Goal: Task Accomplishment & Management: Use online tool/utility

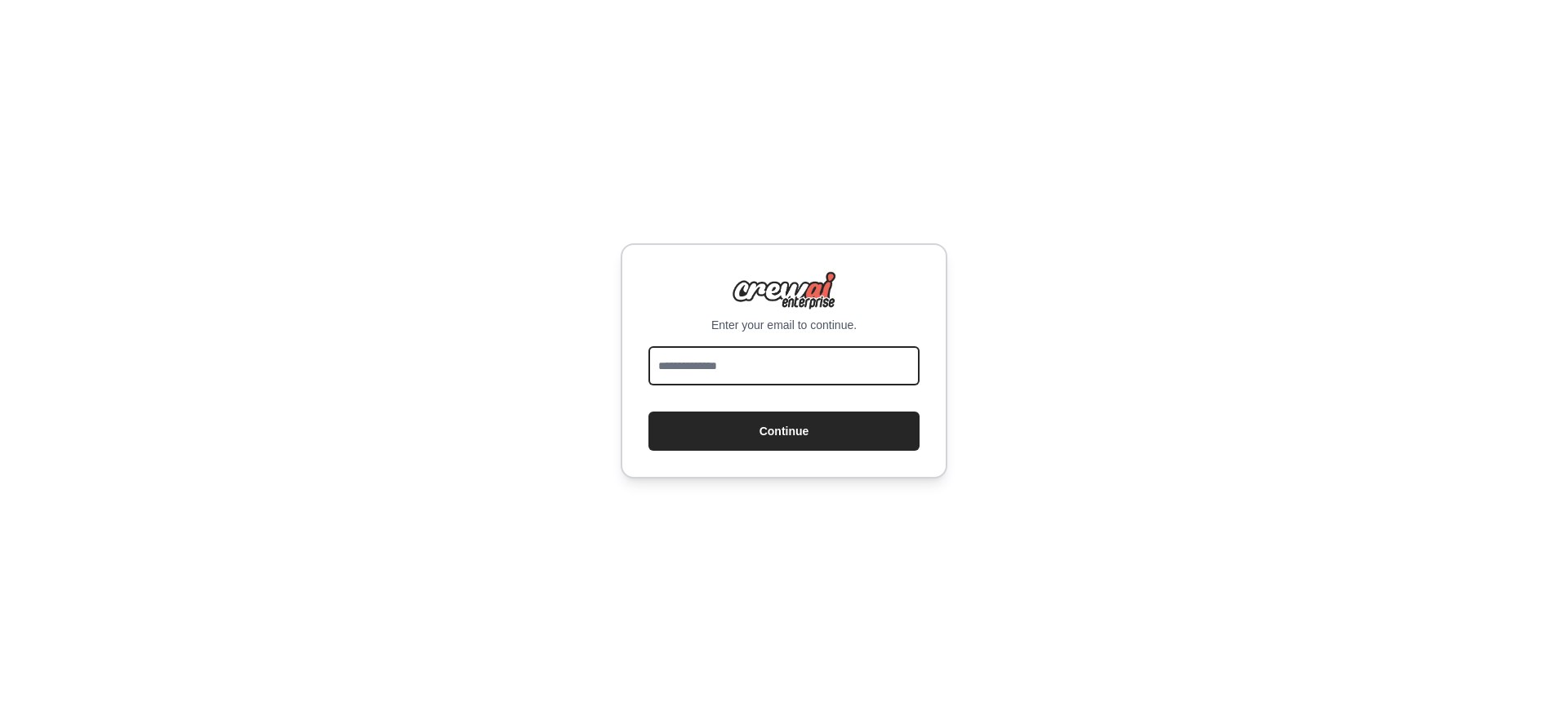
click at [745, 372] on input "email" at bounding box center [784, 365] width 271 height 39
type input "**********"
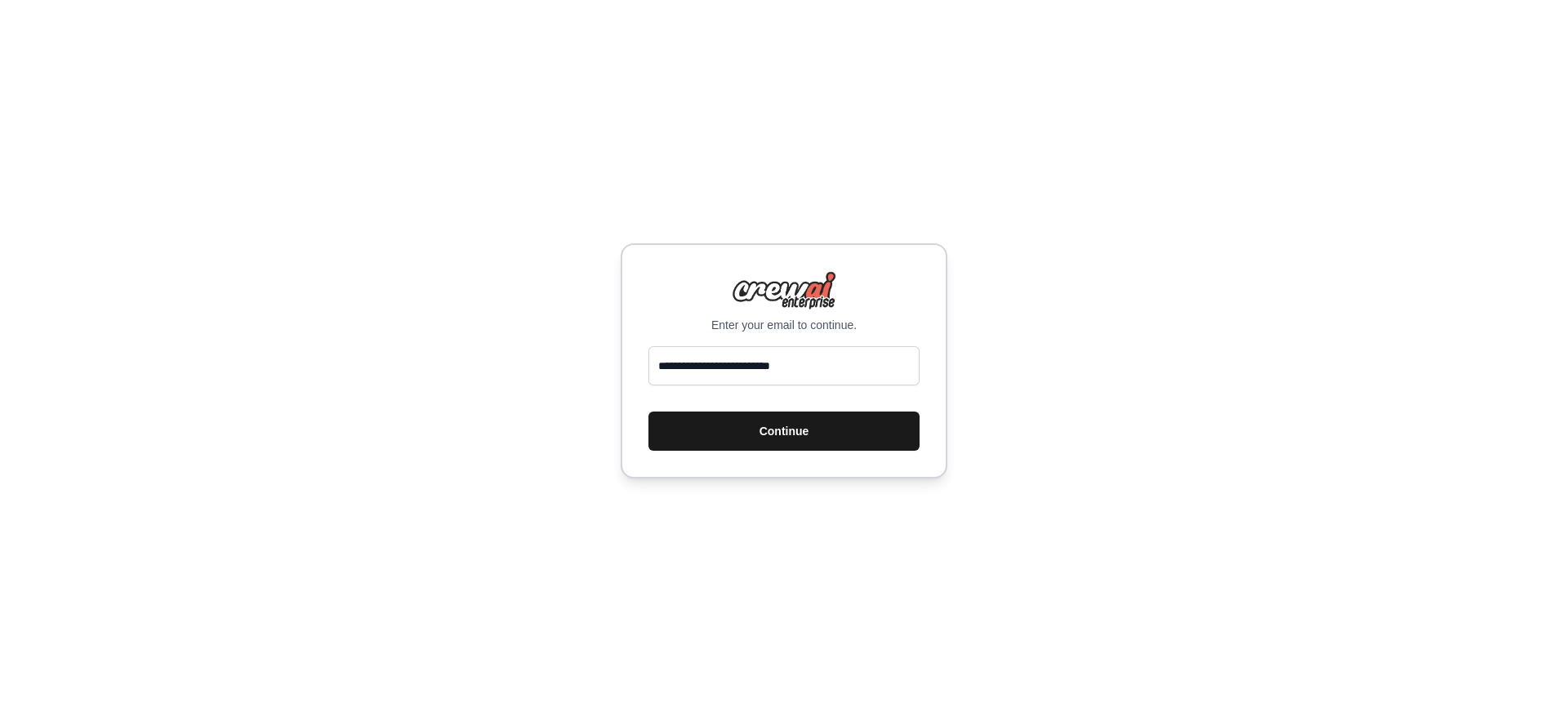
click at [778, 444] on button "Continue" at bounding box center [784, 431] width 271 height 39
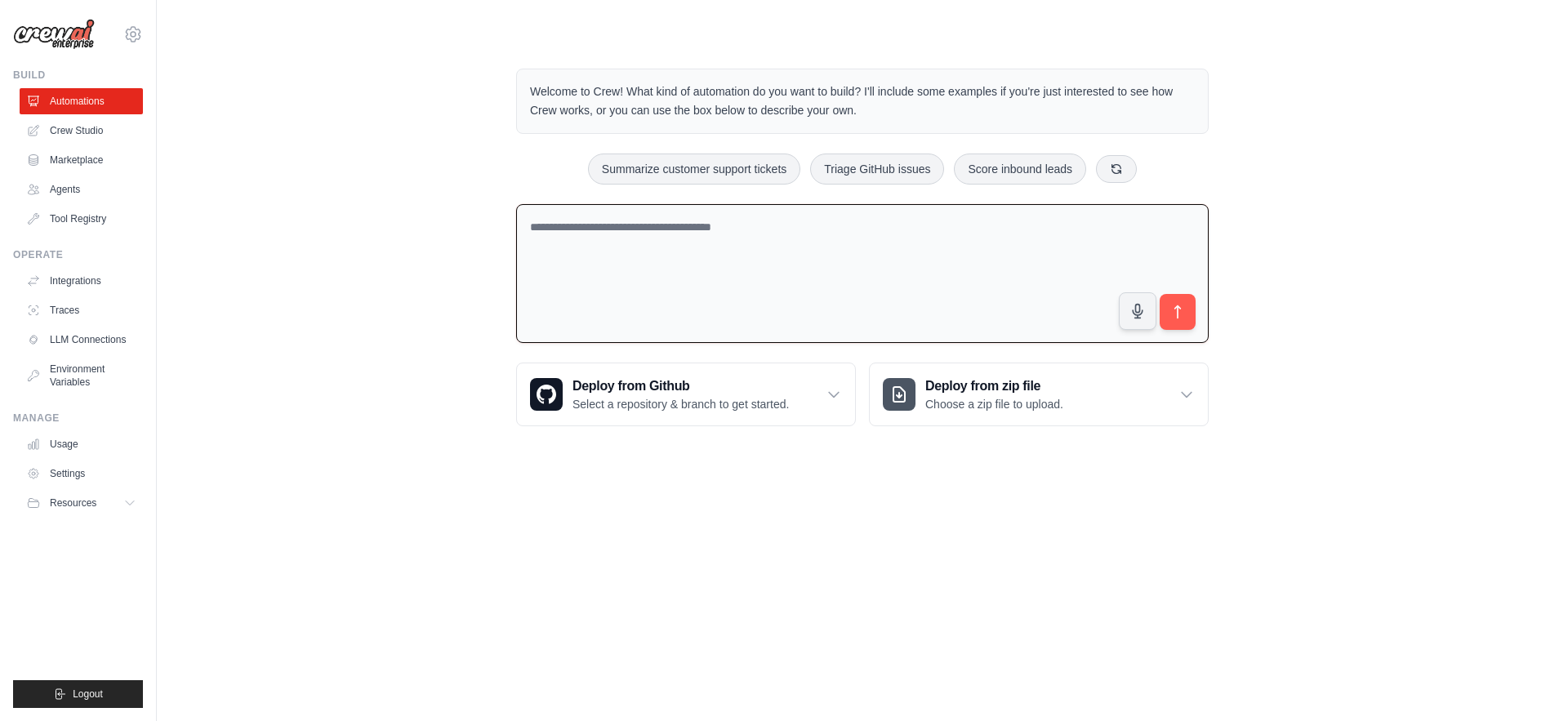
click at [782, 246] on textarea at bounding box center [862, 274] width 693 height 140
click at [782, 241] on textarea at bounding box center [862, 274] width 693 height 140
drag, startPoint x: 692, startPoint y: 92, endPoint x: 795, endPoint y: 98, distance: 103.2
click at [795, 98] on p "Welcome to Crew! What kind of automation do you want to build? I'll include som…" at bounding box center [862, 101] width 665 height 37
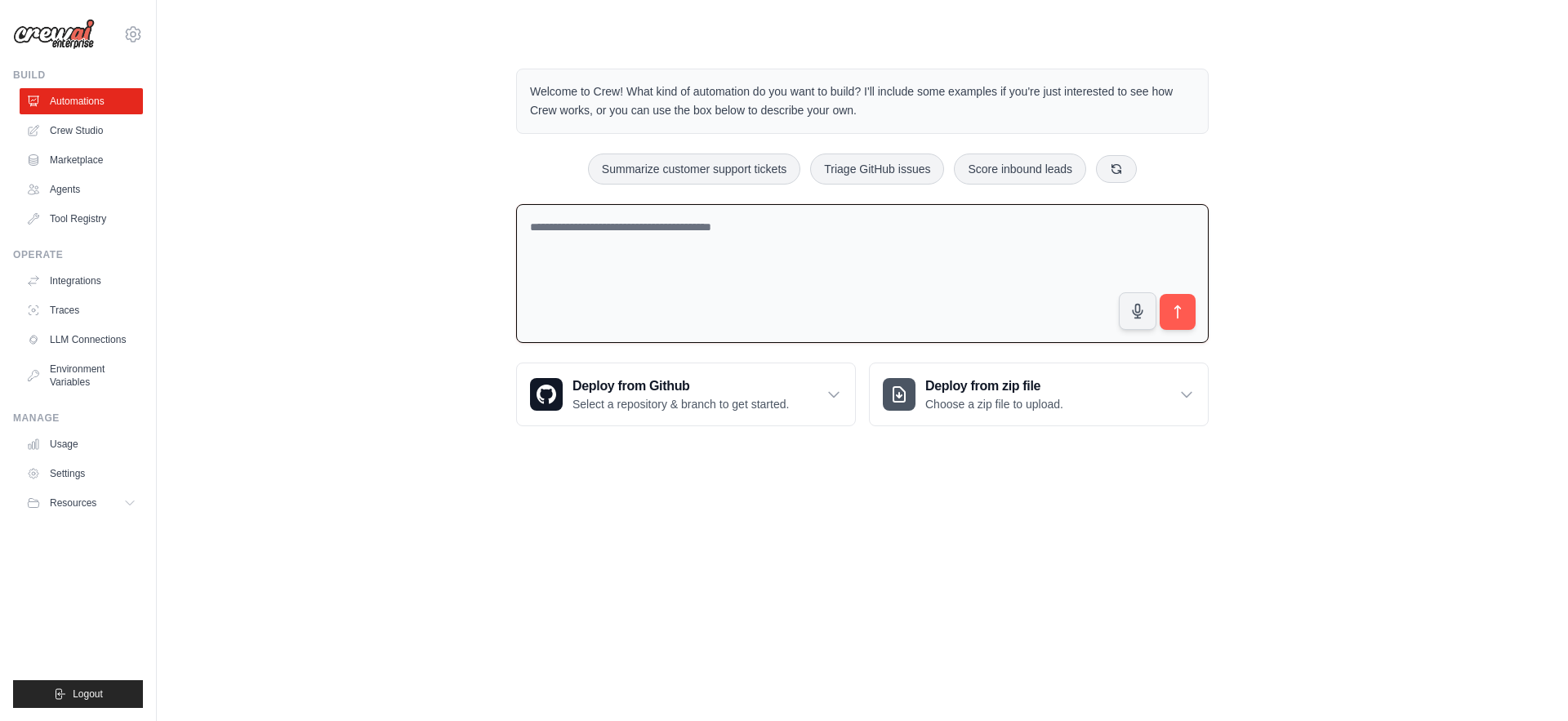
click at [795, 98] on p "Welcome to Crew! What kind of automation do you want to build? I'll include som…" at bounding box center [862, 101] width 665 height 37
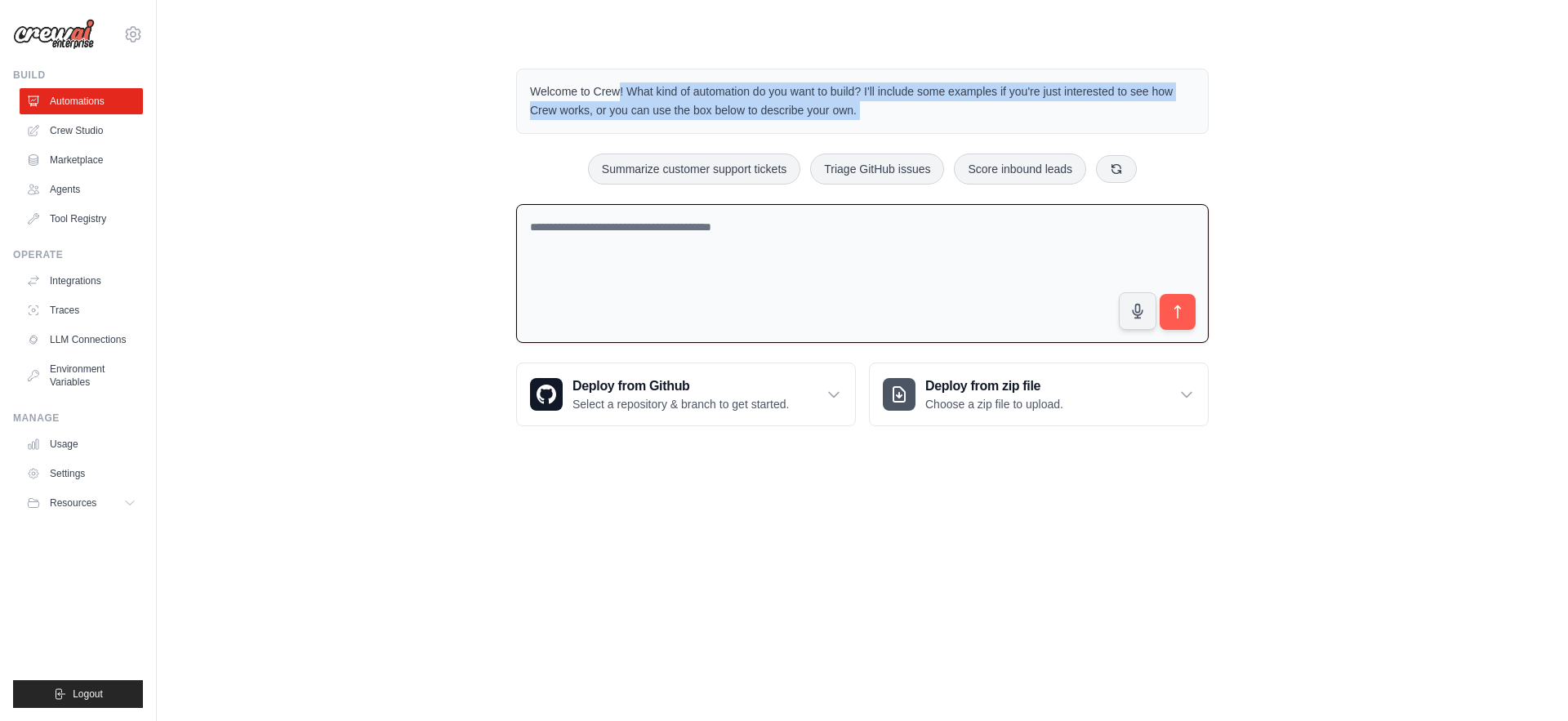
click at [795, 98] on p "Welcome to Crew! What kind of automation do you want to build? I'll include som…" at bounding box center [862, 101] width 665 height 37
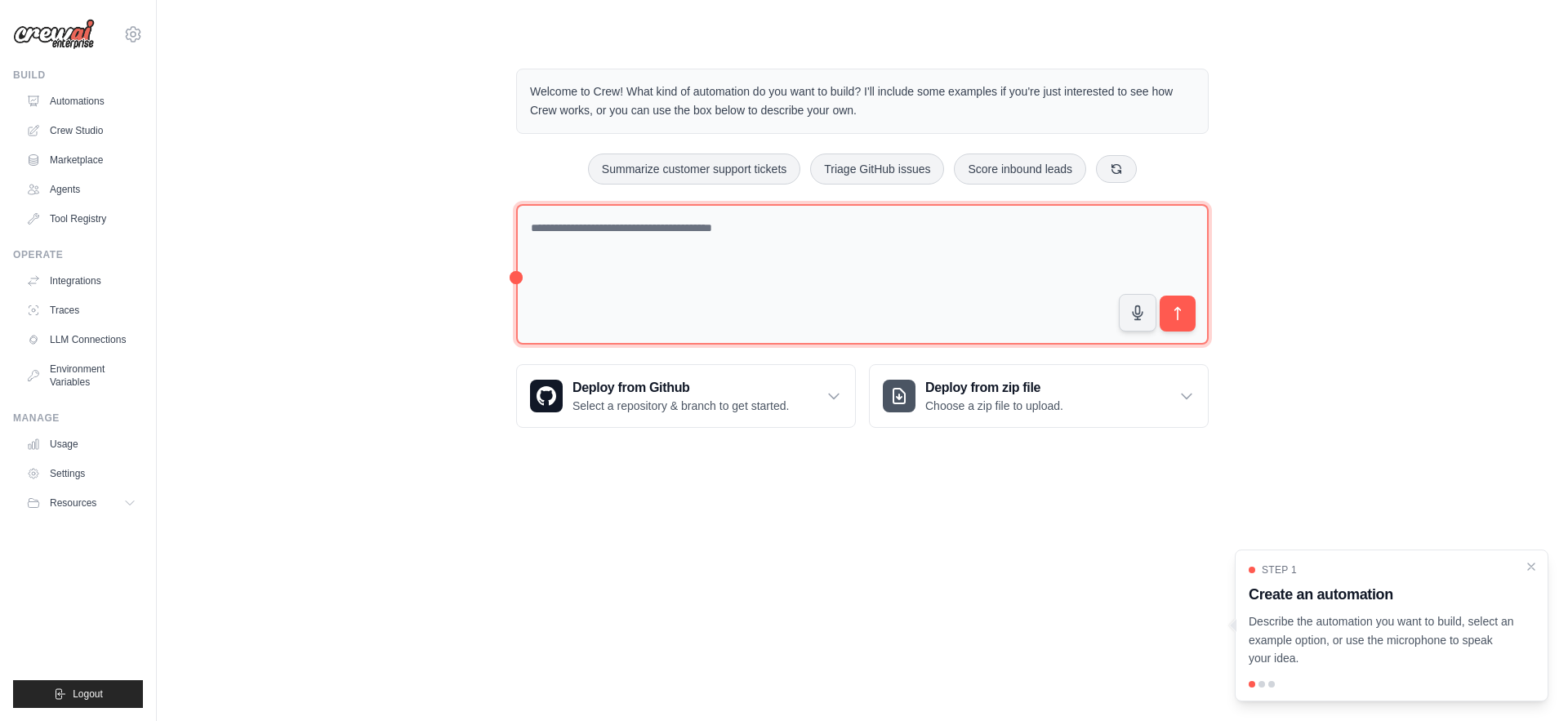
click at [879, 265] on textarea at bounding box center [862, 275] width 693 height 141
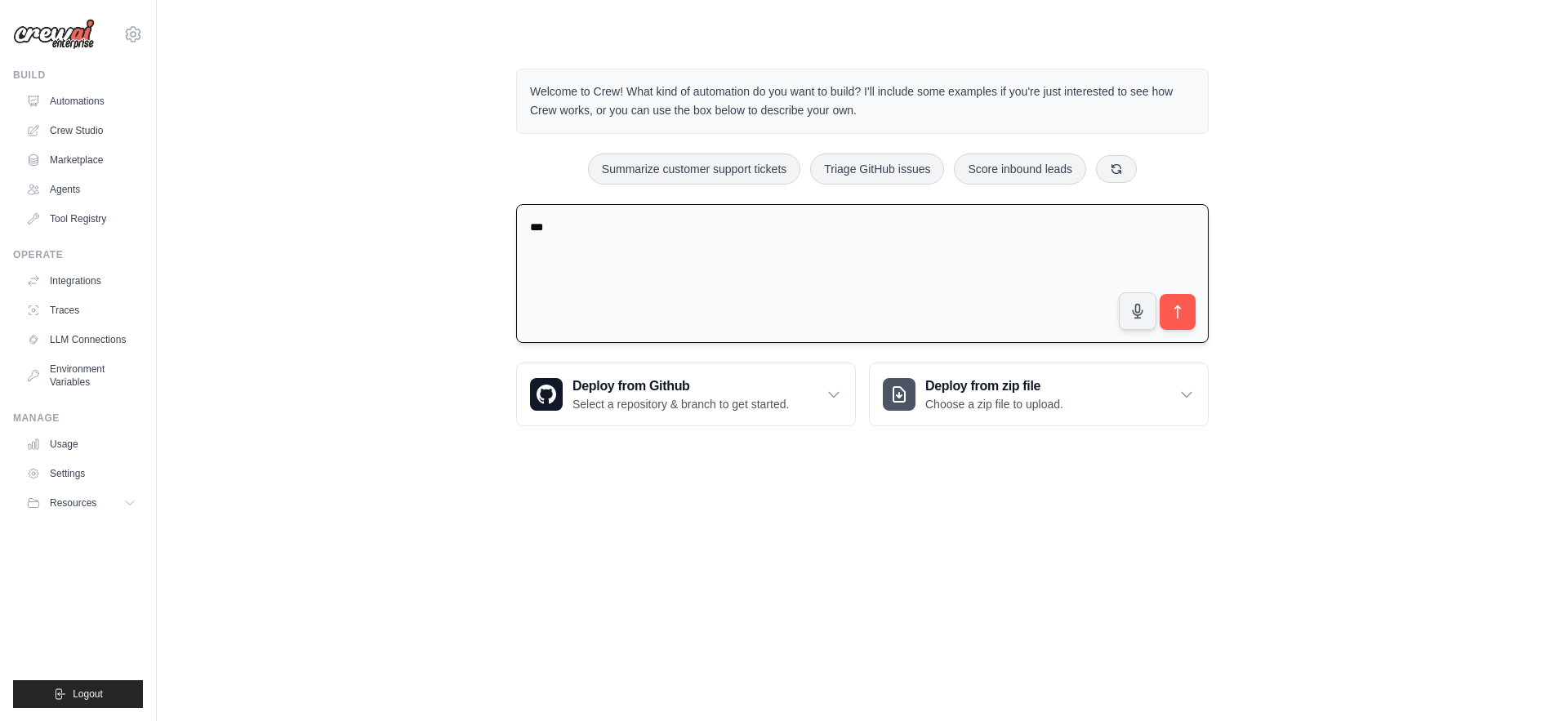
type textarea "****"
type textarea "**********"
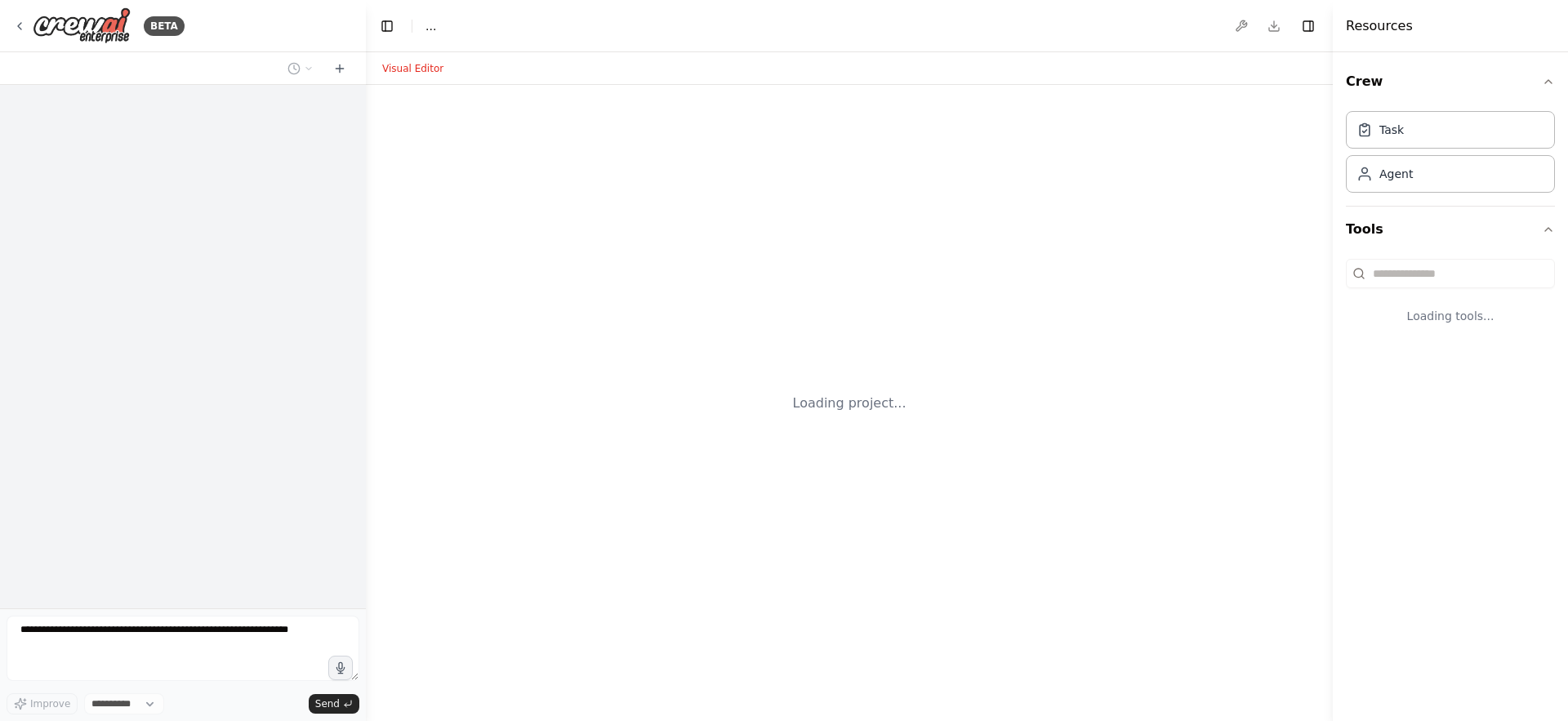
select select "****"
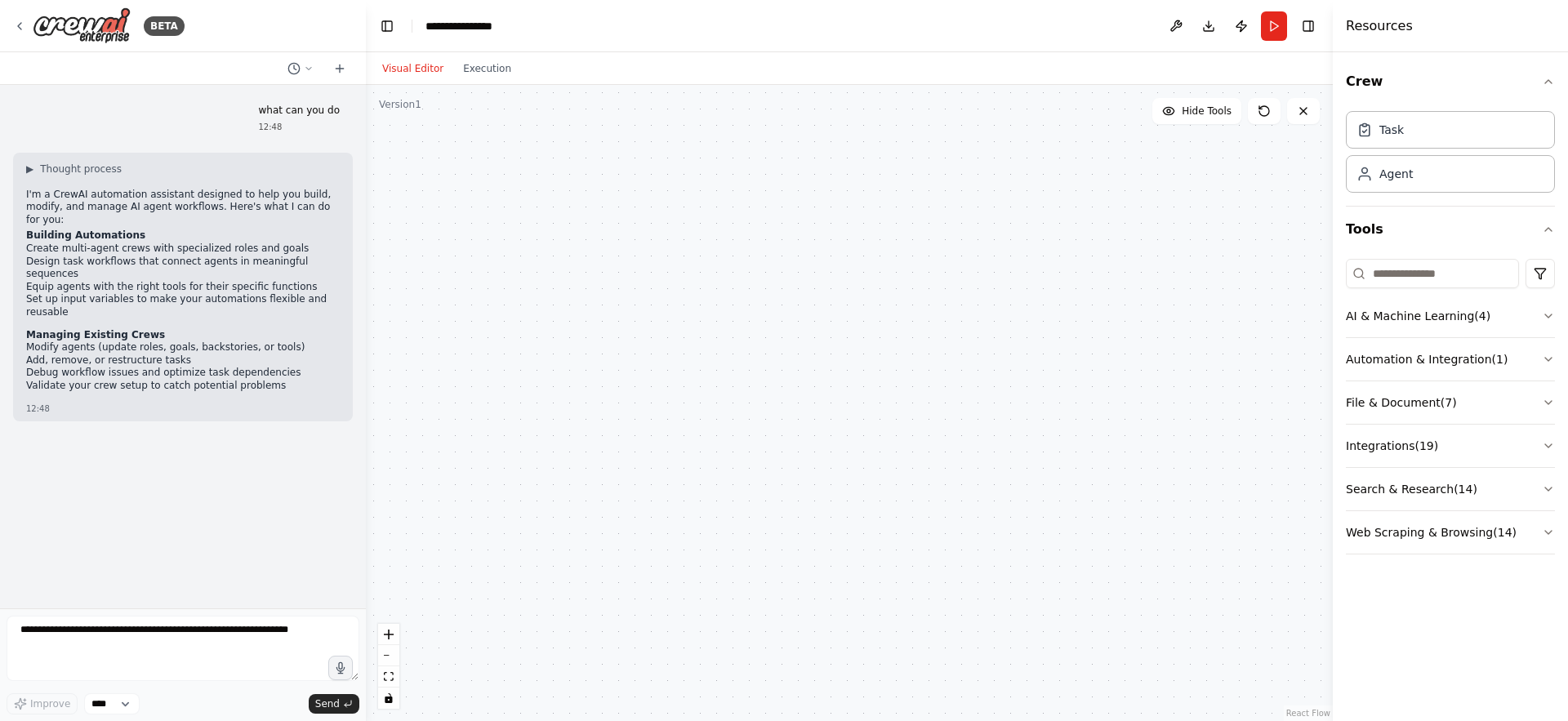
click at [160, 255] on li "Design task workflows that connect agents in meaningful sequences" at bounding box center [182, 268] width 313 height 25
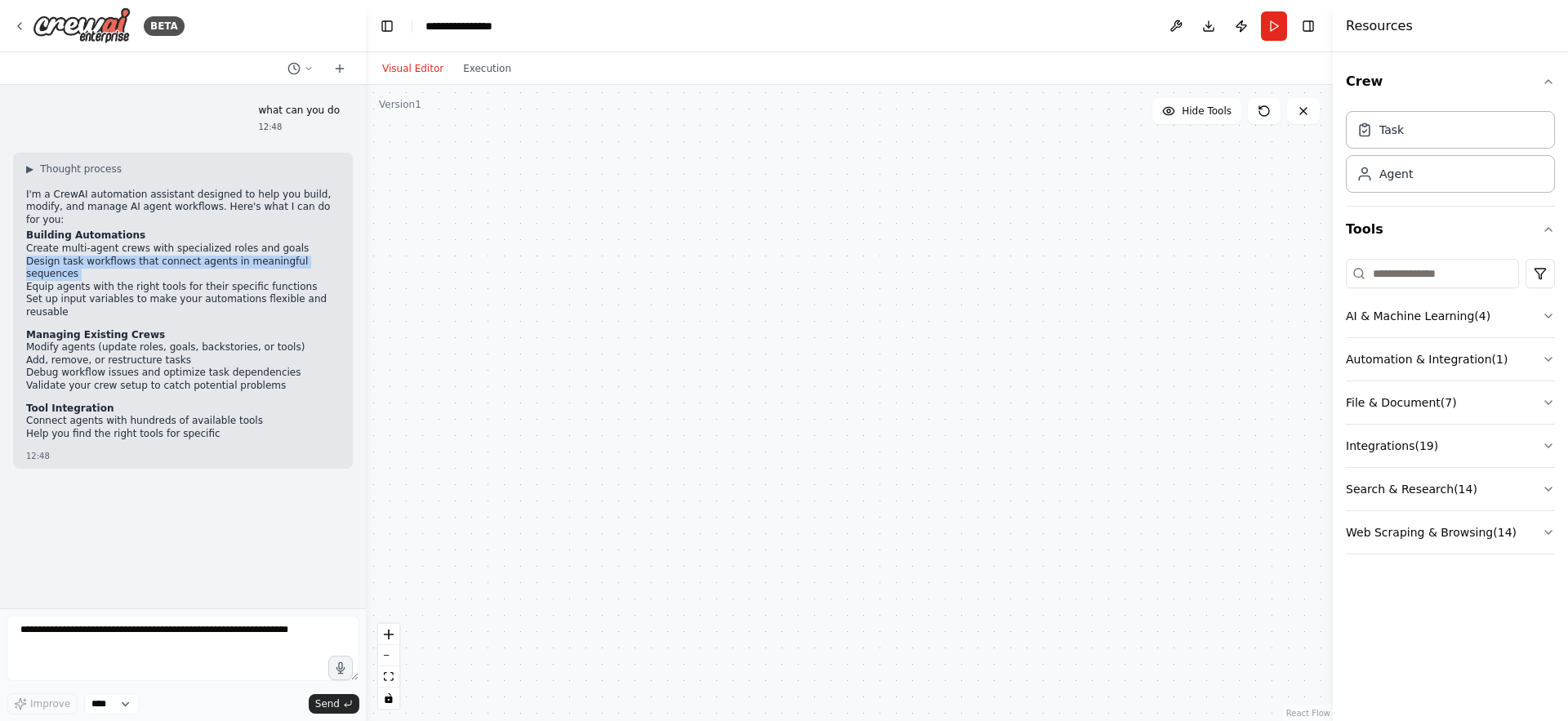
click at [160, 255] on li "Design task workflows that connect agents in meaningful sequences" at bounding box center [182, 268] width 313 height 25
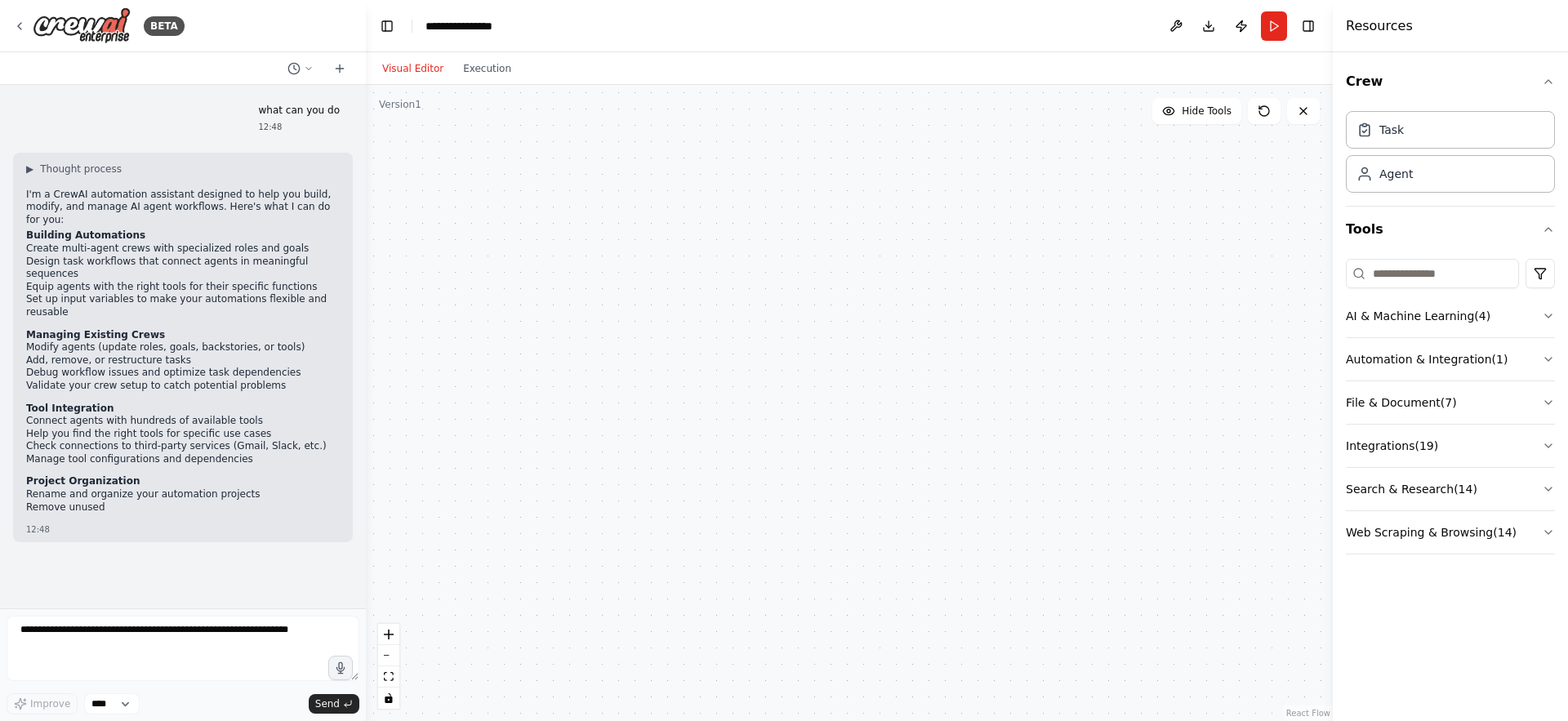
click at [136, 360] on li "Add, remove, or restructure tasks" at bounding box center [182, 361] width 313 height 13
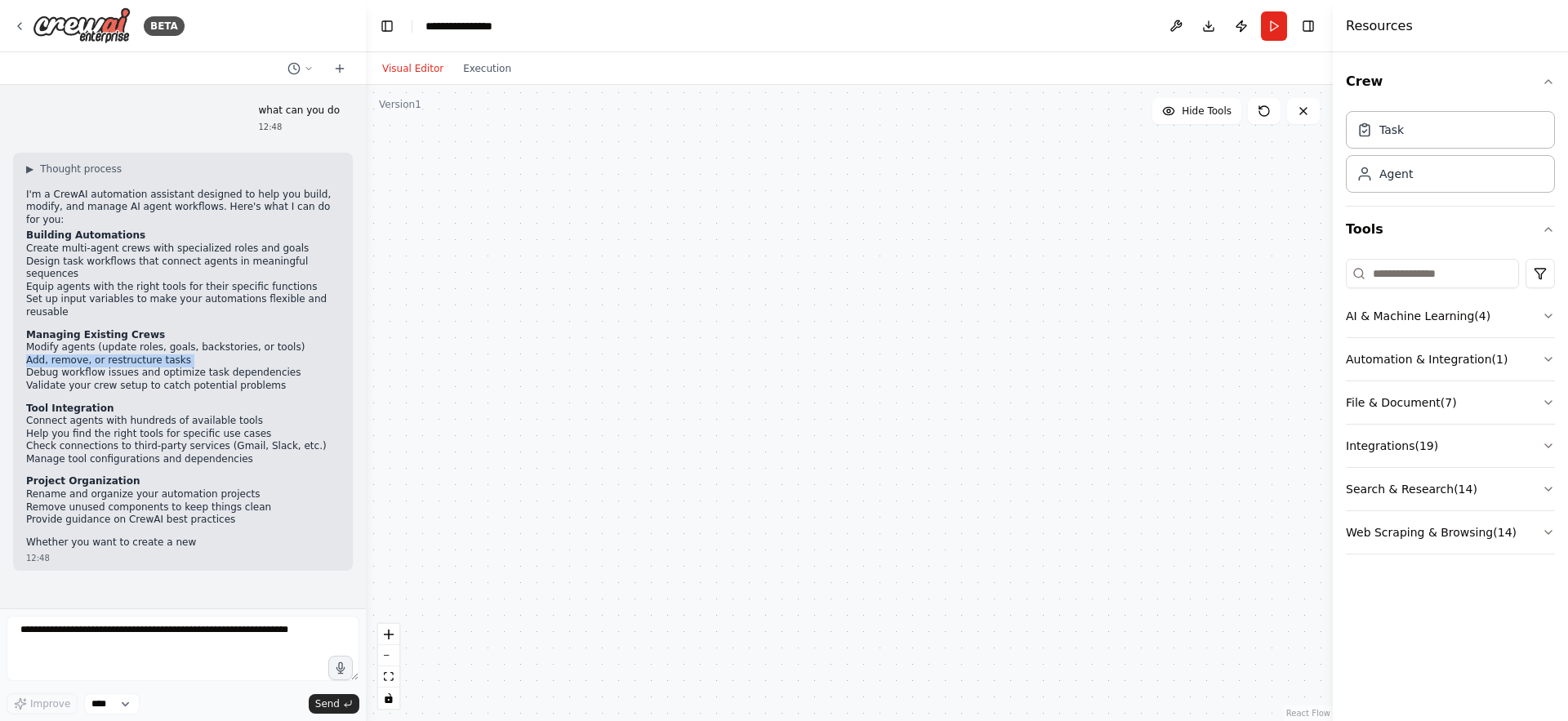
click at [136, 360] on li "Add, remove, or restructure tasks" at bounding box center [182, 361] width 313 height 13
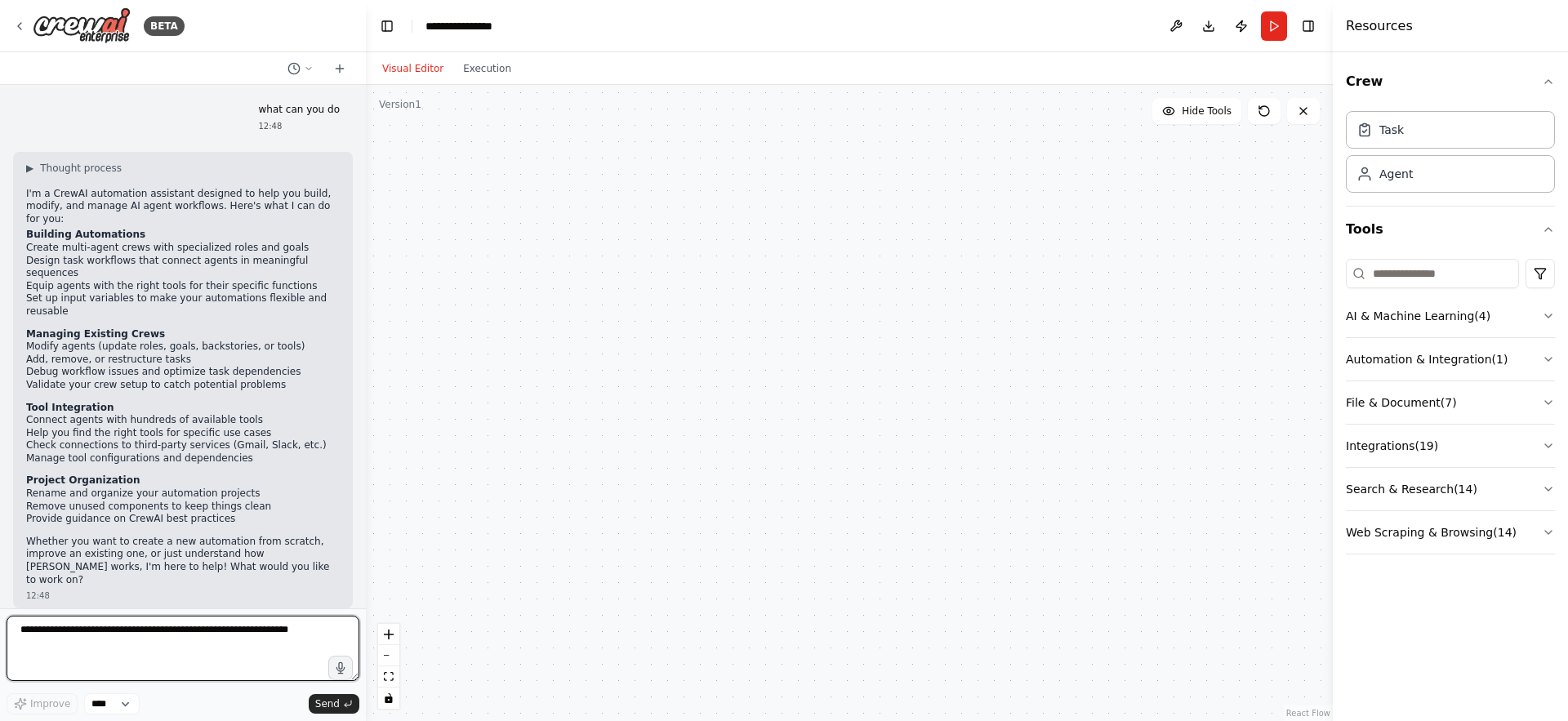
click at [126, 623] on textarea at bounding box center [183, 649] width 353 height 66
type textarea "**********"
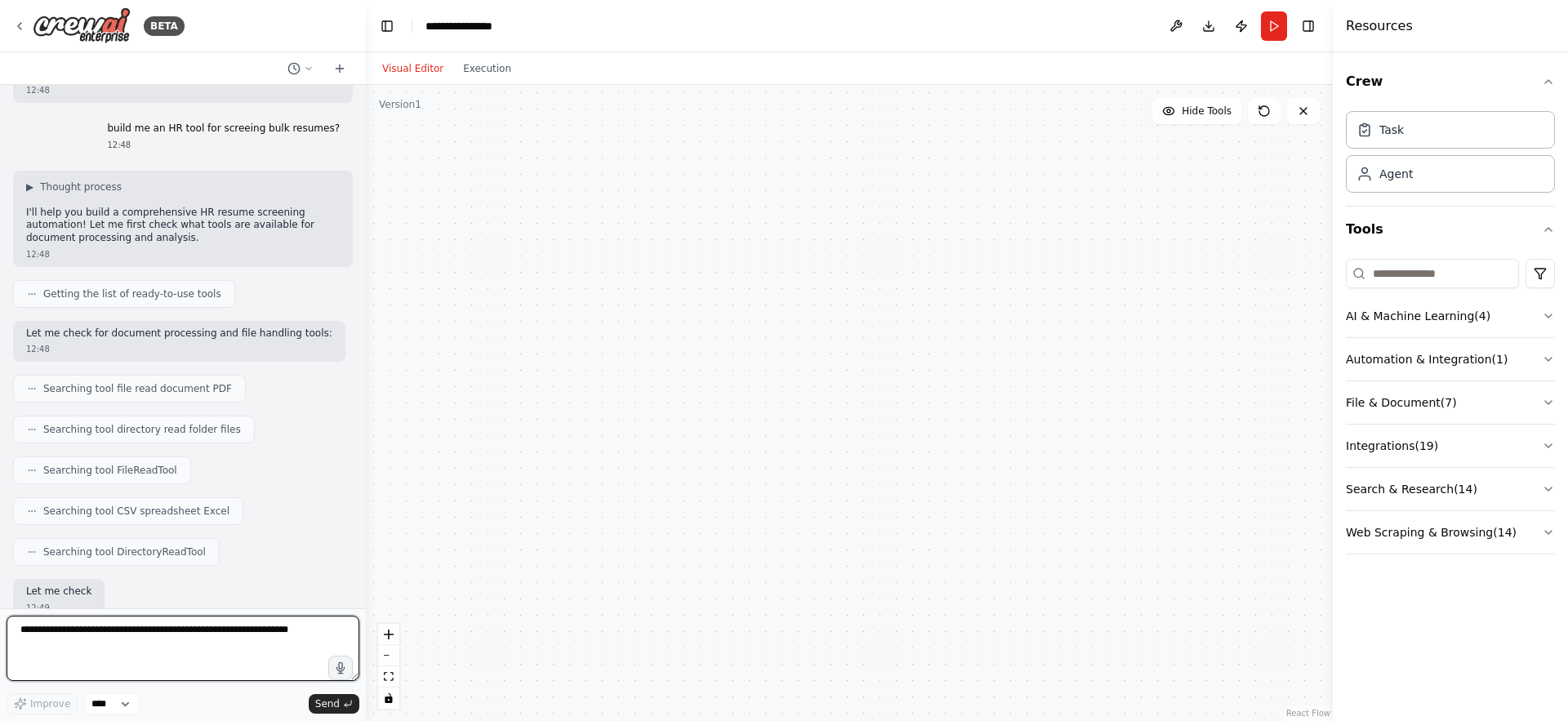
scroll to position [518, 0]
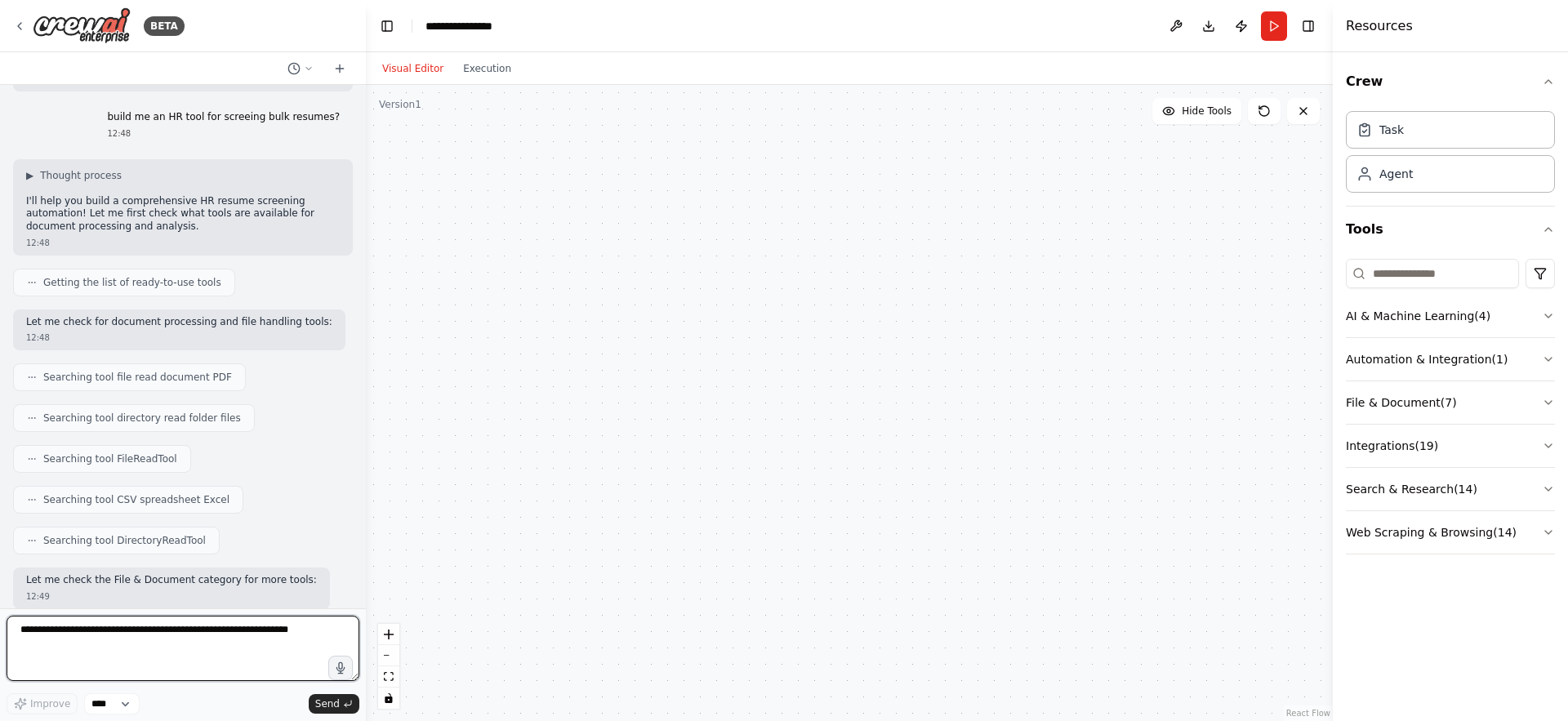
type textarea "*"
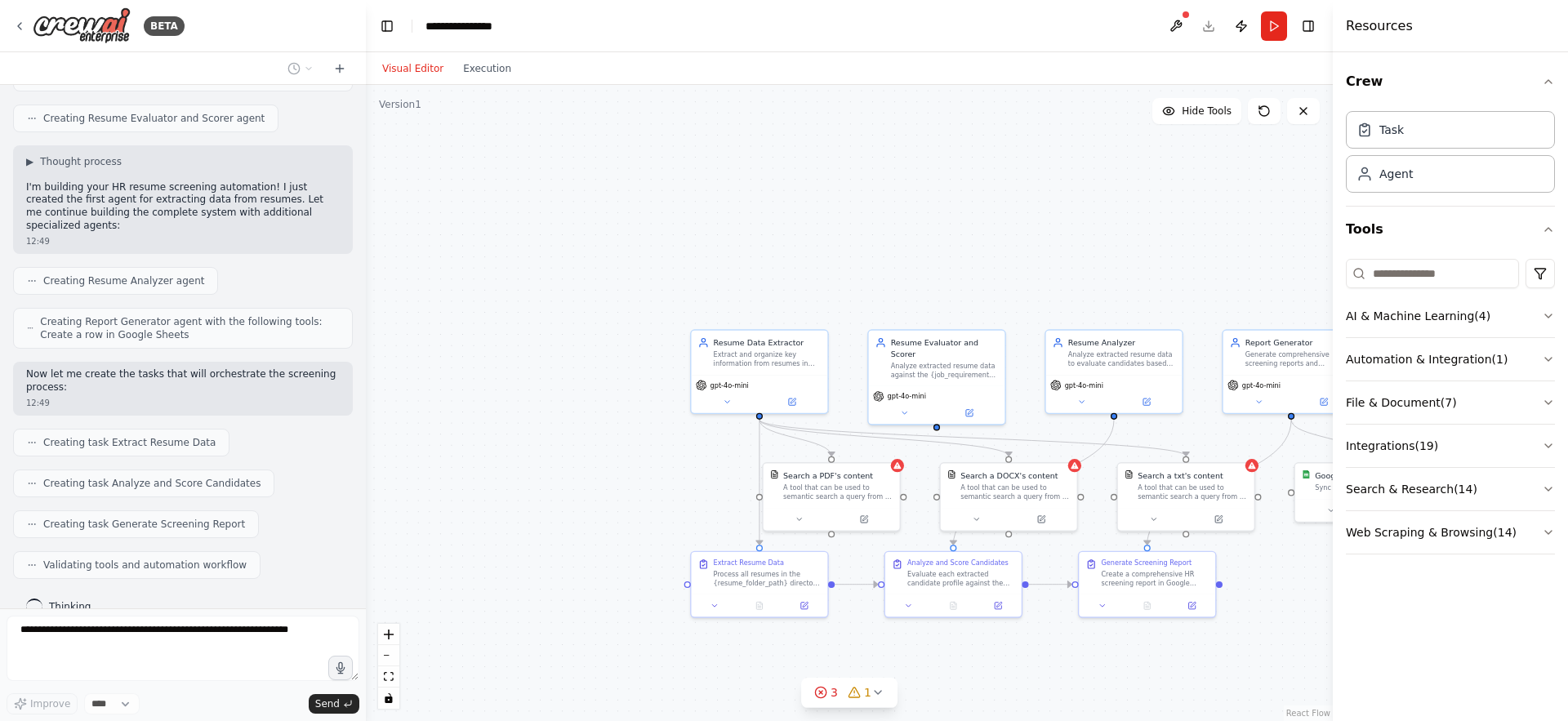
scroll to position [1291, 0]
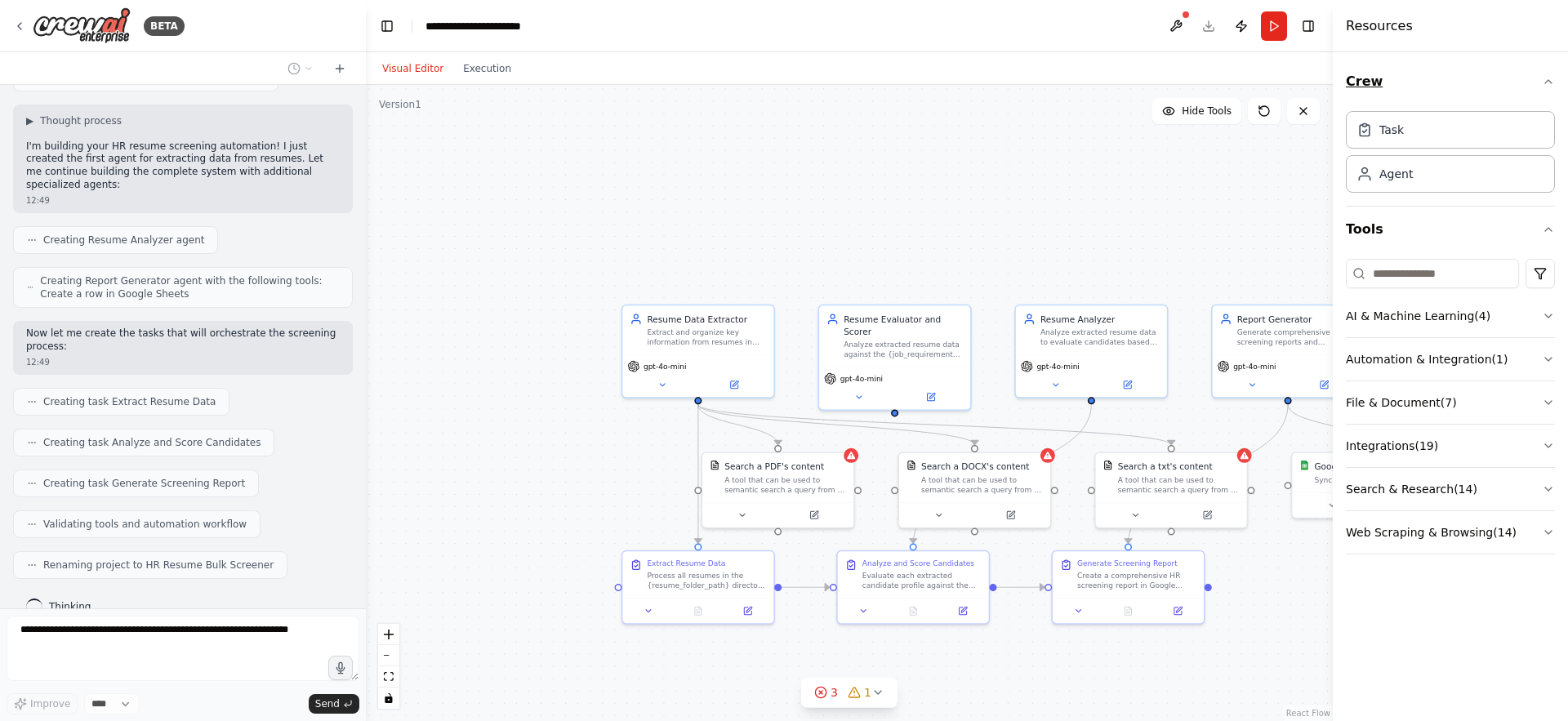
click at [1551, 81] on icon "button" at bounding box center [1548, 81] width 13 height 13
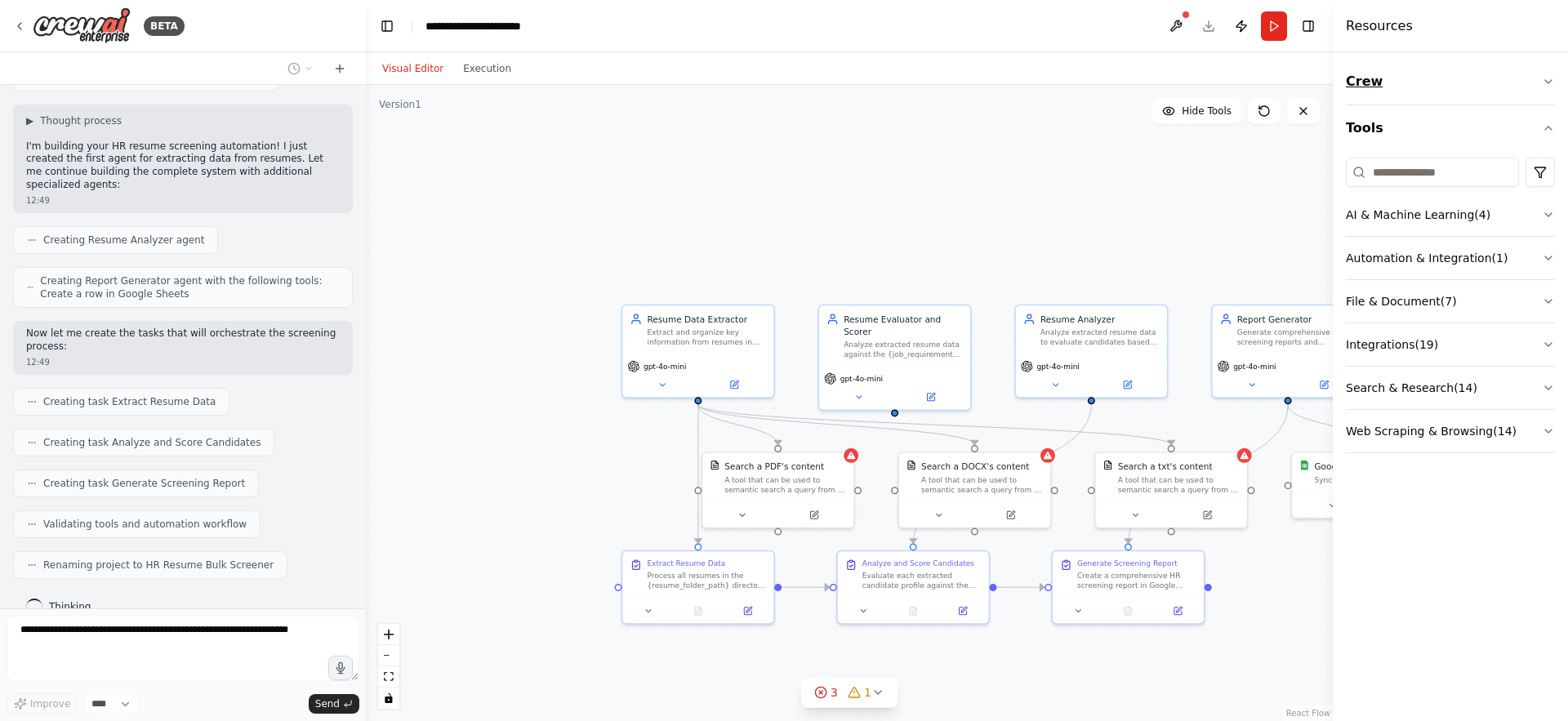
click at [1551, 81] on icon "button" at bounding box center [1548, 81] width 13 height 13
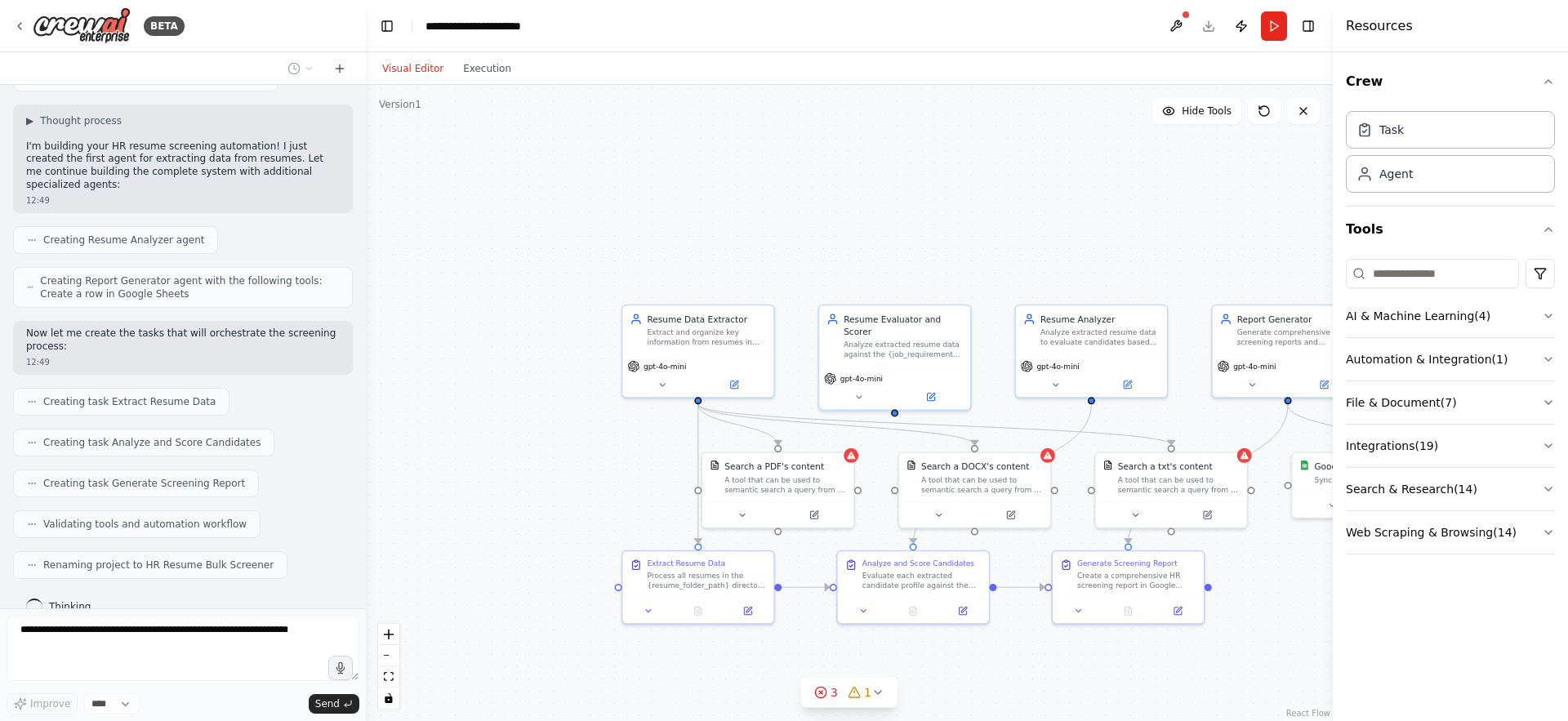
click at [1145, 186] on div ".deletable-edge-delete-btn { width: 20px; height: 20px; border: 0px solid #ffff…" at bounding box center [849, 402] width 967 height 636
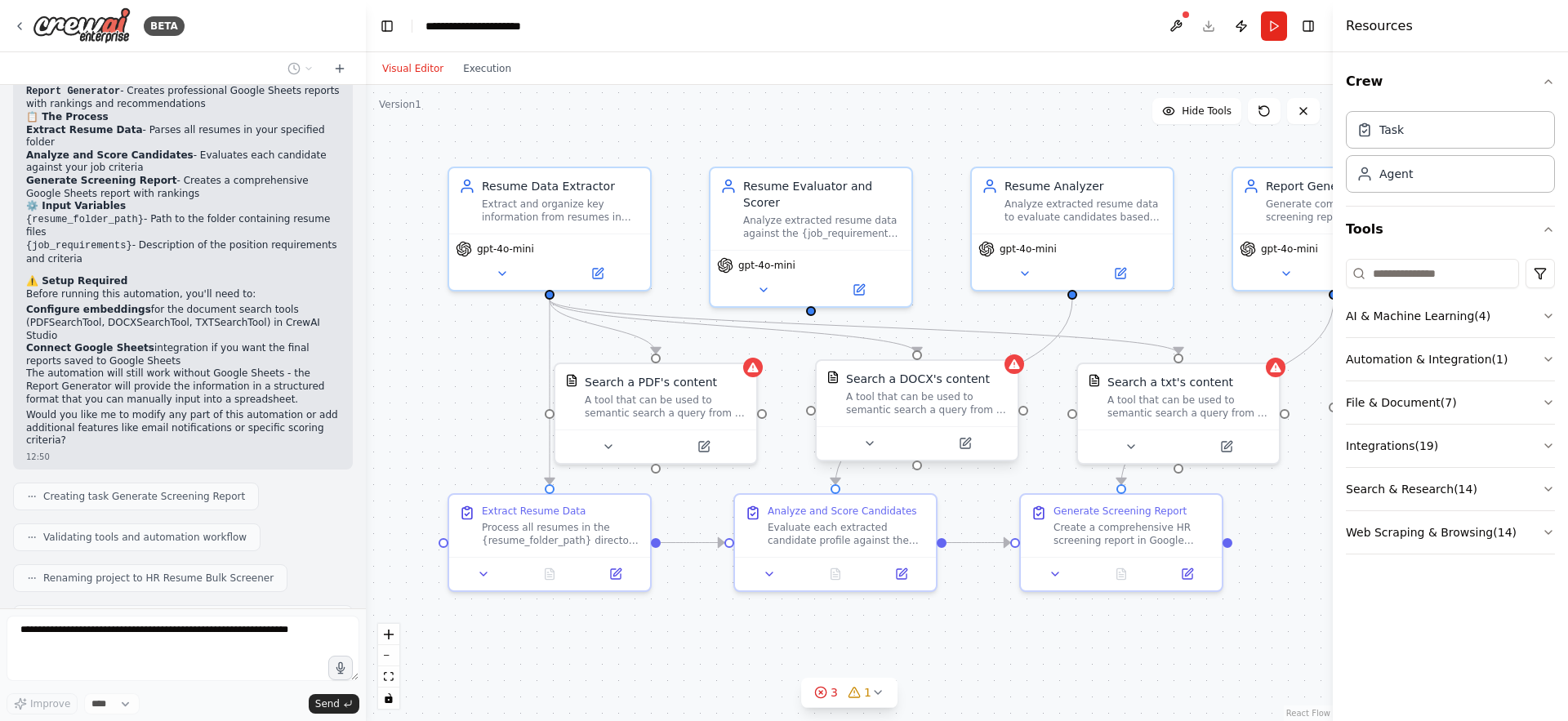
scroll to position [2007, 0]
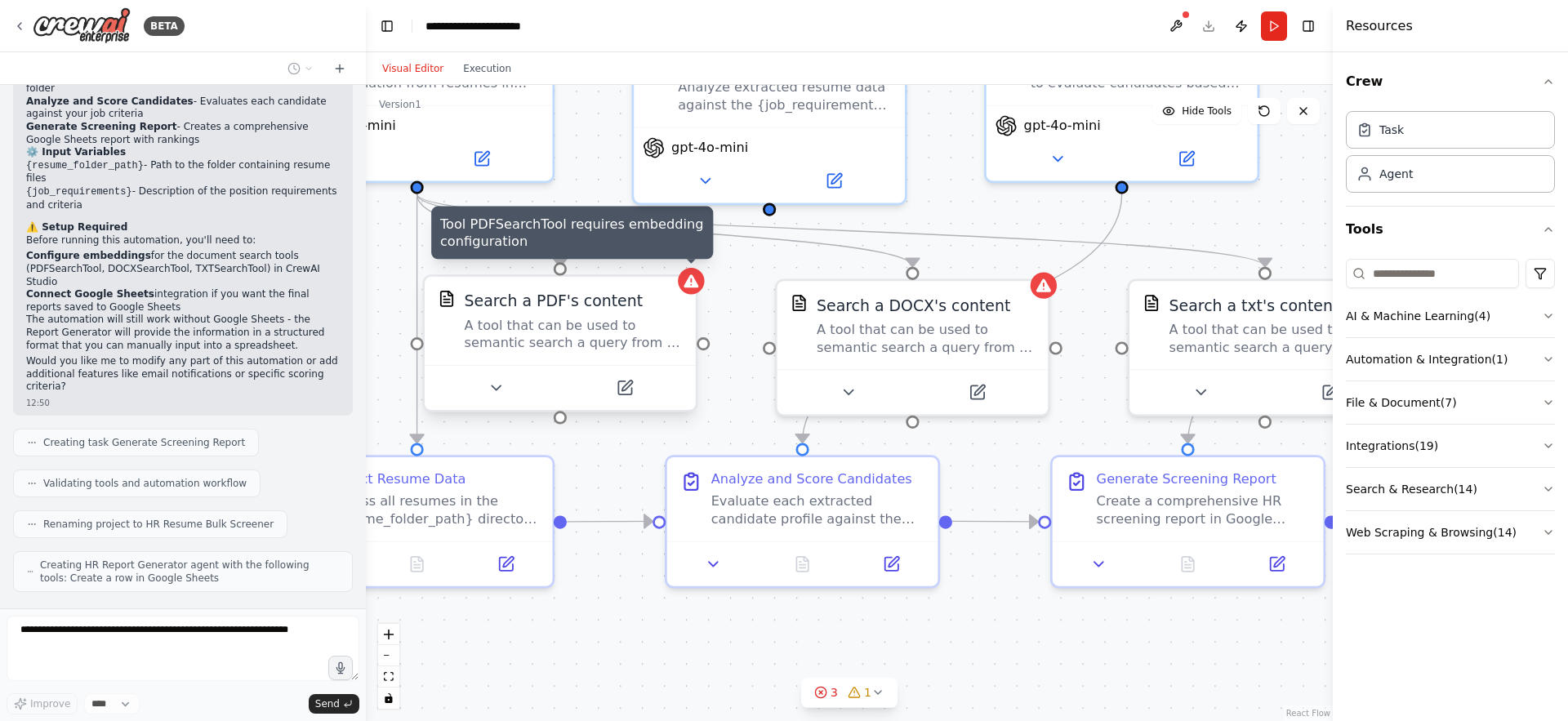
click at [692, 294] on div at bounding box center [690, 280] width 26 height 26
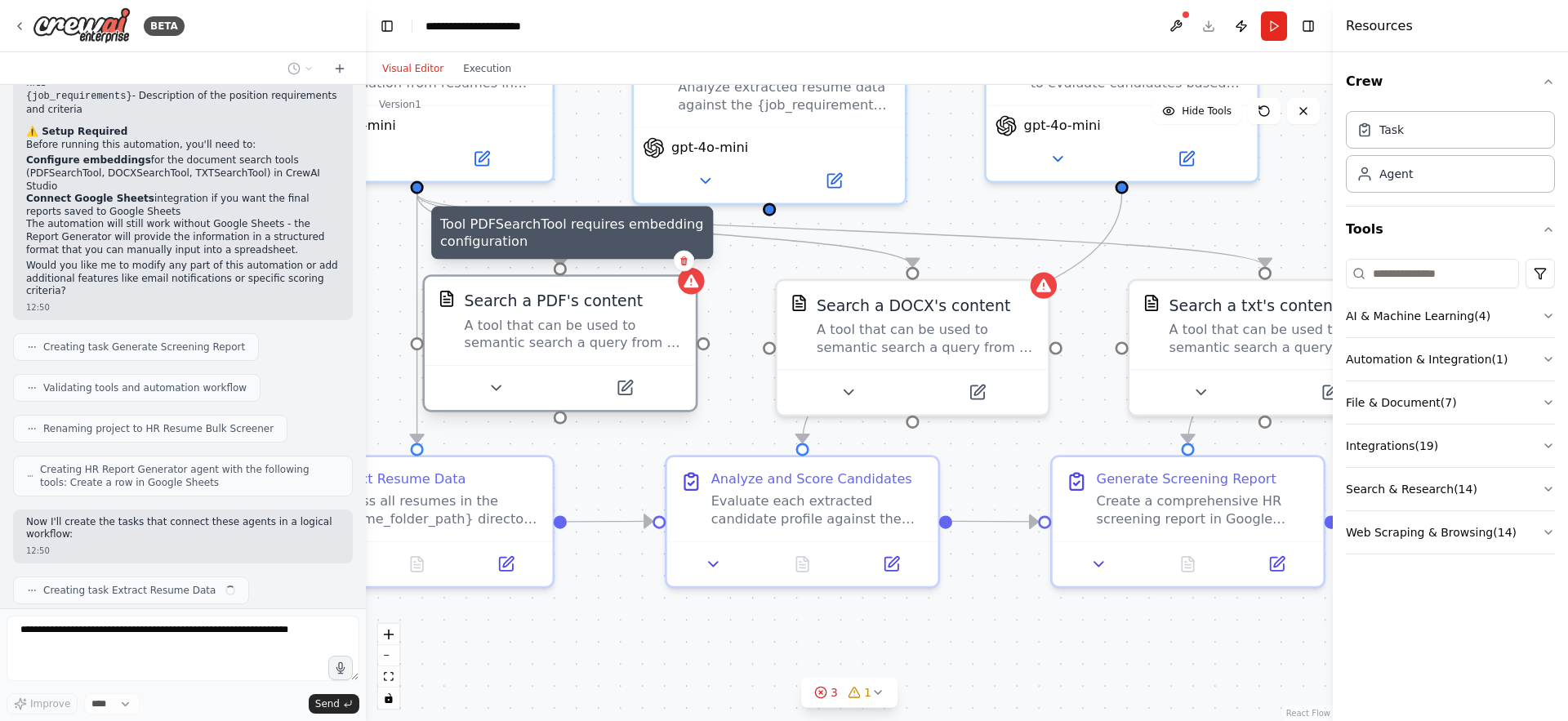
scroll to position [2115, 0]
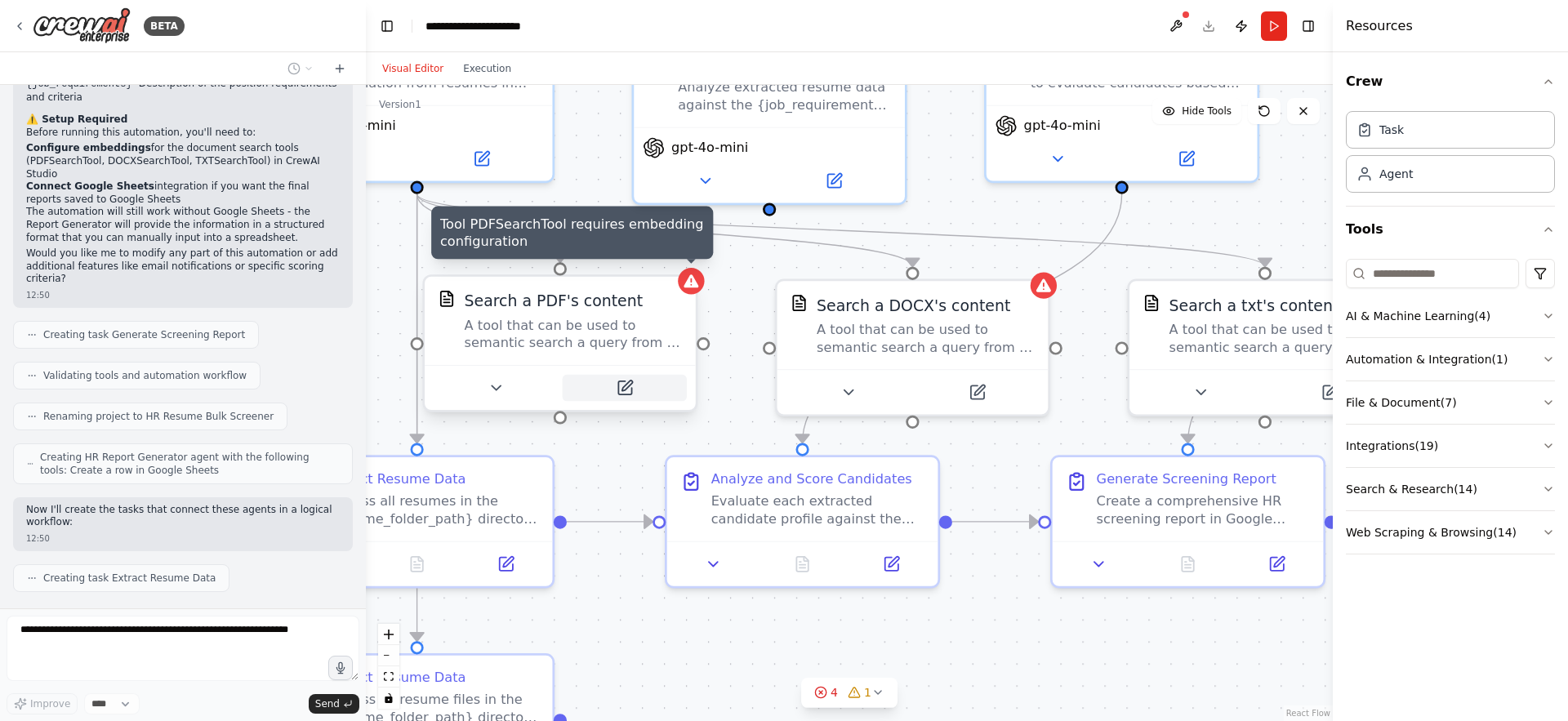
click at [626, 386] on icon at bounding box center [626, 386] width 11 height 11
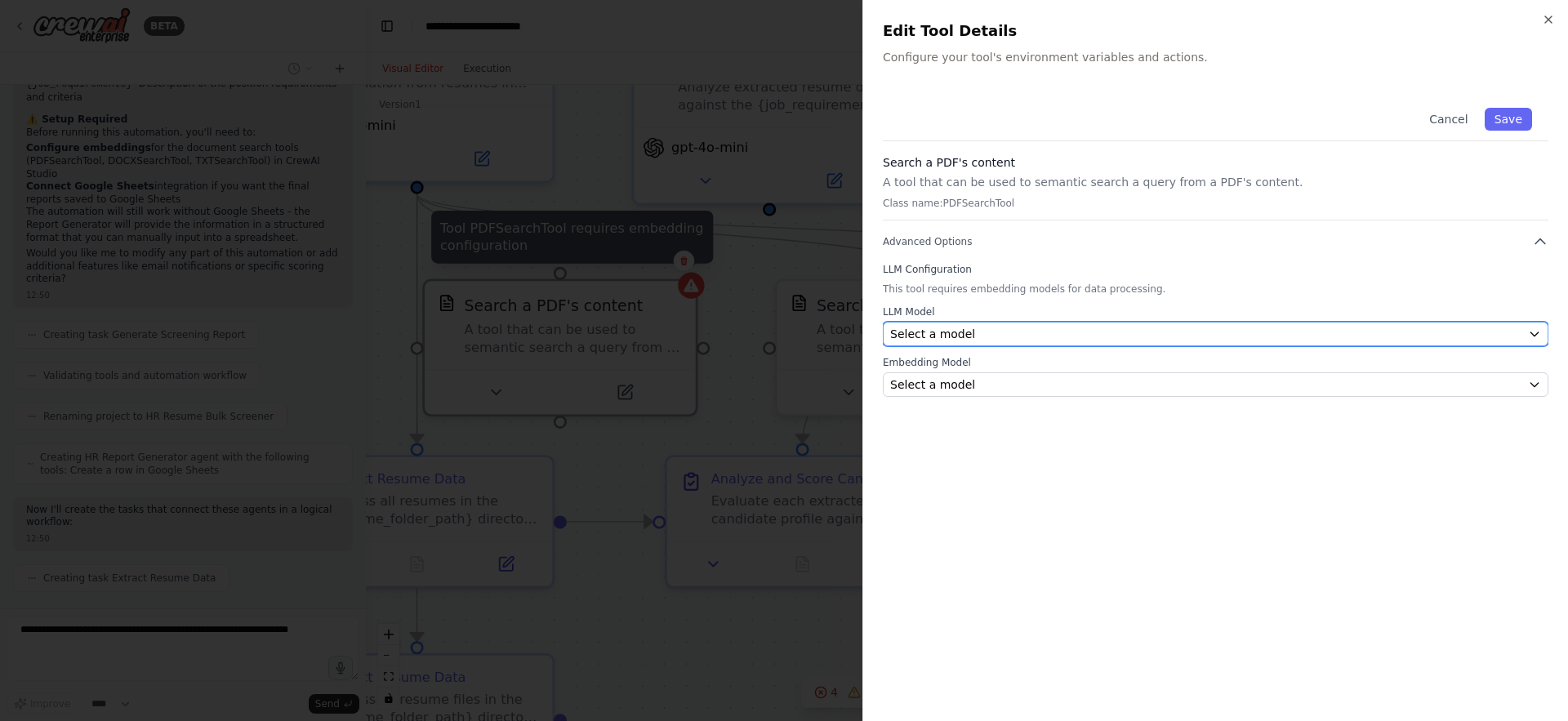
click at [970, 335] on div "Select a model" at bounding box center [1206, 334] width 631 height 17
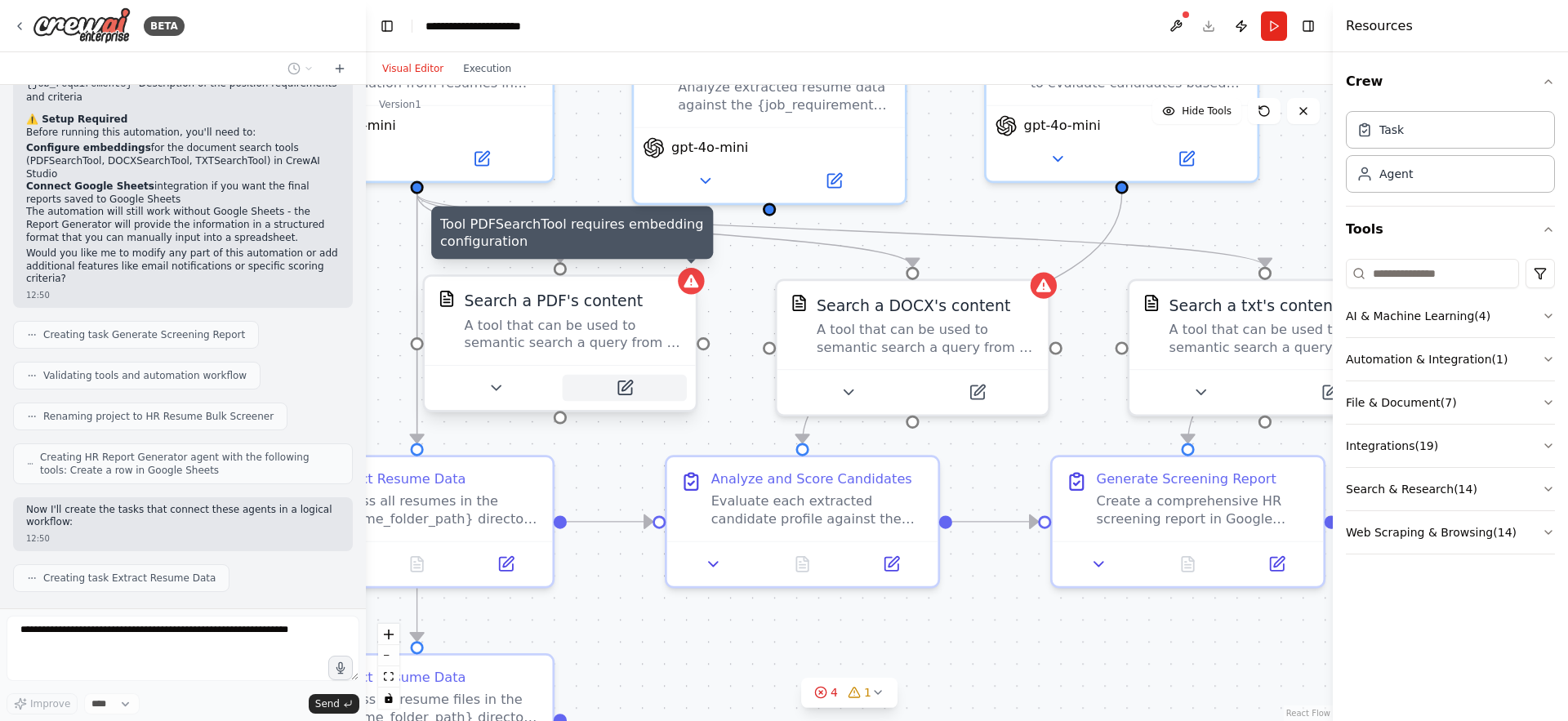
click at [629, 384] on icon at bounding box center [626, 386] width 11 height 11
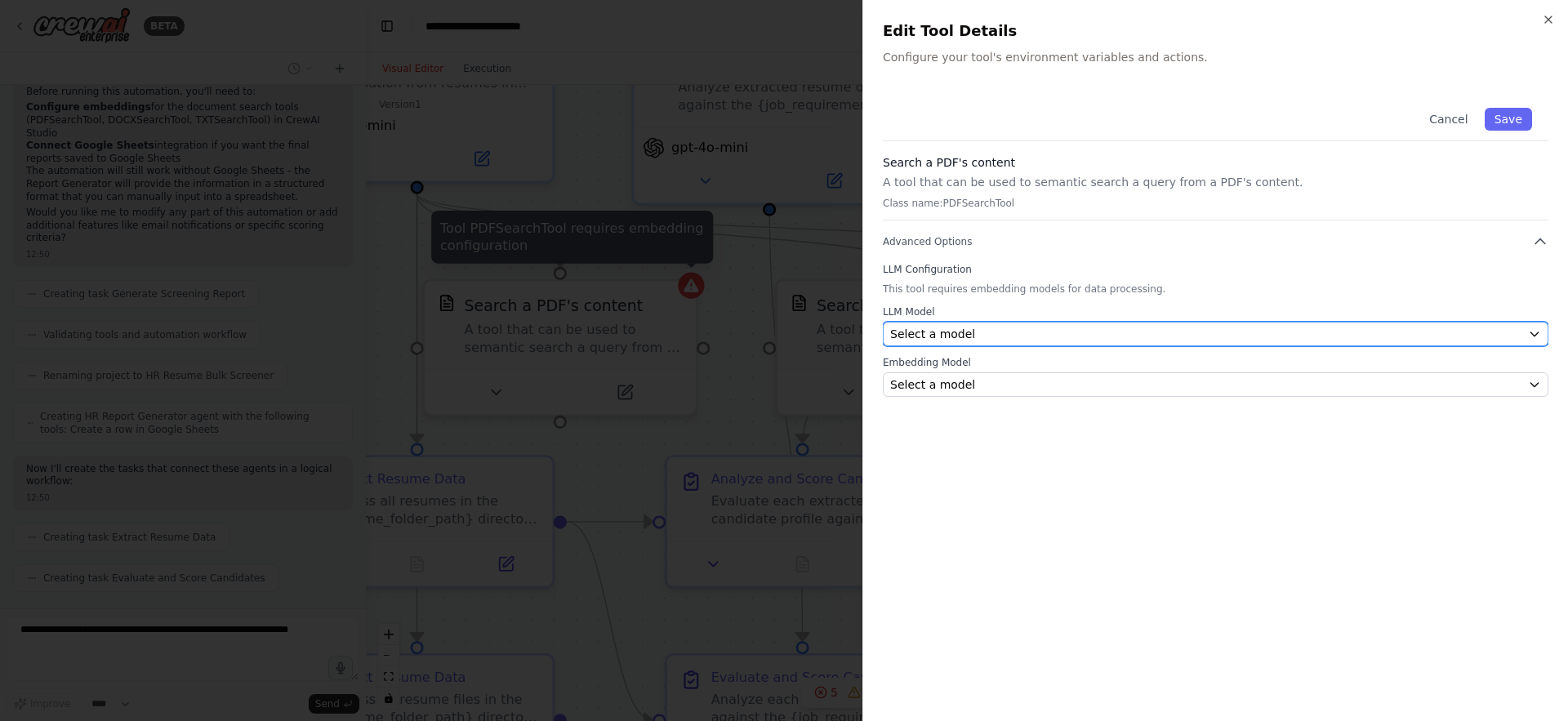
click at [1075, 332] on div "Select a model" at bounding box center [1206, 334] width 631 height 17
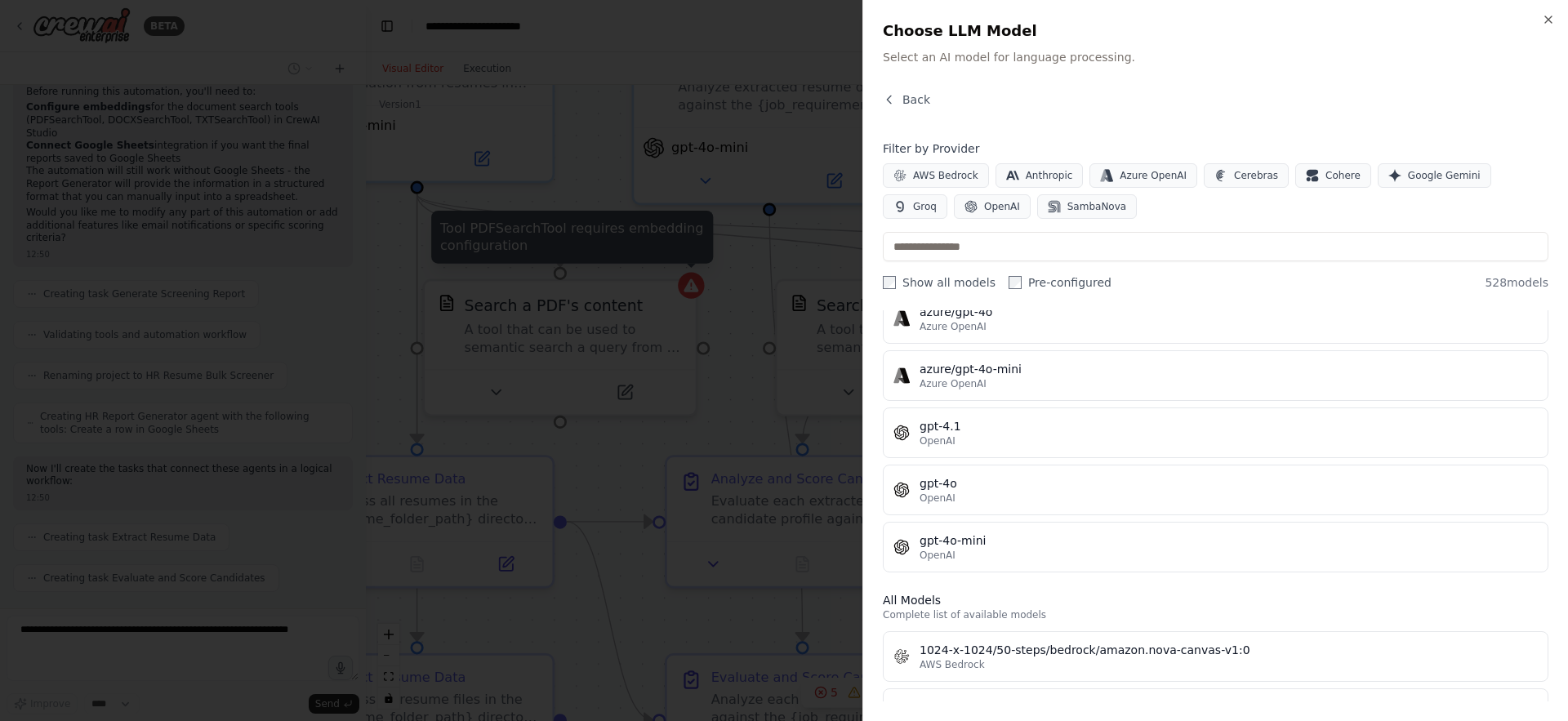
scroll to position [189, 0]
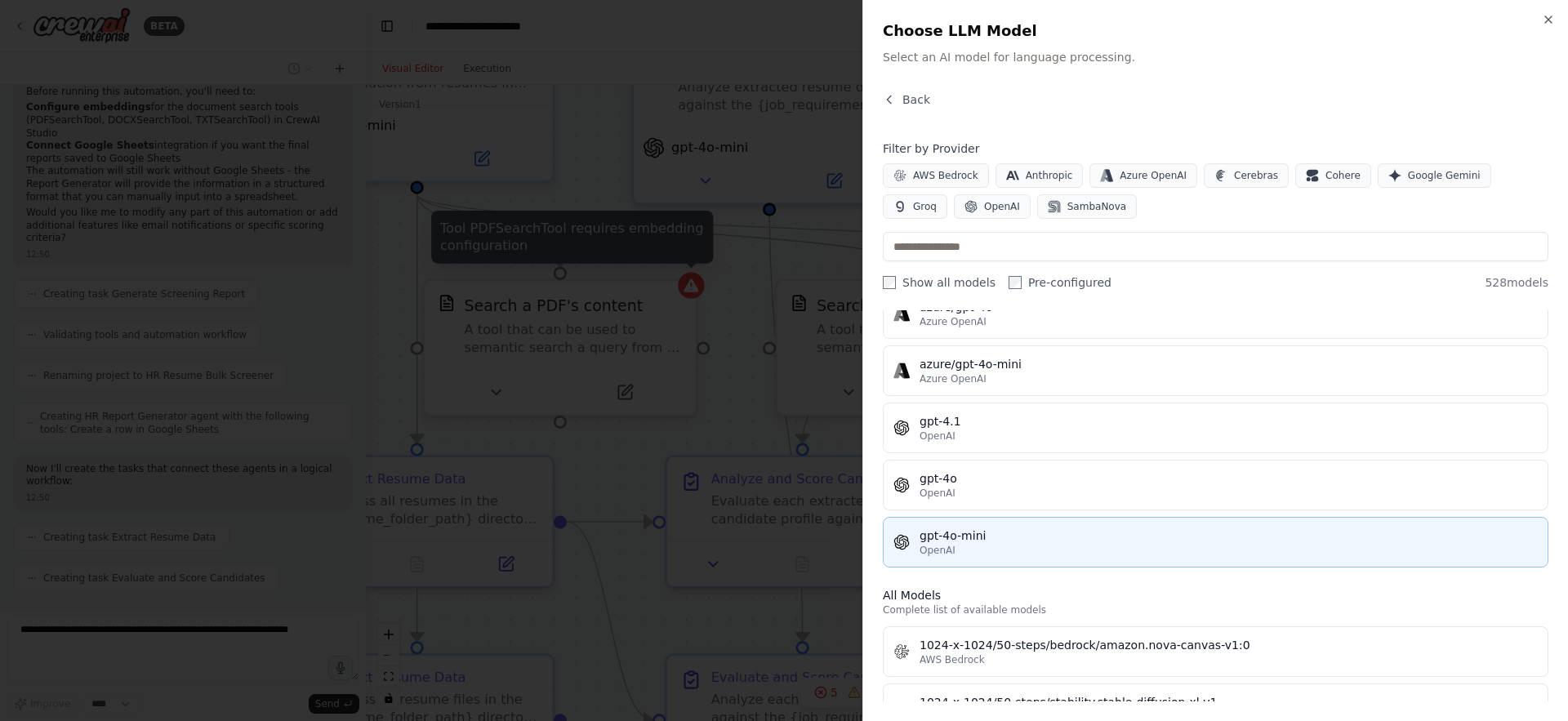
click at [1057, 529] on div "gpt-4o-mini" at bounding box center [1229, 536] width 619 height 17
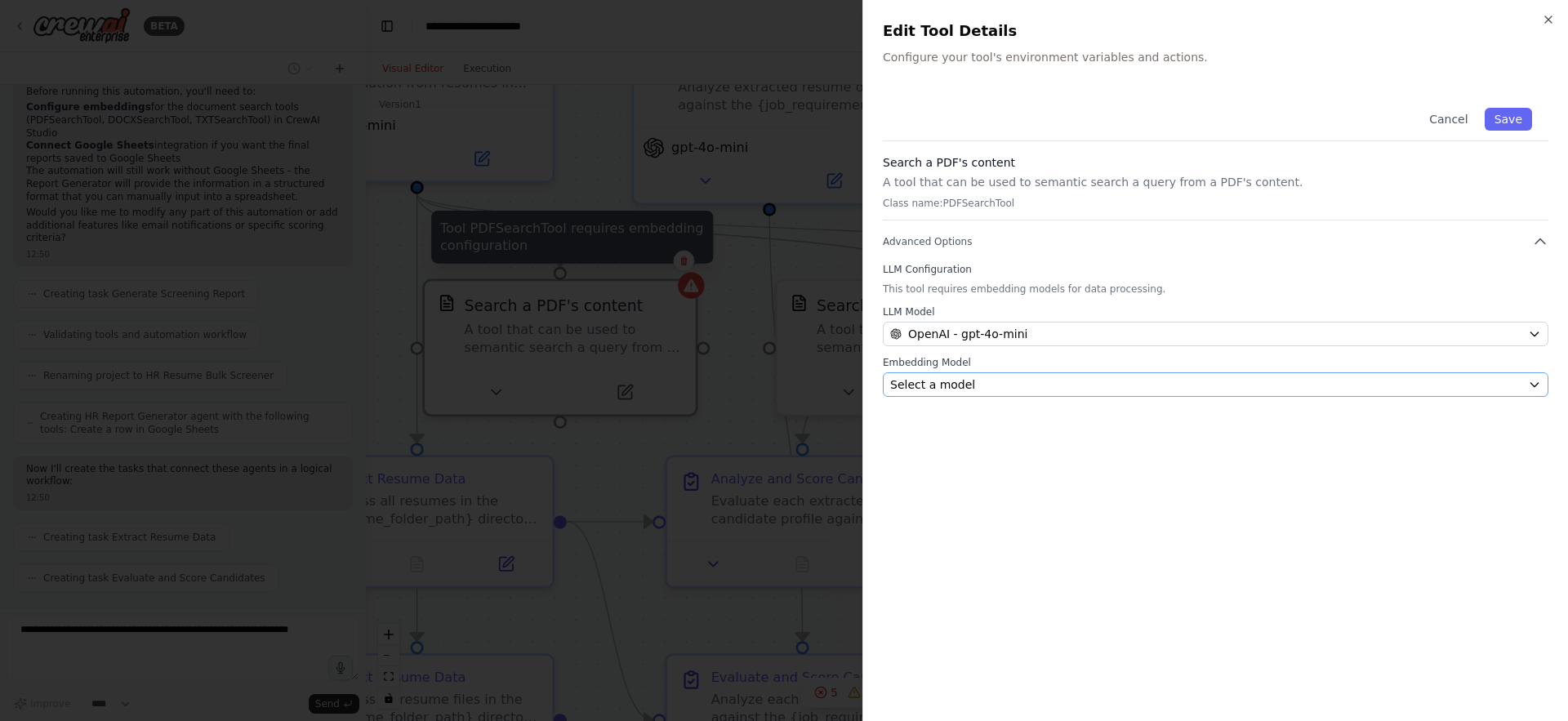
scroll to position [2196, 0]
click at [1080, 383] on div "Select a model" at bounding box center [1206, 385] width 631 height 17
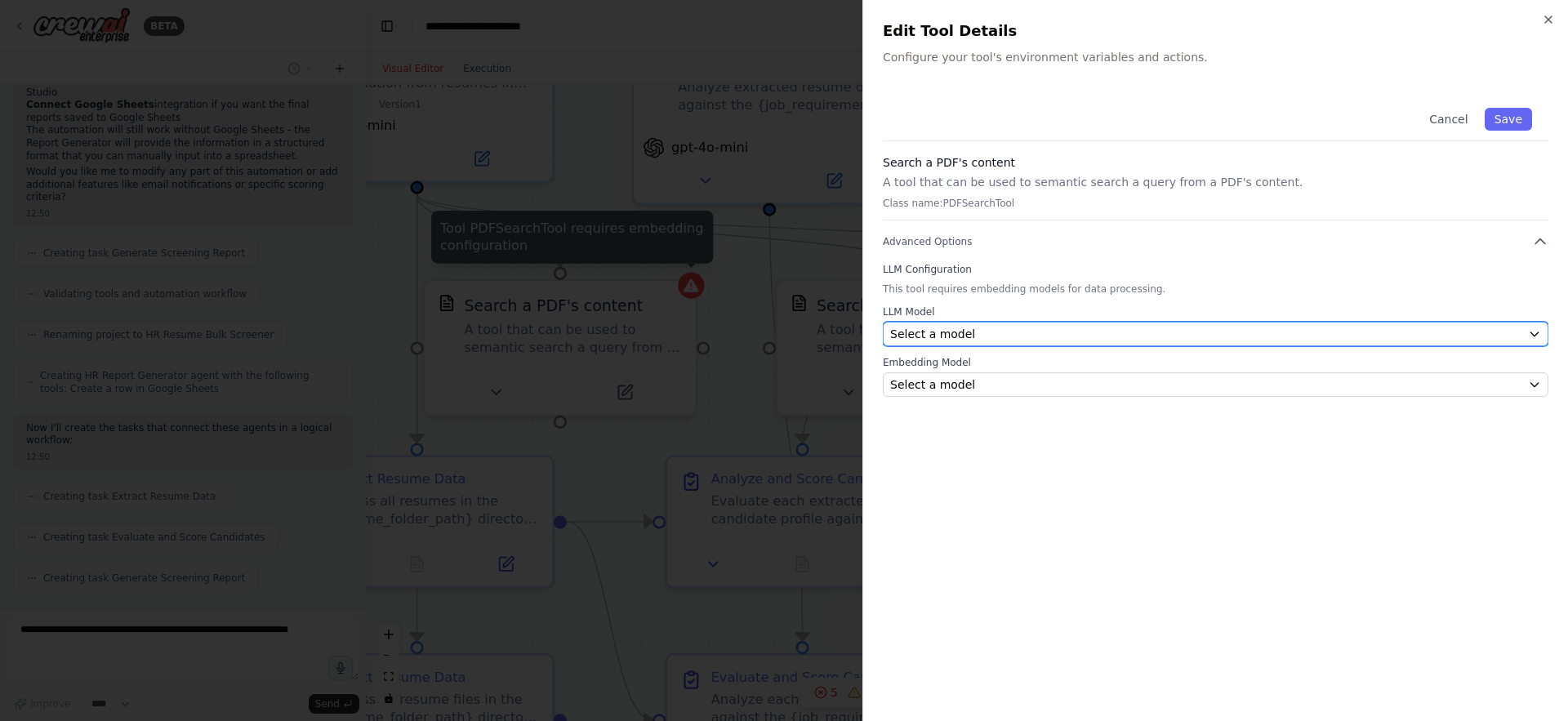
click at [1063, 339] on div "Select a model" at bounding box center [1206, 334] width 631 height 17
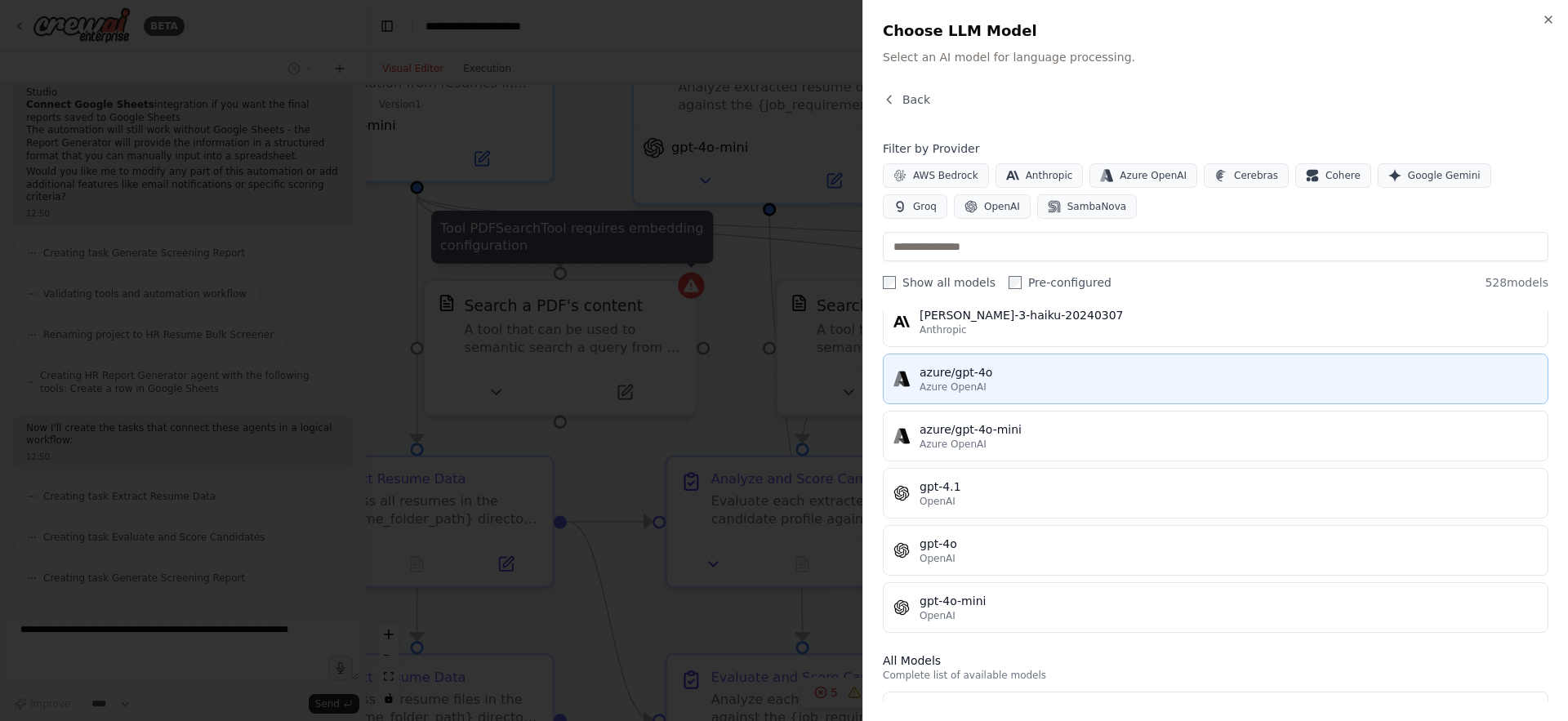
scroll to position [126, 0]
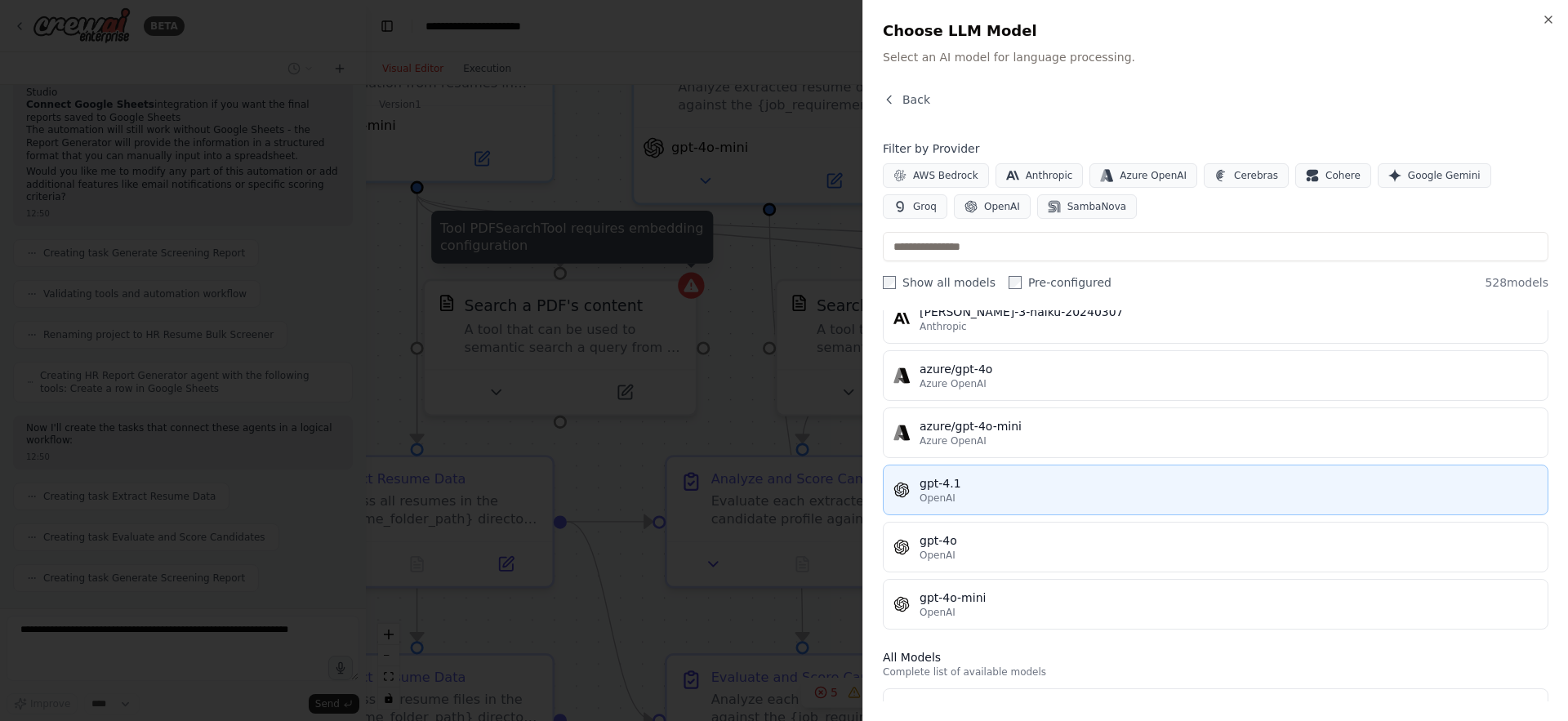
click at [973, 489] on div "gpt-4.1" at bounding box center [1229, 484] width 619 height 17
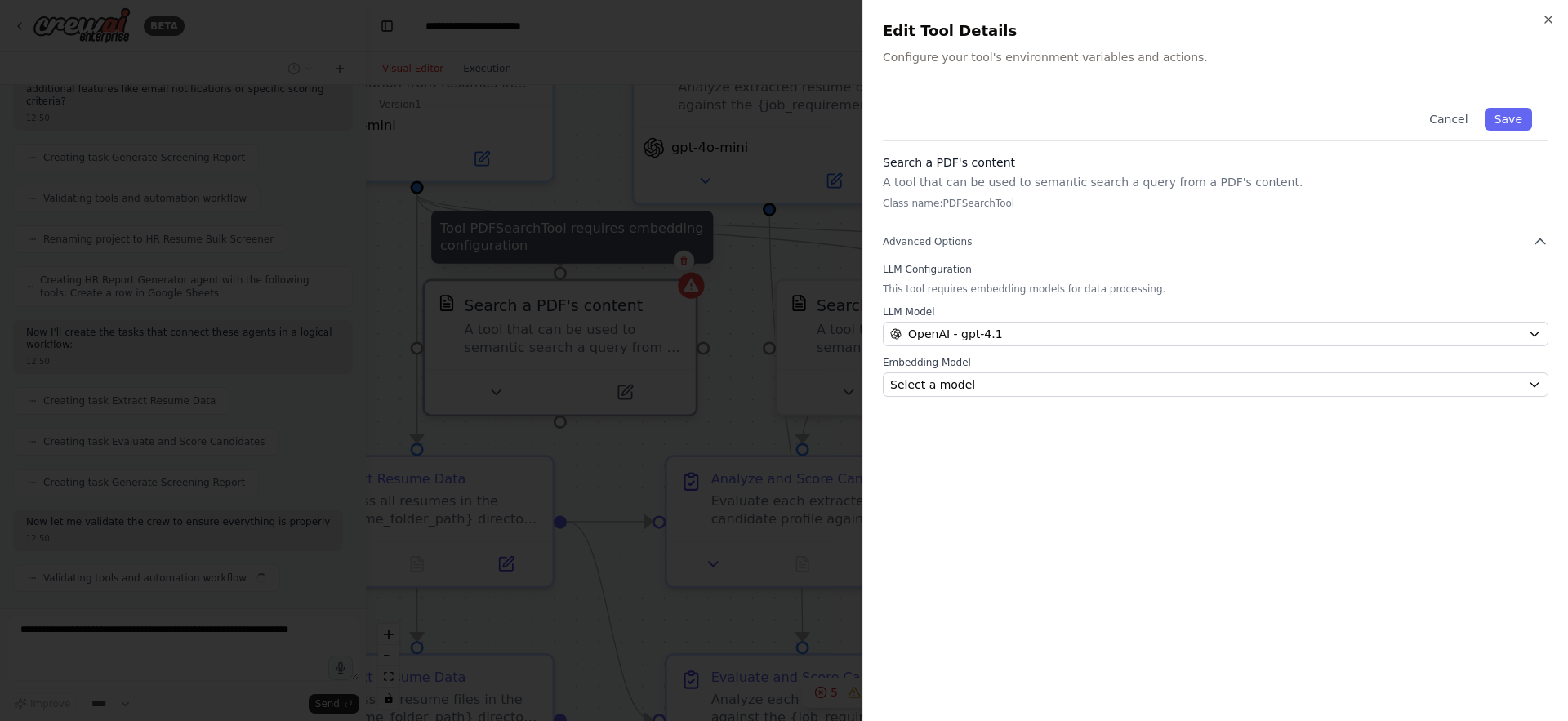
scroll to position [2304, 0]
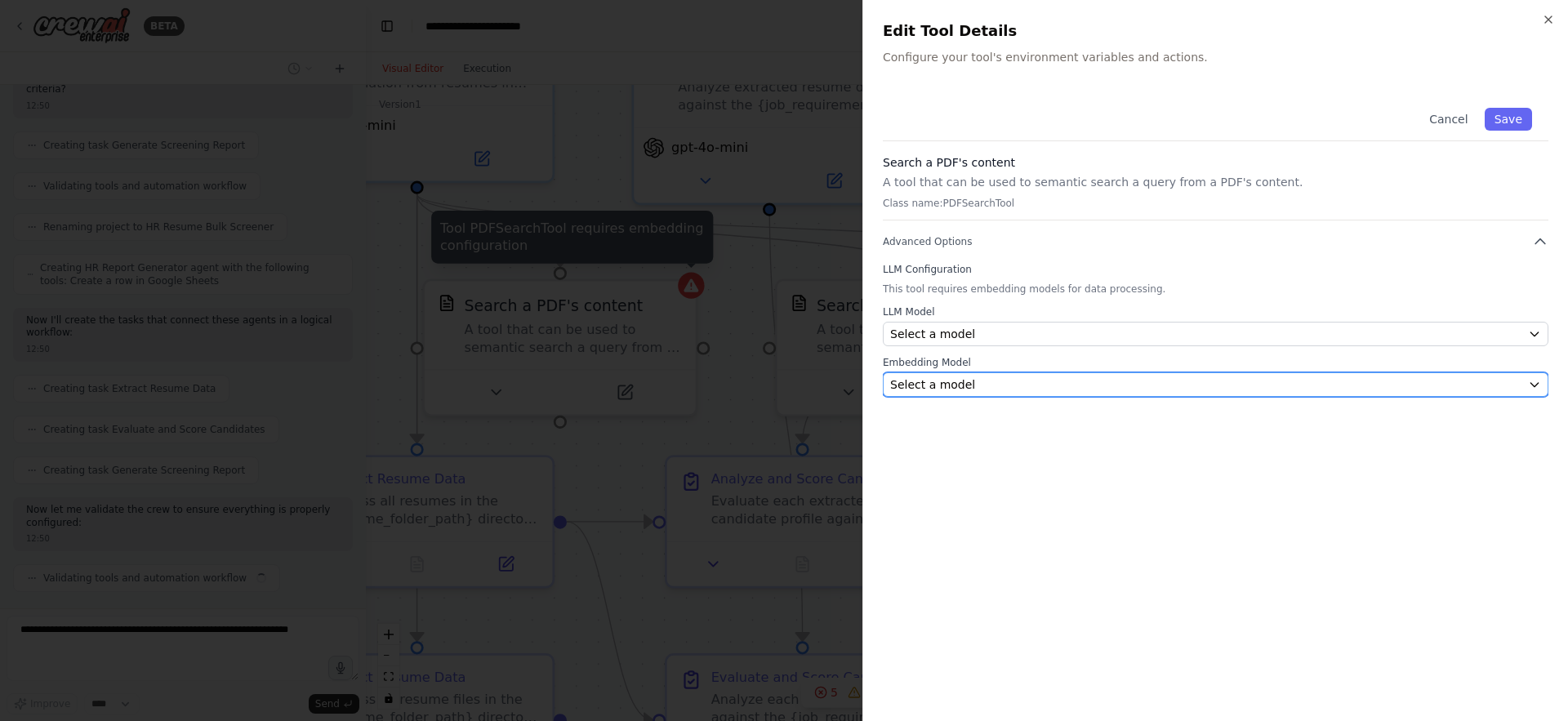
click at [1026, 383] on div "Select a model" at bounding box center [1206, 385] width 631 height 17
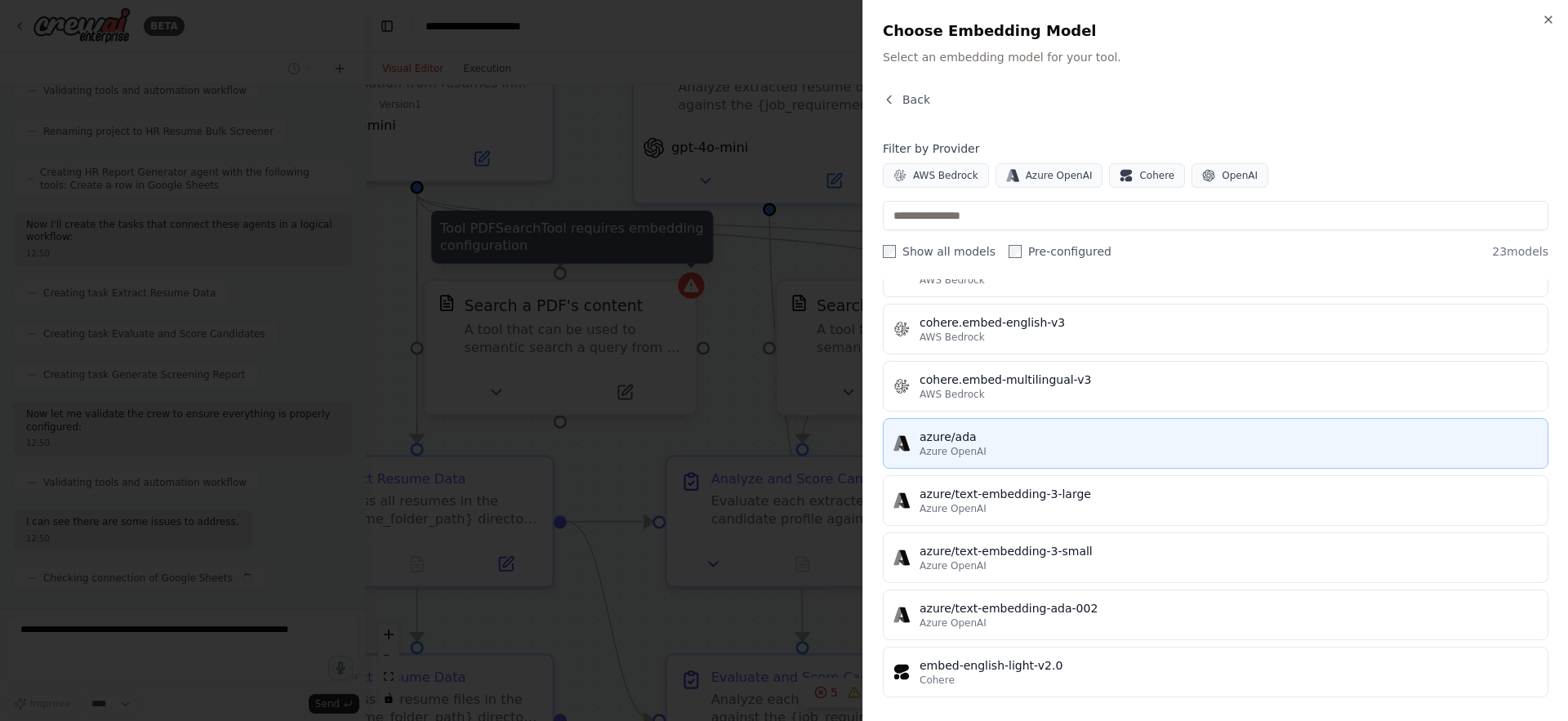
scroll to position [2413, 0]
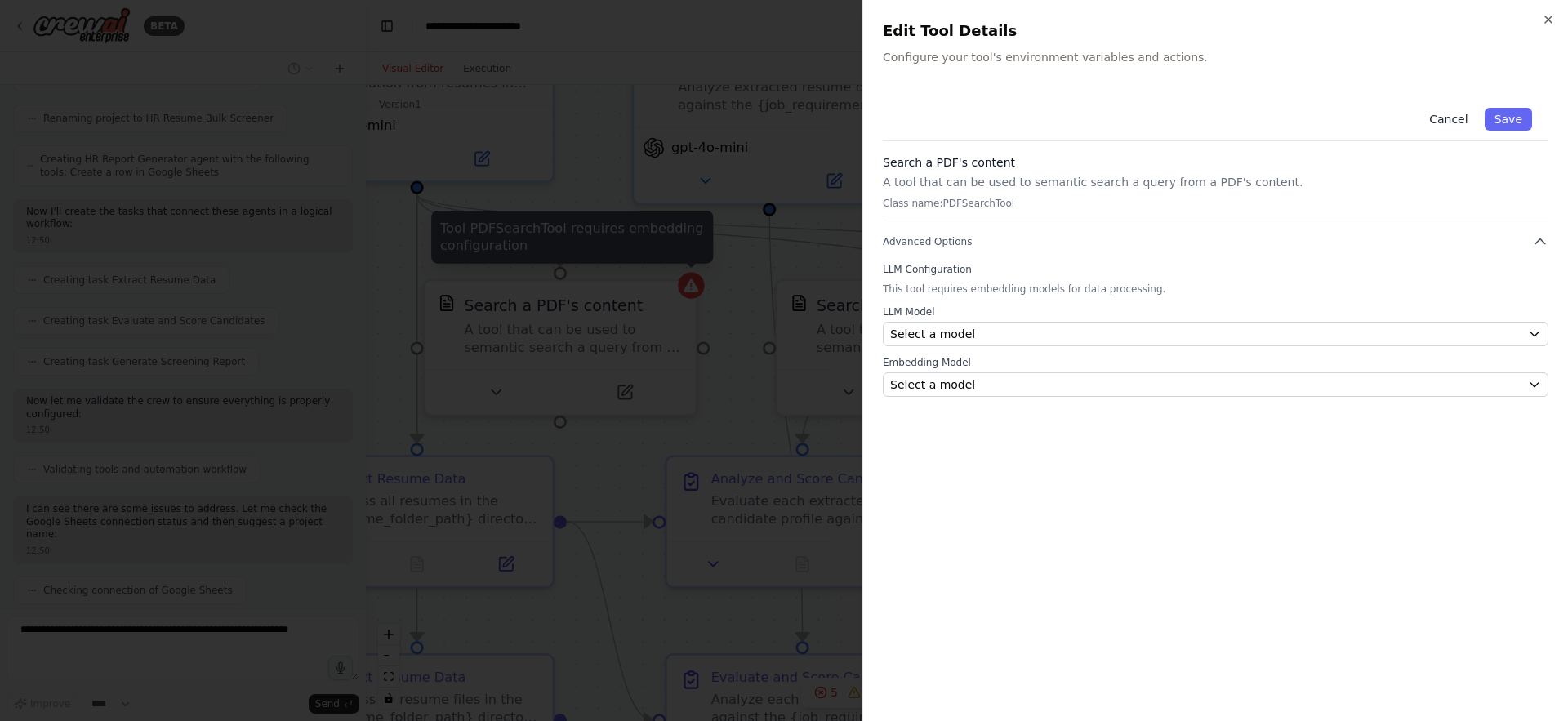
click at [1445, 119] on button "Cancel" at bounding box center [1448, 120] width 58 height 23
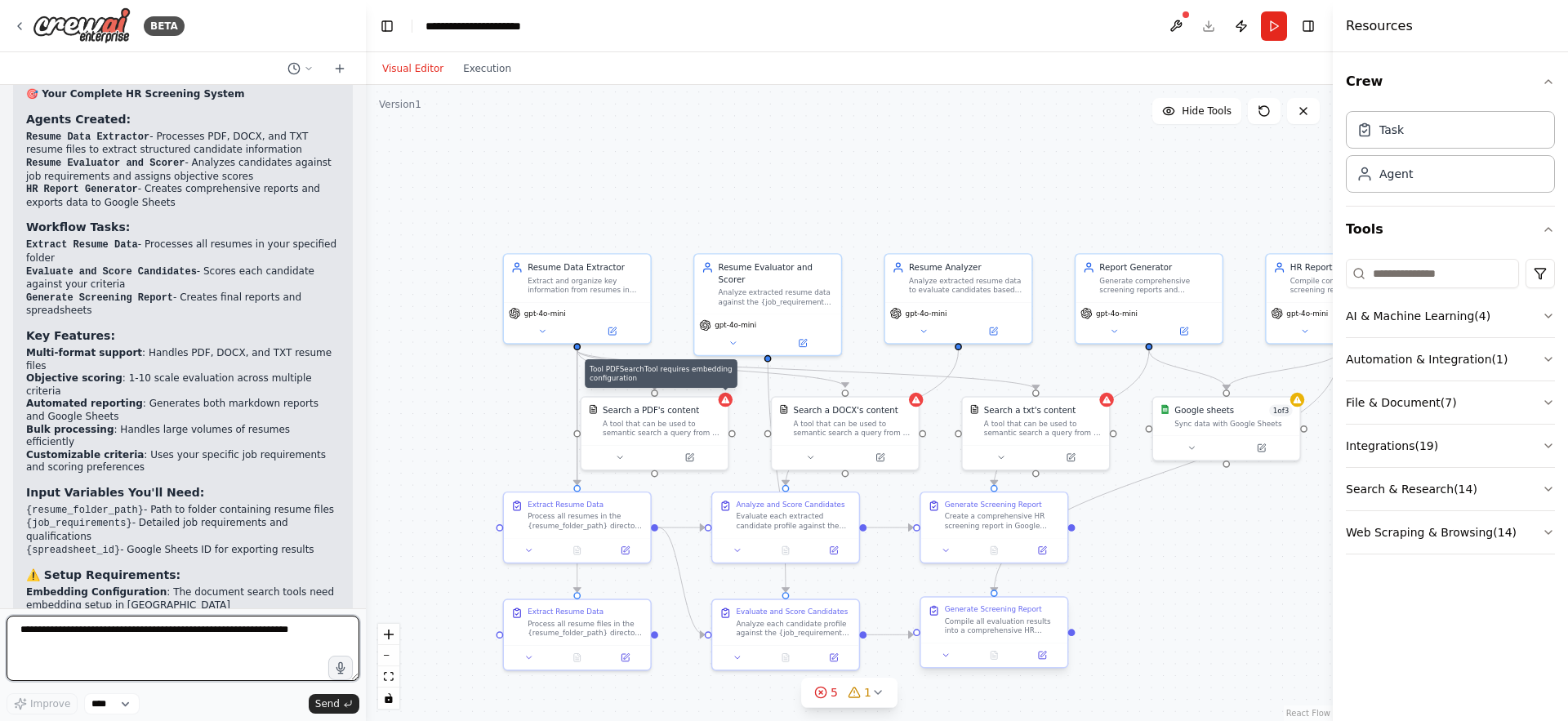
scroll to position [3030, 0]
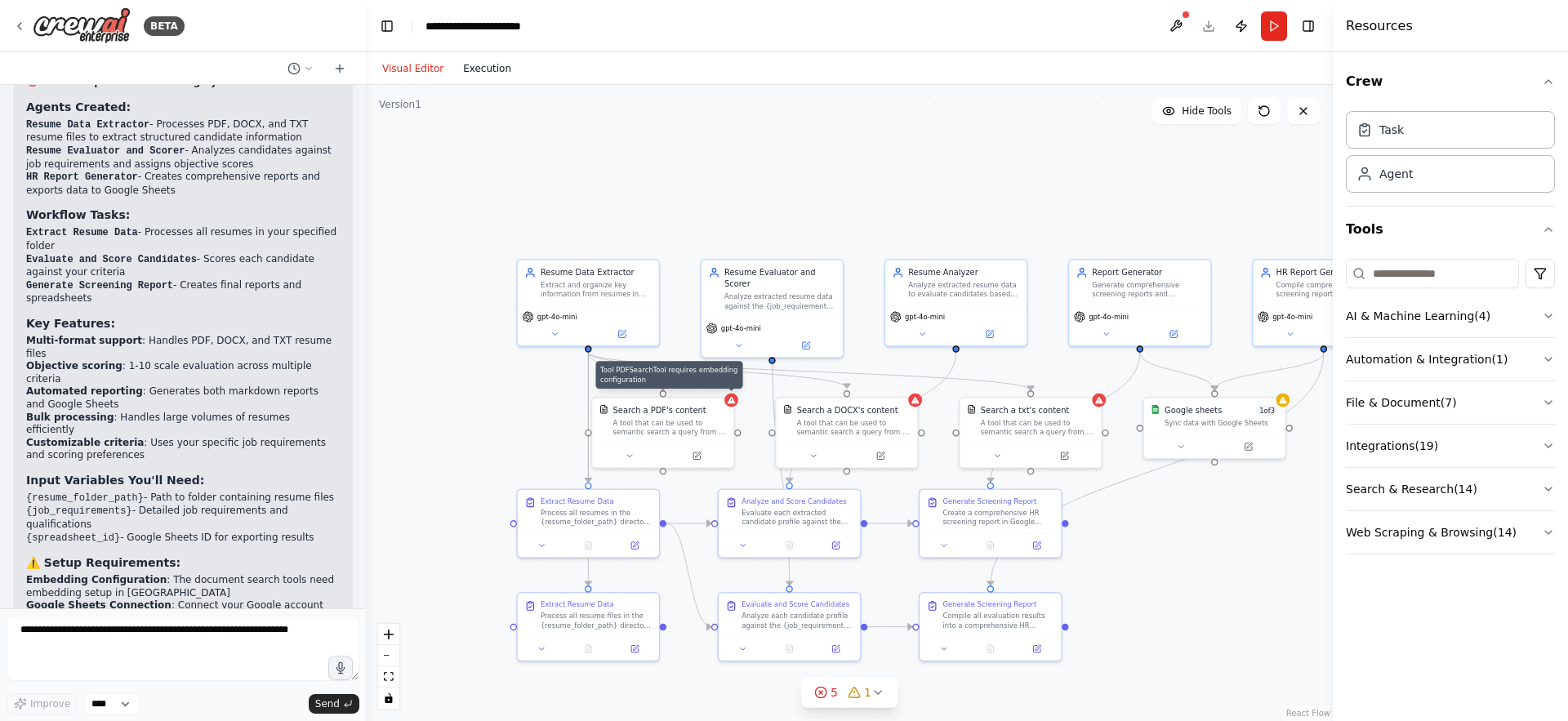
click at [498, 73] on button "Execution" at bounding box center [487, 69] width 68 height 20
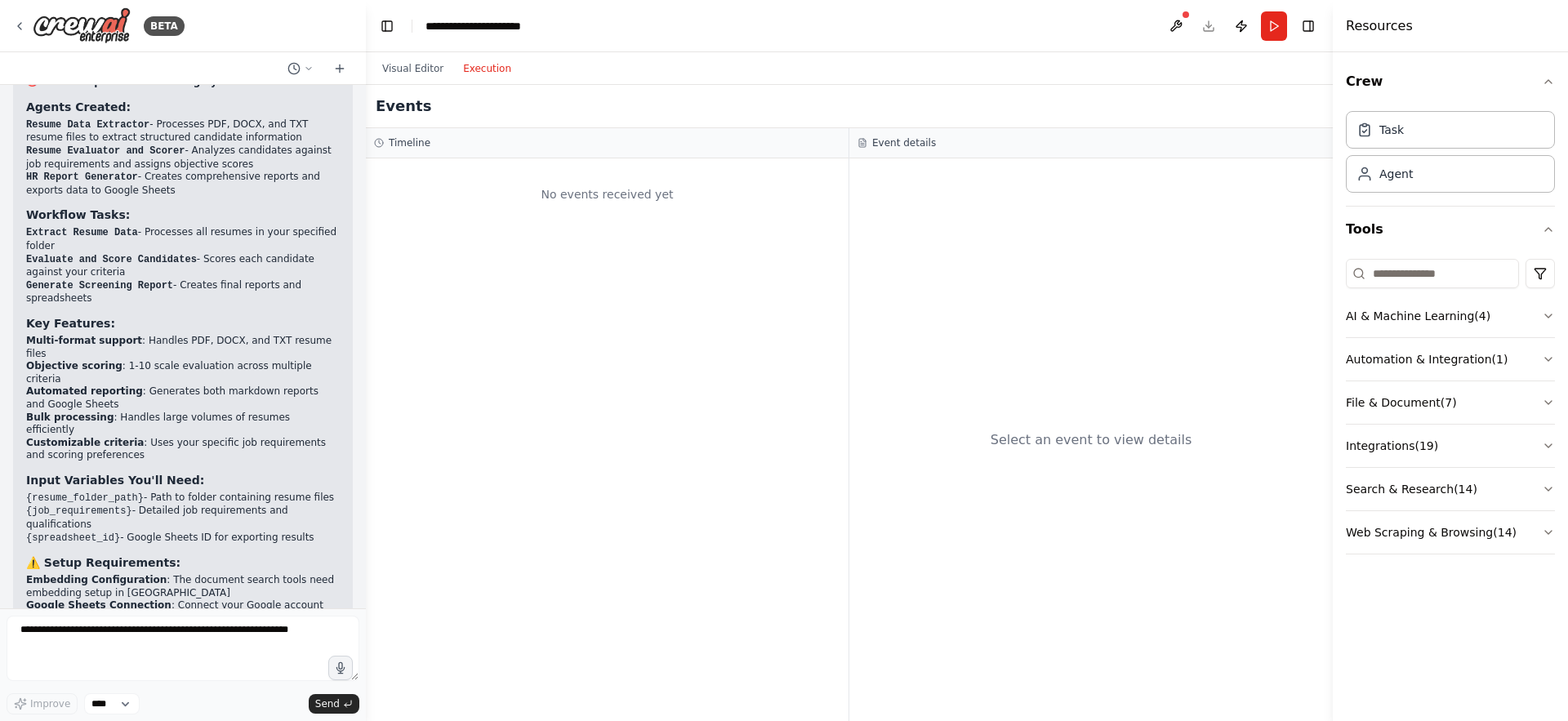
click at [565, 189] on div "No events received yet" at bounding box center [607, 194] width 466 height 56
click at [519, 132] on div "Timeline" at bounding box center [607, 143] width 483 height 30
click at [1273, 27] on button "Run" at bounding box center [1274, 26] width 26 height 29
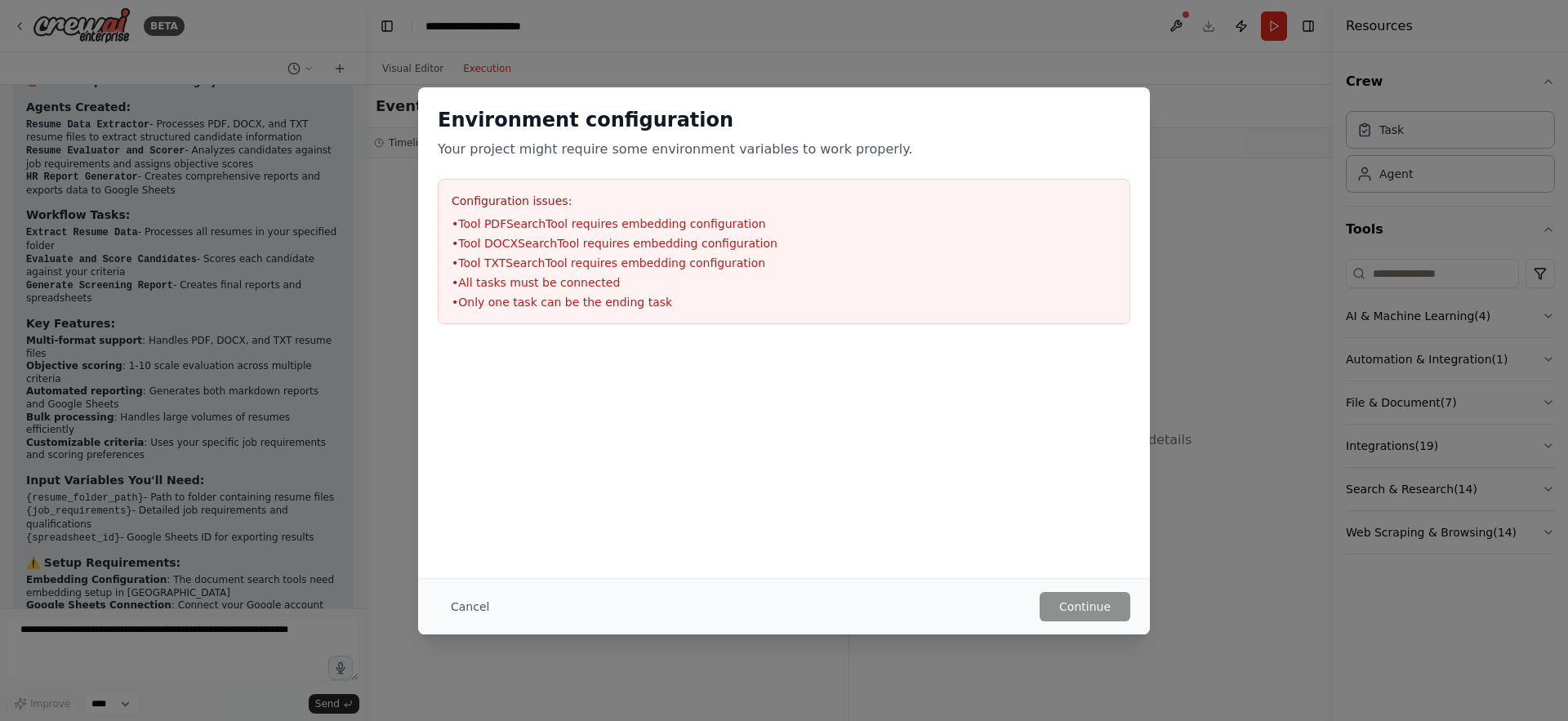
click at [580, 231] on ul "• Tool PDFSearchTool requires embedding configuration • Tool DOCXSearchTool req…" at bounding box center [784, 263] width 665 height 95
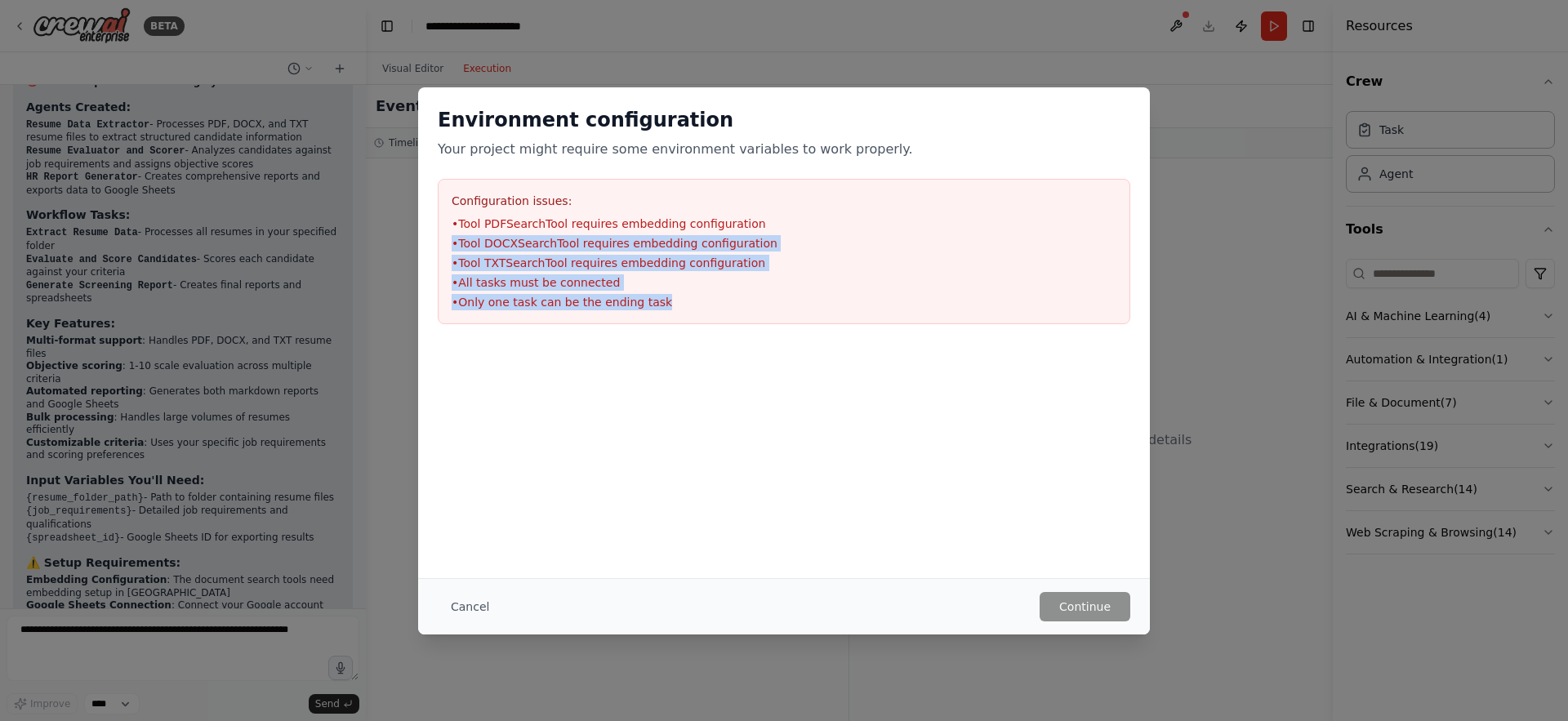
drag, startPoint x: 580, startPoint y: 231, endPoint x: 676, endPoint y: 374, distance: 172.2
click at [675, 369] on div "Environment configuration Your project might require some environment variables…" at bounding box center [784, 297] width 732 height 420
click at [482, 610] on button "Cancel" at bounding box center [470, 606] width 65 height 29
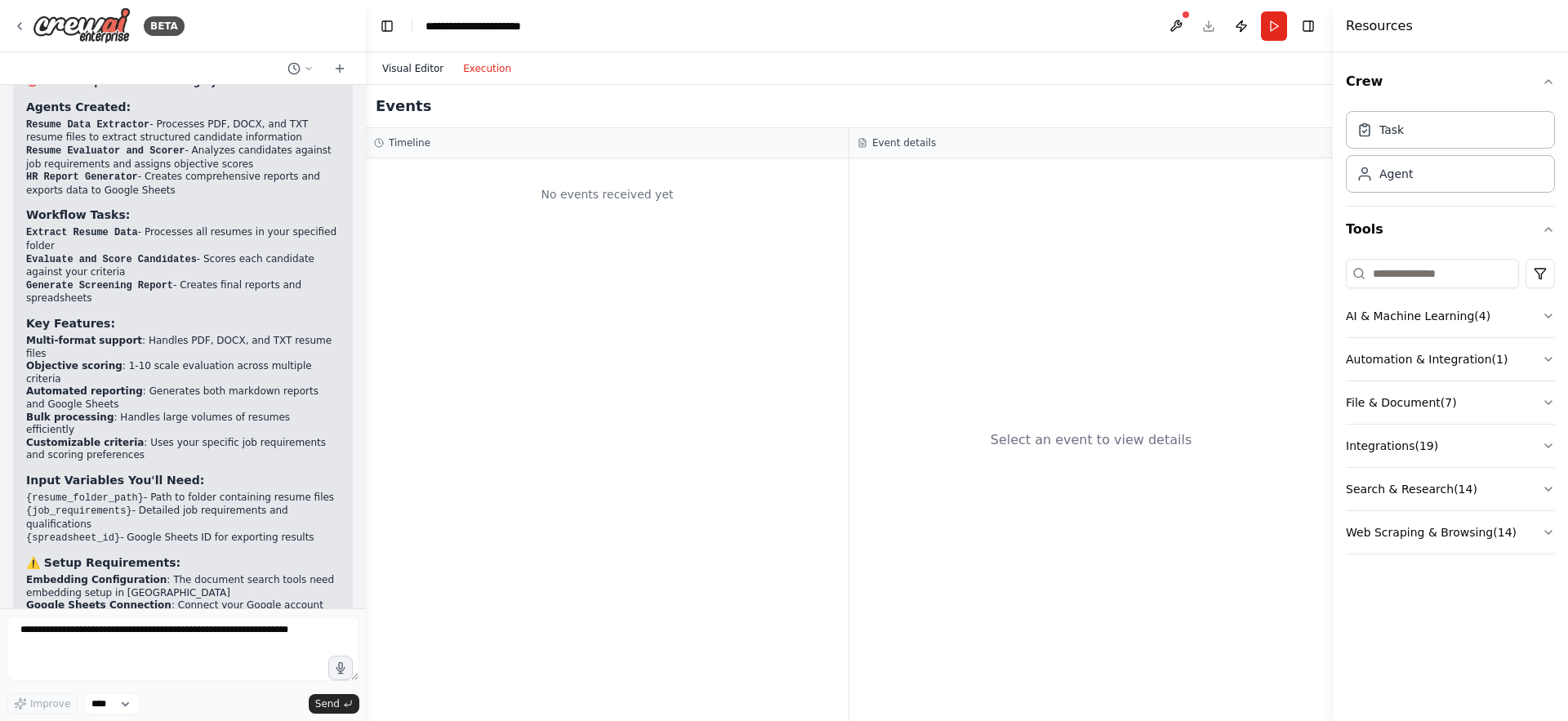
click at [408, 73] on button "Visual Editor" at bounding box center [412, 69] width 81 height 20
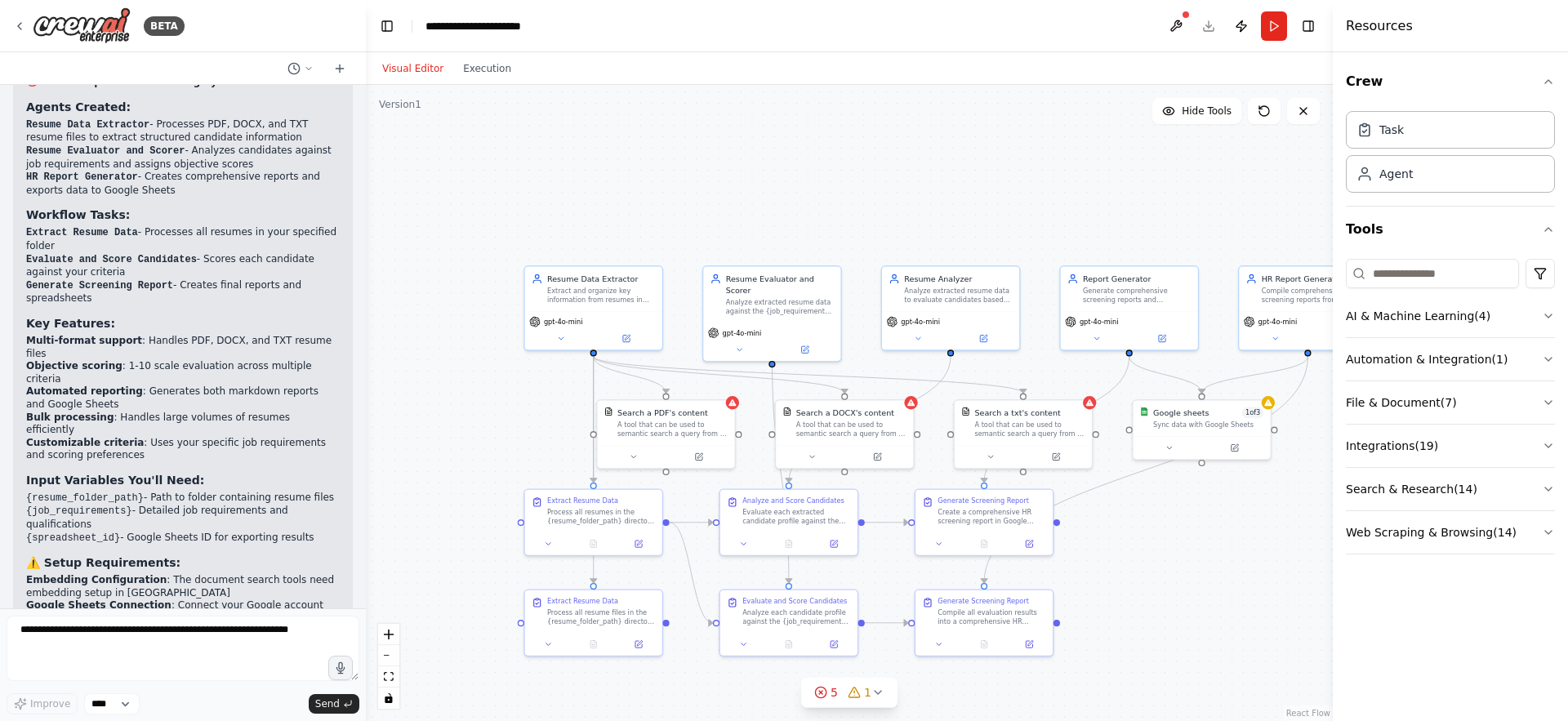
click at [737, 408] on div ".deletable-edge-delete-btn { width: 20px; height: 20px; border: 0px solid #ffff…" at bounding box center [849, 402] width 967 height 636
click at [736, 407] on div at bounding box center [732, 402] width 13 height 13
click at [686, 460] on button at bounding box center [698, 455] width 63 height 13
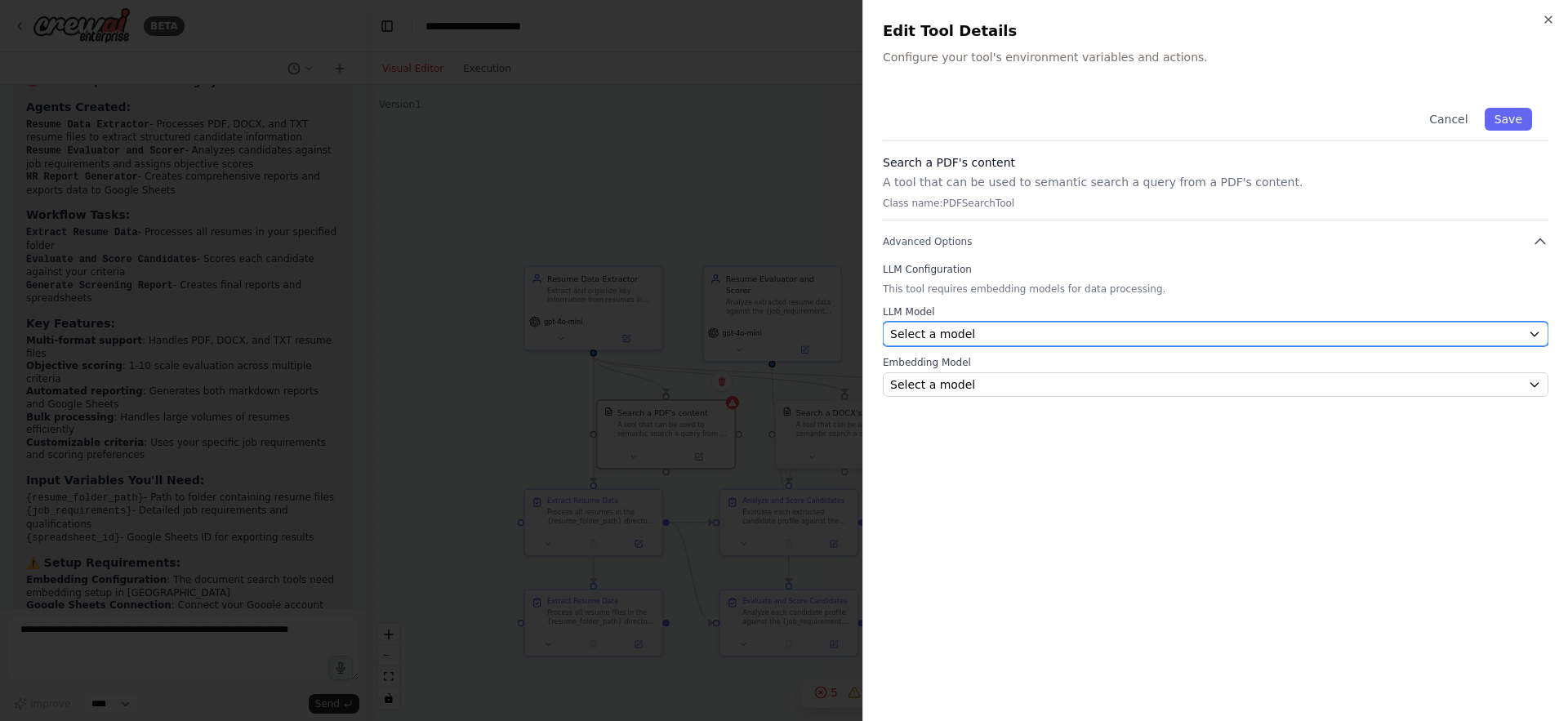
click at [952, 336] on span "Select a model" at bounding box center [933, 334] width 85 height 17
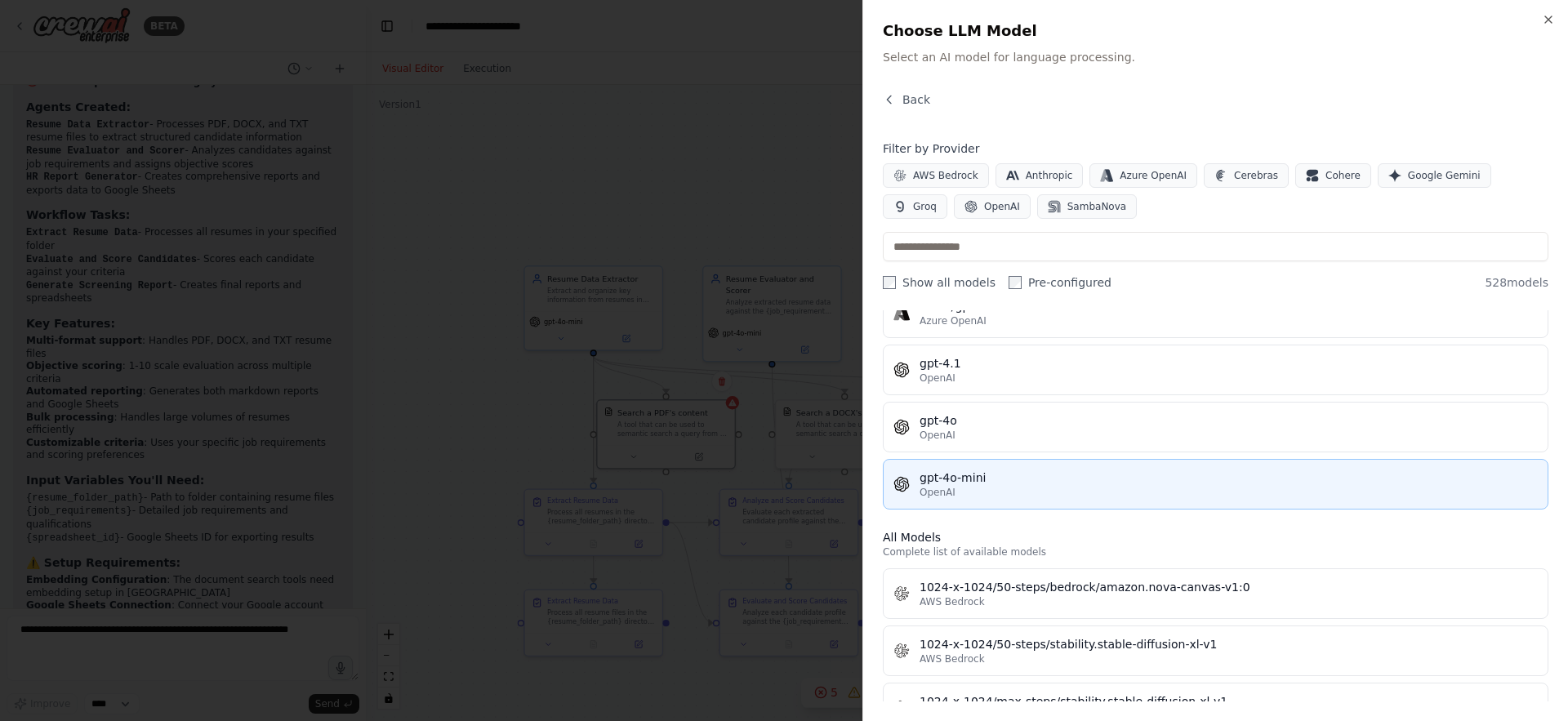
scroll to position [248, 0]
click at [960, 479] on div "gpt-4o-mini" at bounding box center [1229, 477] width 619 height 17
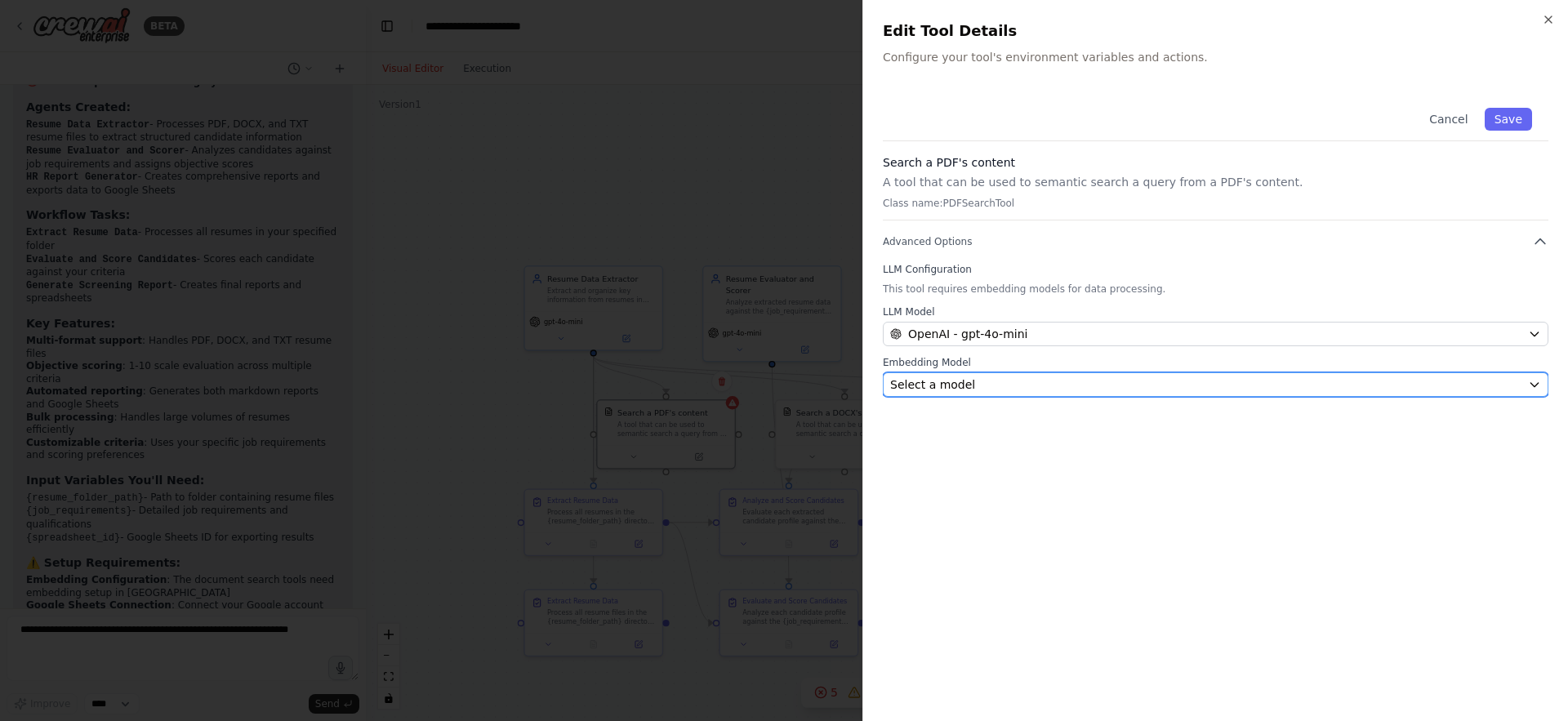
click at [954, 389] on span "Select a model" at bounding box center [933, 385] width 85 height 17
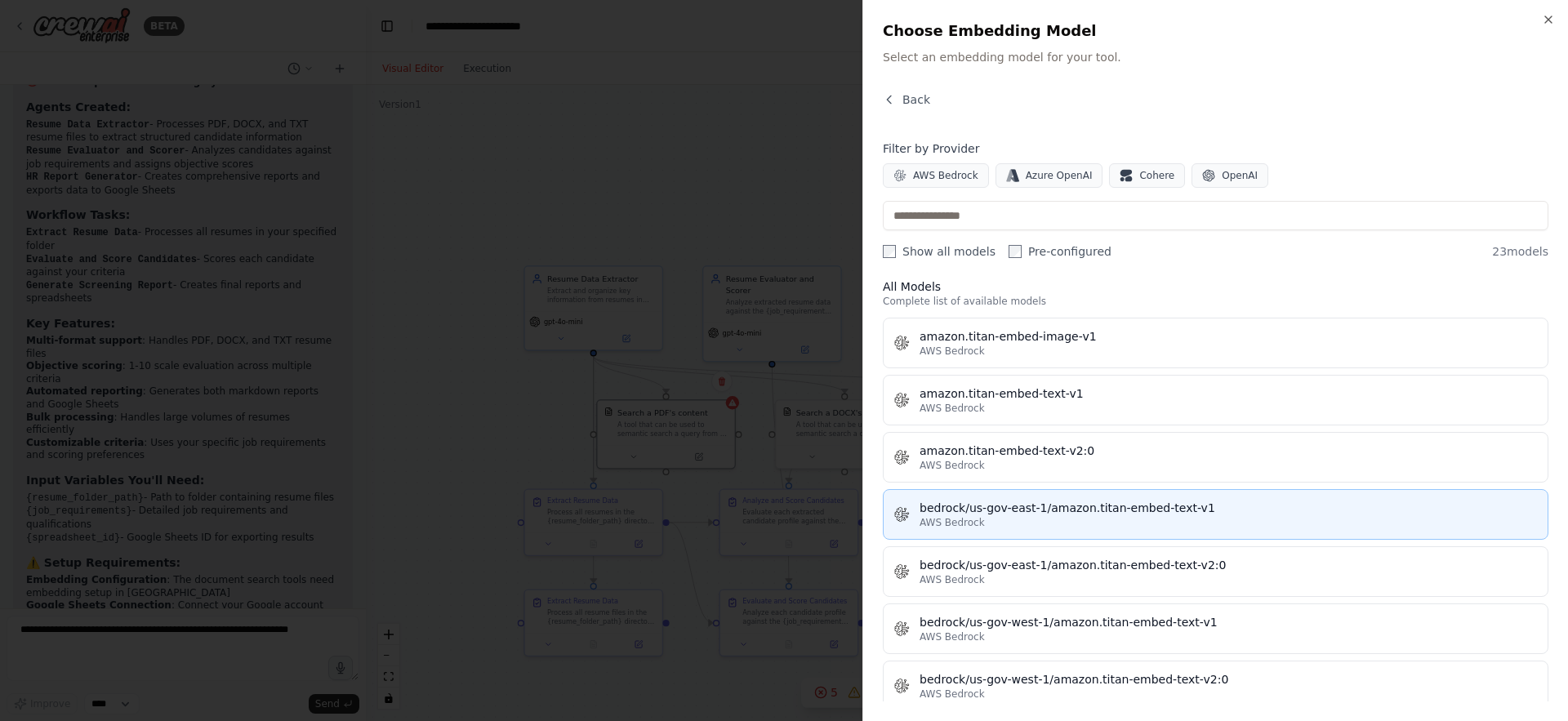
scroll to position [19, 0]
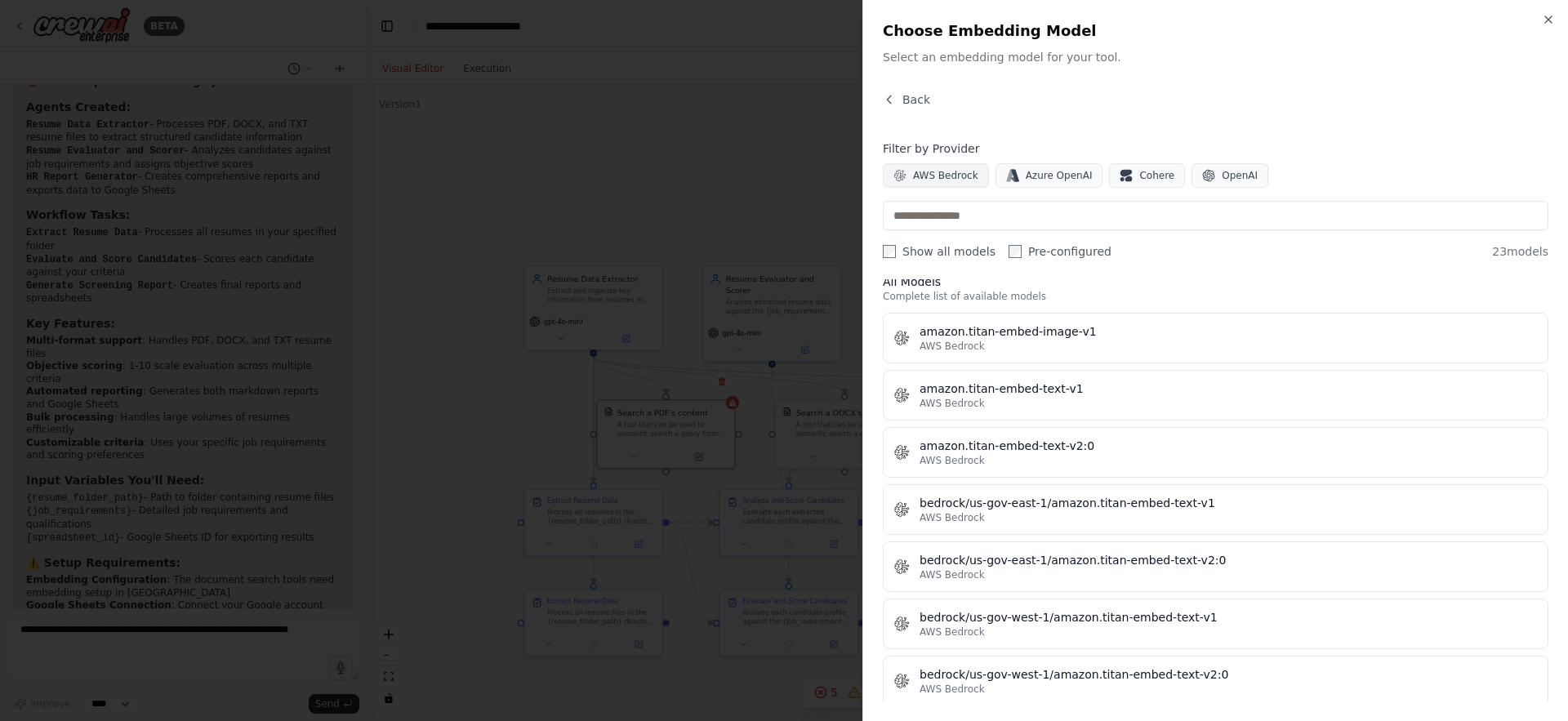
click at [940, 185] on button "AWS Bedrock" at bounding box center [936, 175] width 106 height 24
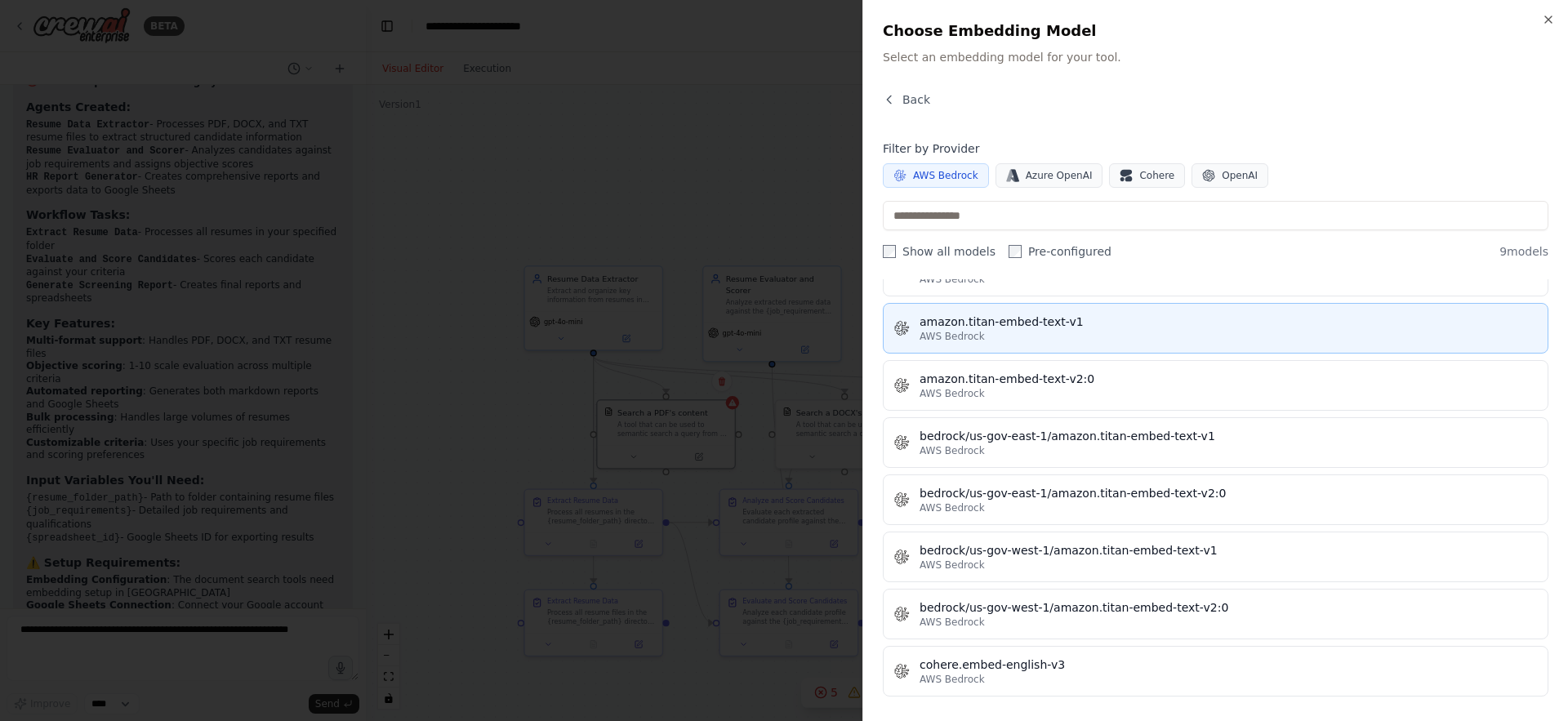
scroll to position [88, 0]
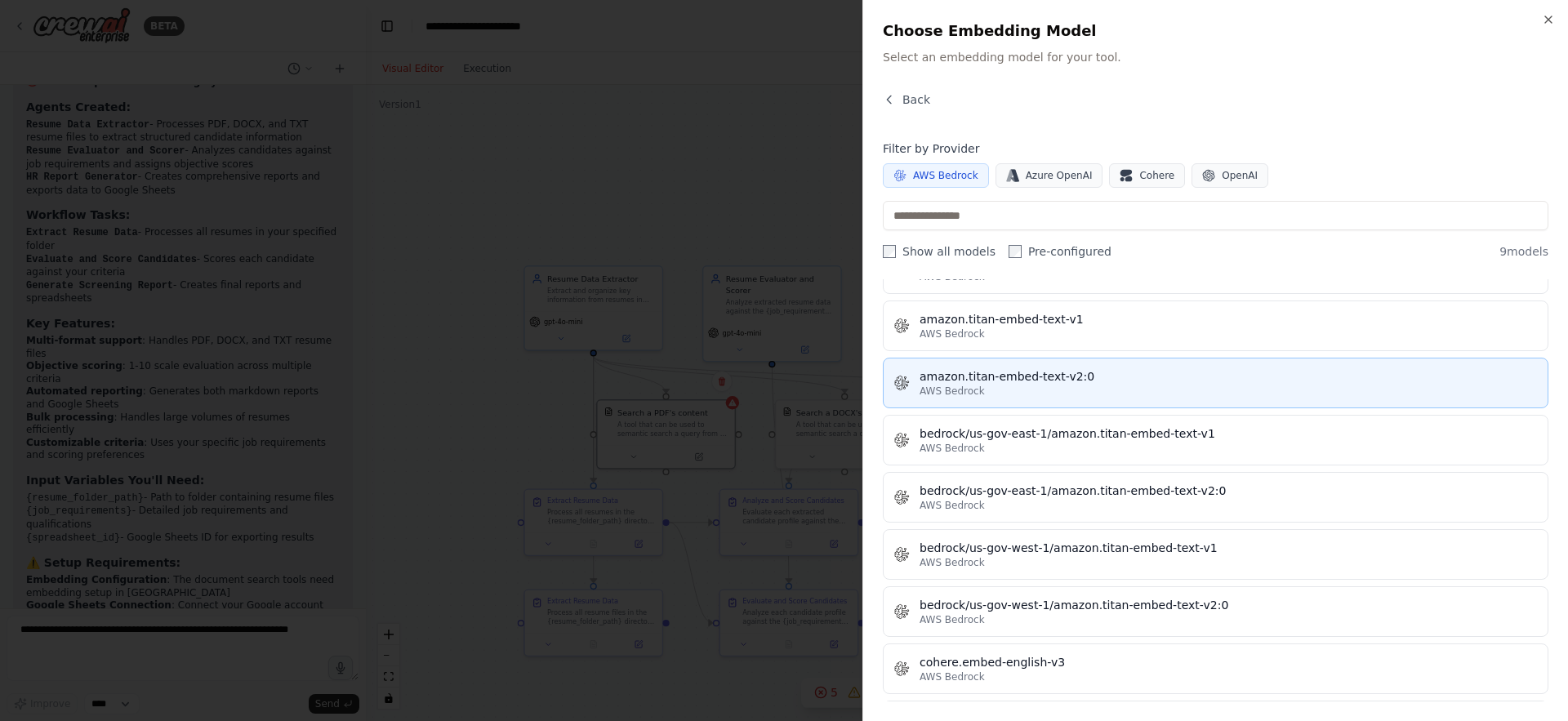
click at [985, 392] on div "AWS Bedrock" at bounding box center [1229, 392] width 619 height 13
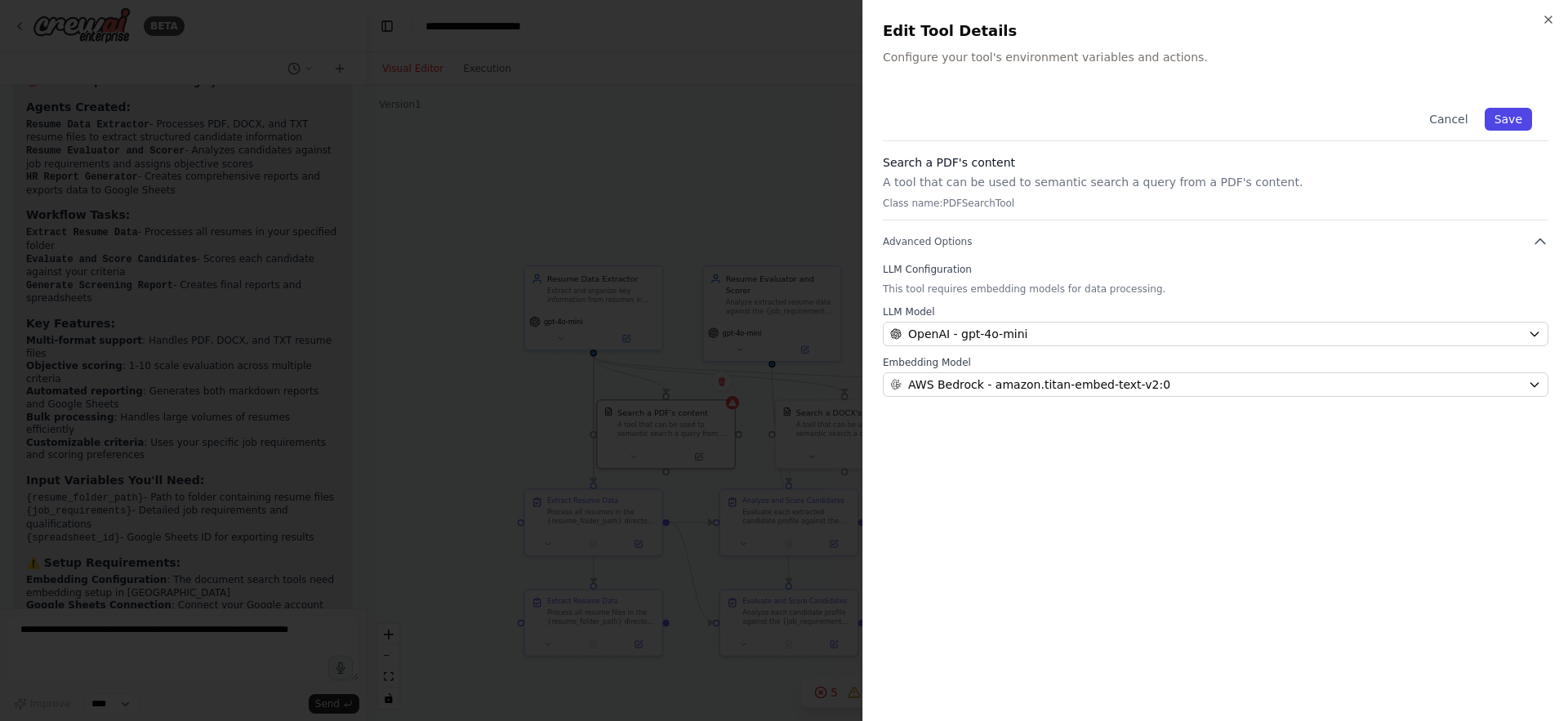
click at [1519, 114] on button "Save" at bounding box center [1508, 120] width 47 height 23
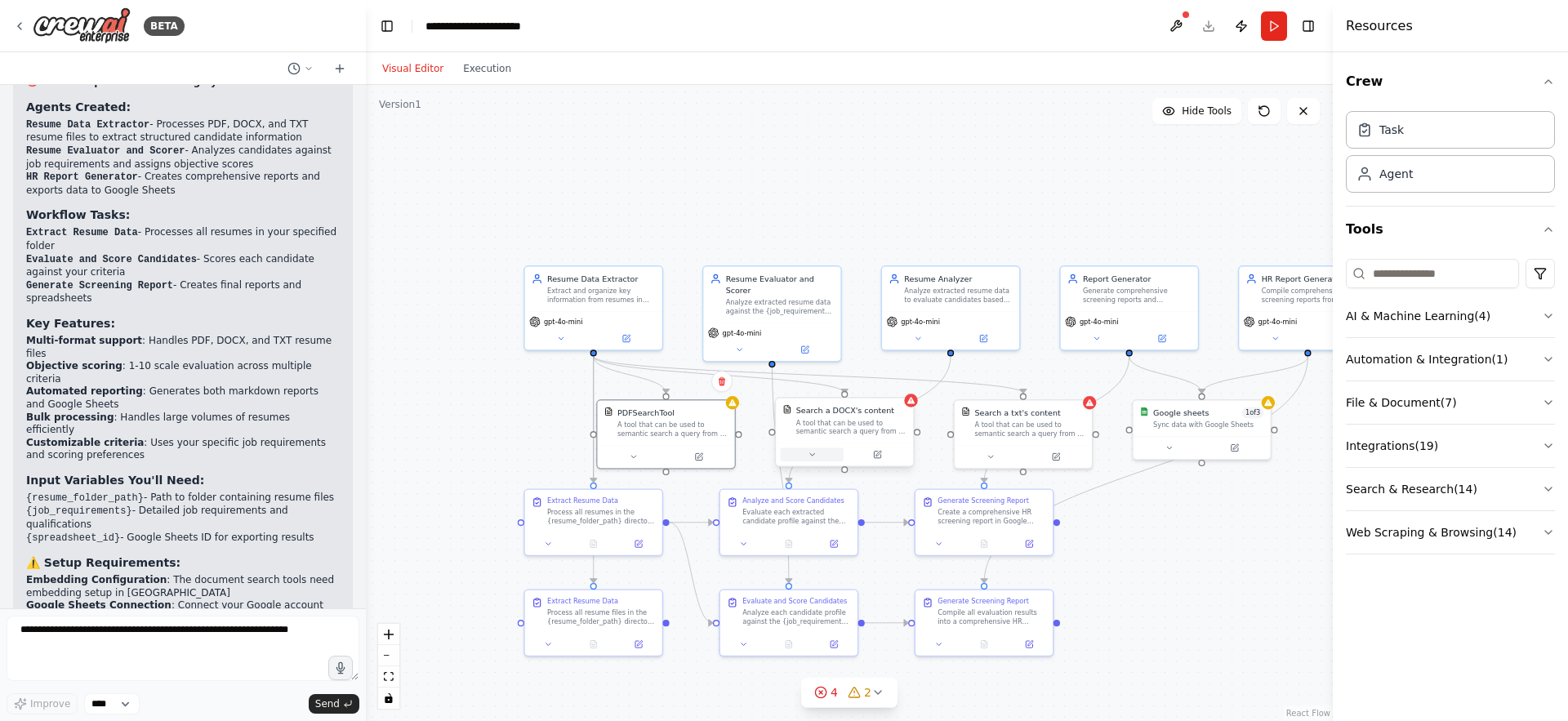
click at [816, 459] on button at bounding box center [812, 455] width 63 height 13
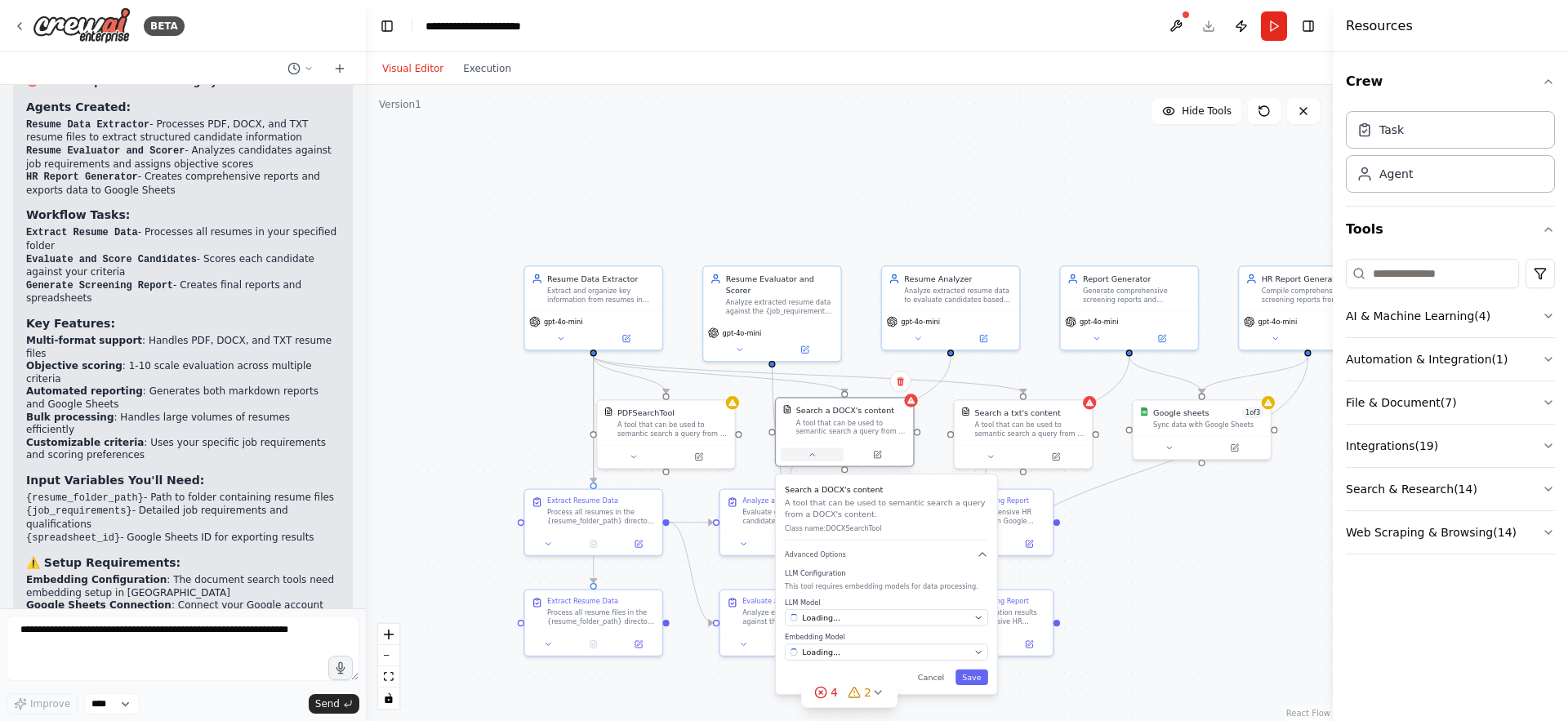
click at [816, 459] on button at bounding box center [812, 455] width 63 height 13
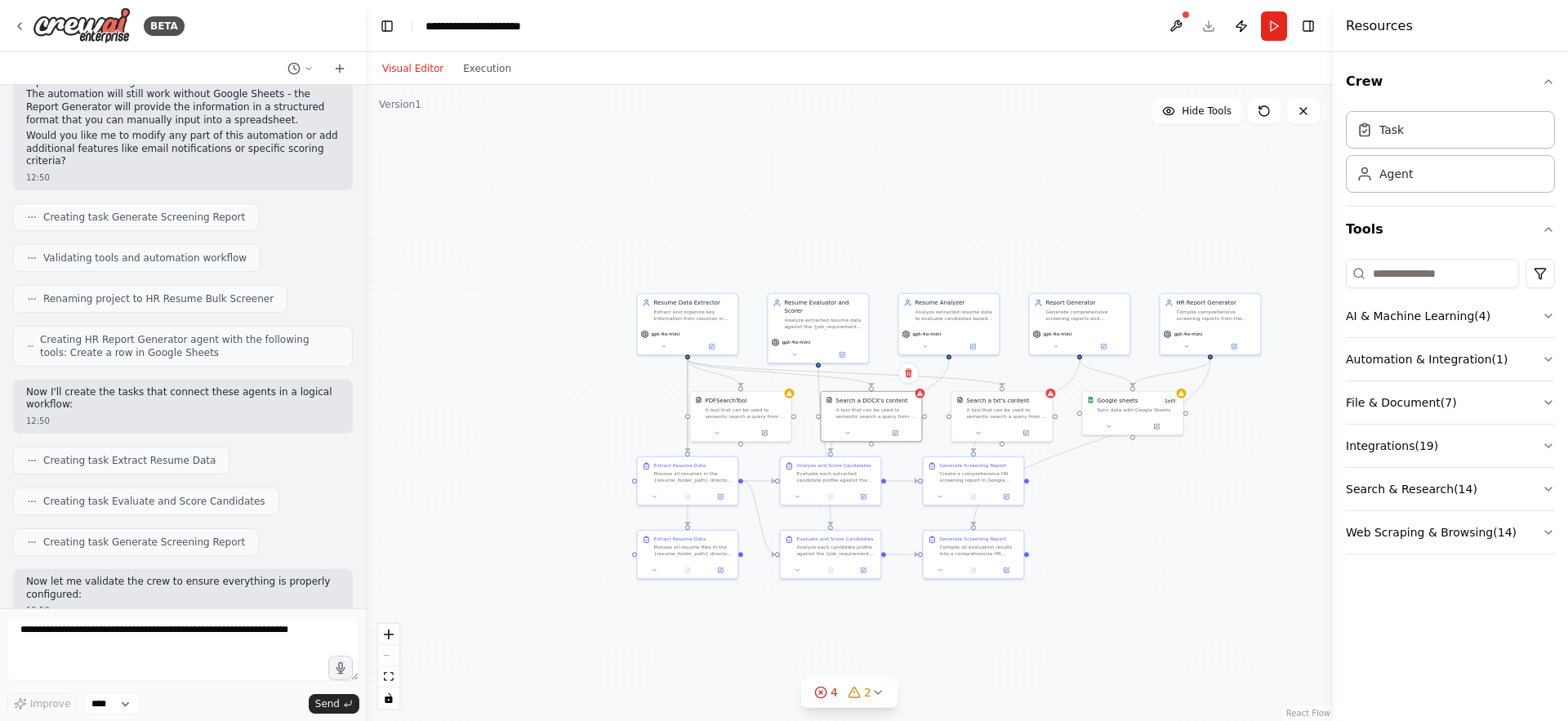
scroll to position [3030, 0]
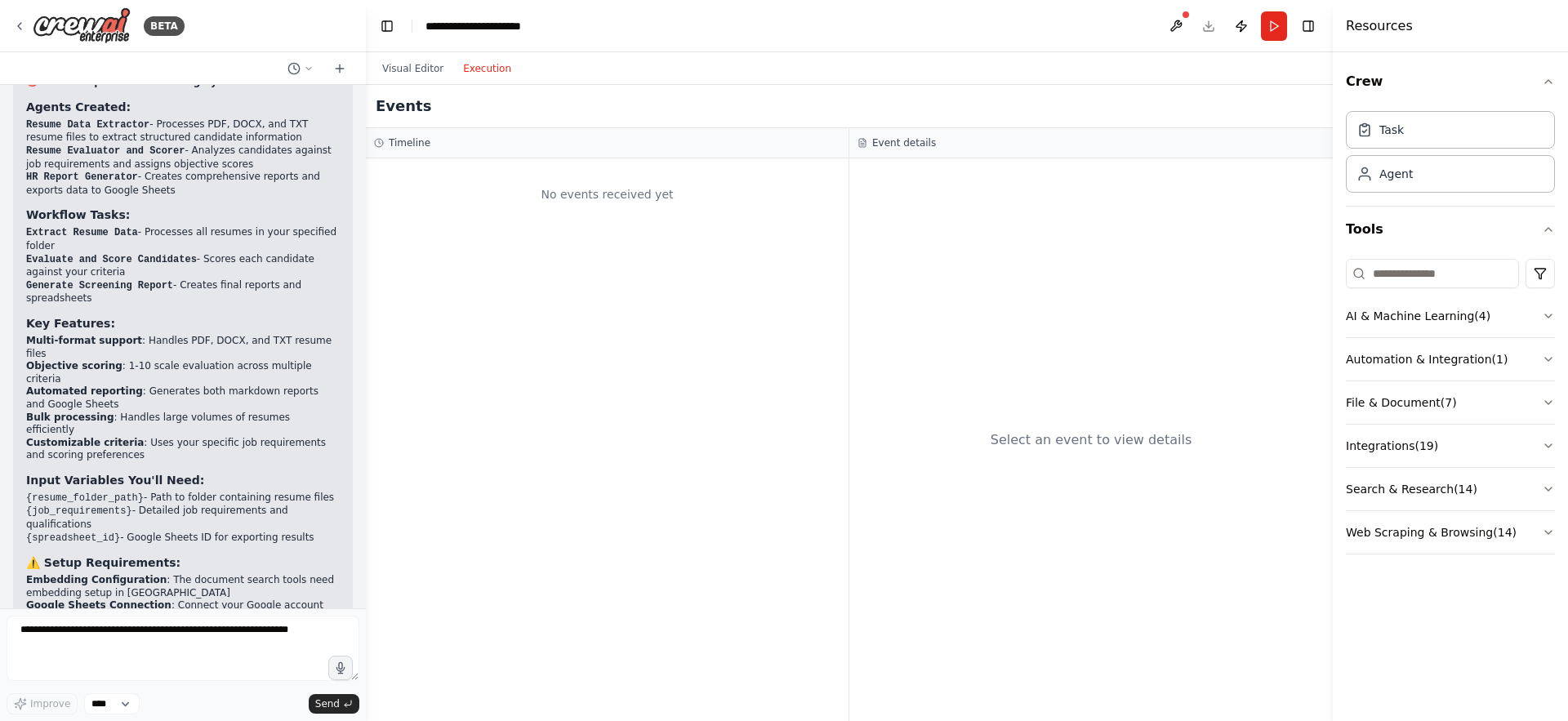
click at [475, 68] on button "Execution" at bounding box center [487, 69] width 68 height 20
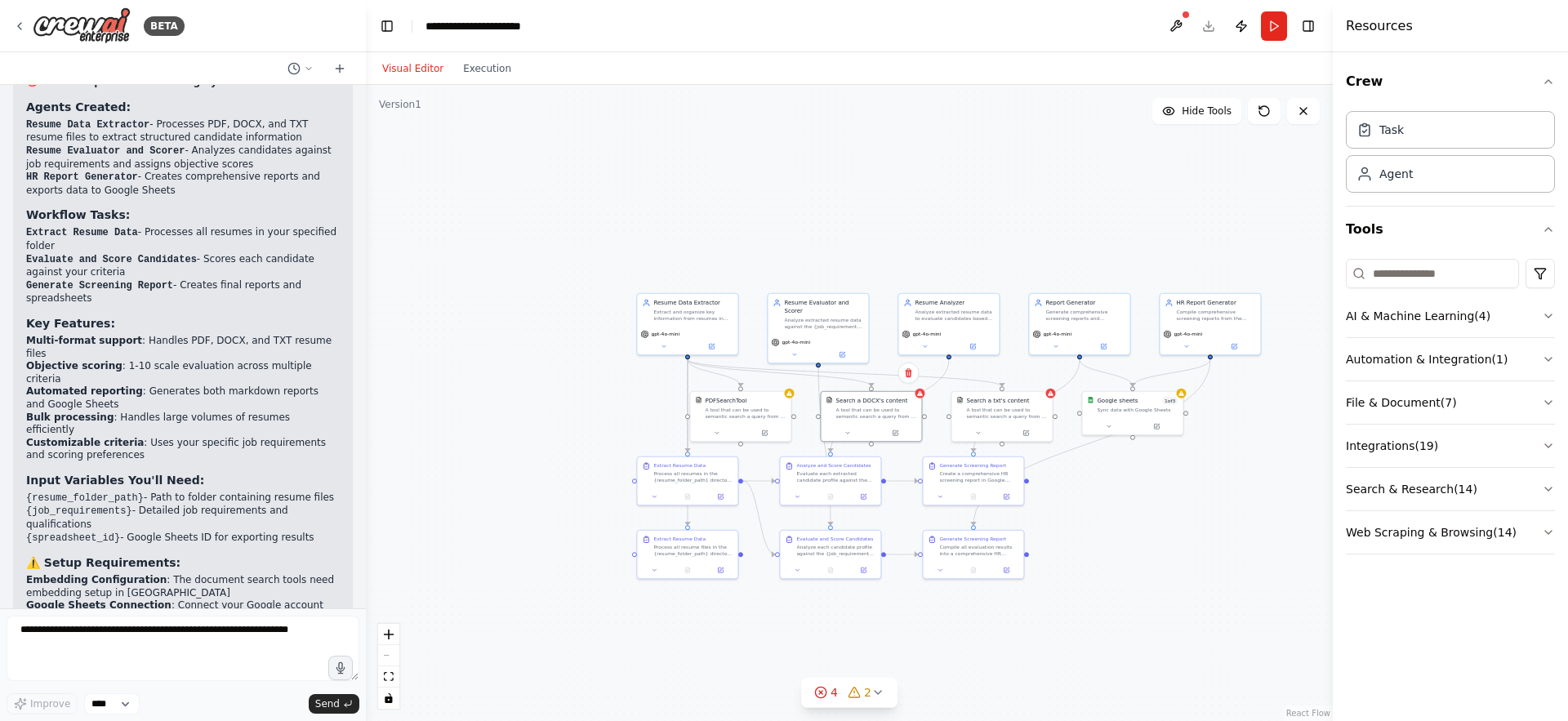
click at [435, 68] on button "Visual Editor" at bounding box center [412, 69] width 81 height 20
click at [1210, 27] on header "**********" at bounding box center [849, 26] width 967 height 52
click at [1181, 27] on button at bounding box center [1176, 26] width 26 height 29
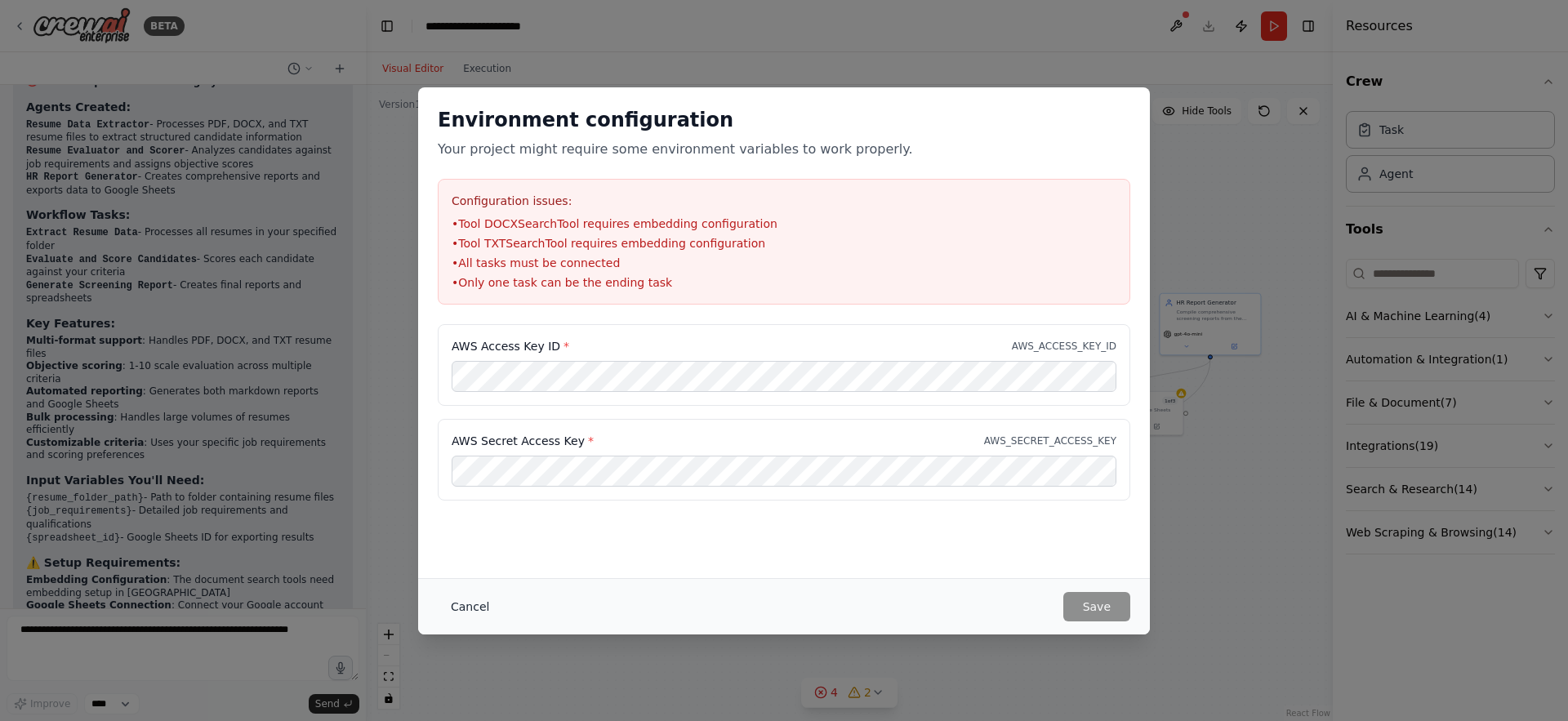
click at [449, 606] on button "Cancel" at bounding box center [470, 606] width 65 height 29
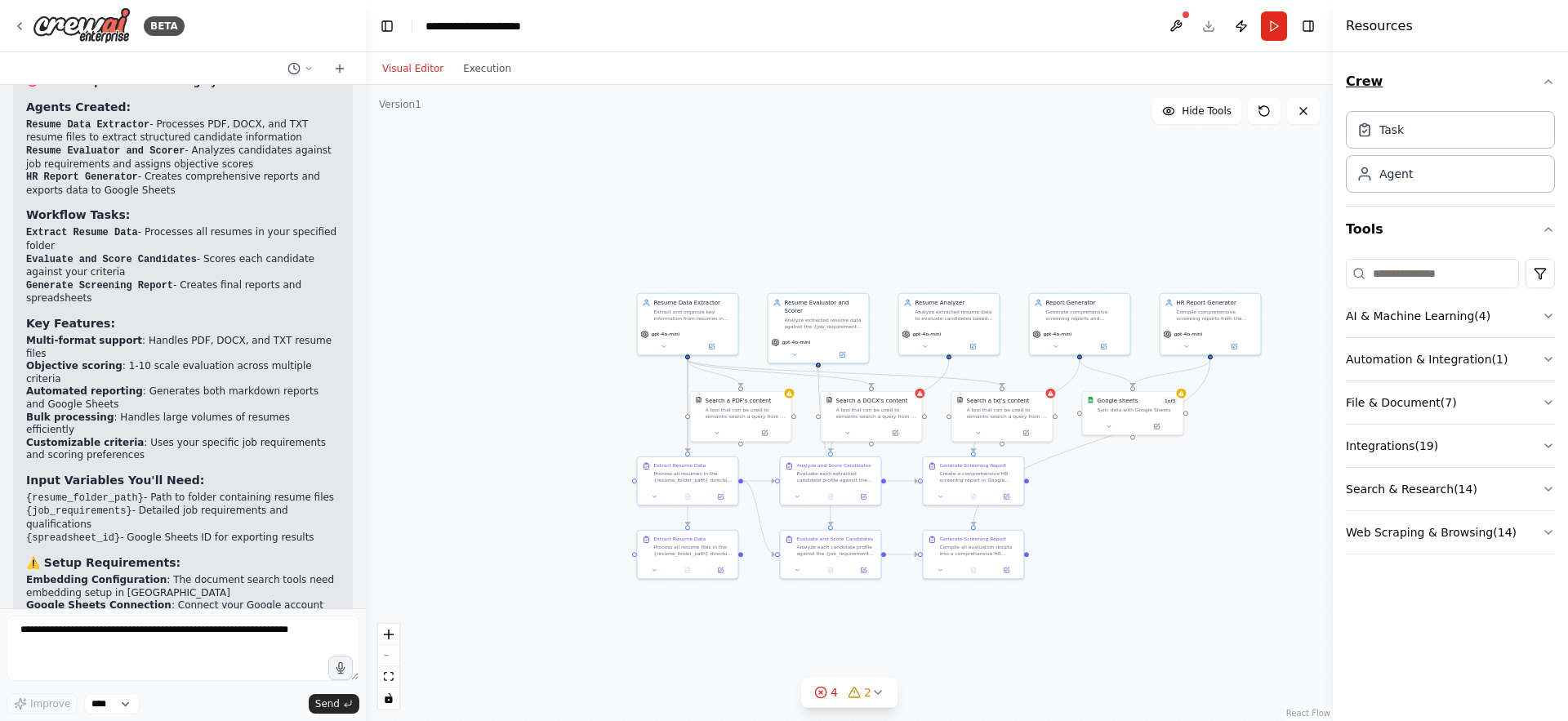
click at [1549, 82] on icon "button" at bounding box center [1548, 81] width 13 height 13
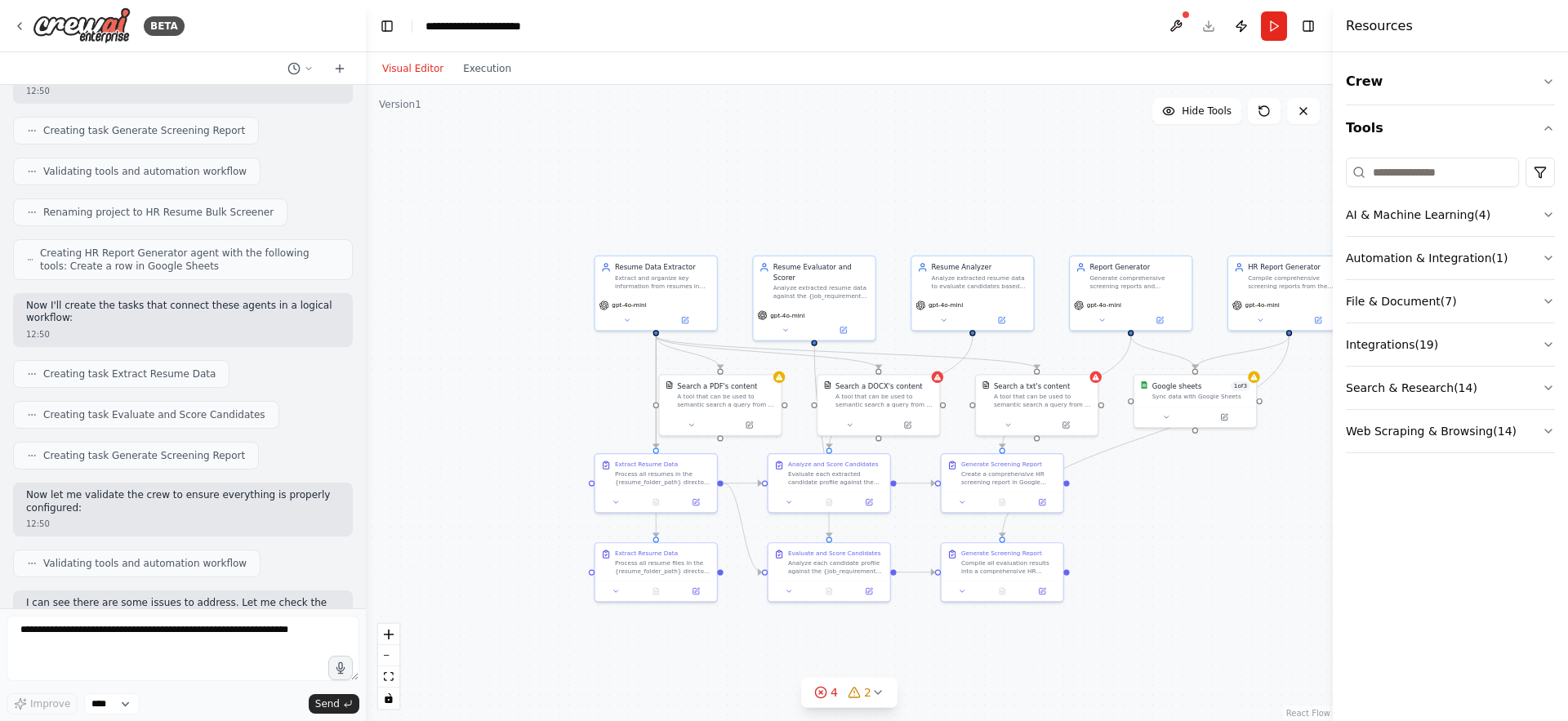
scroll to position [2298, 0]
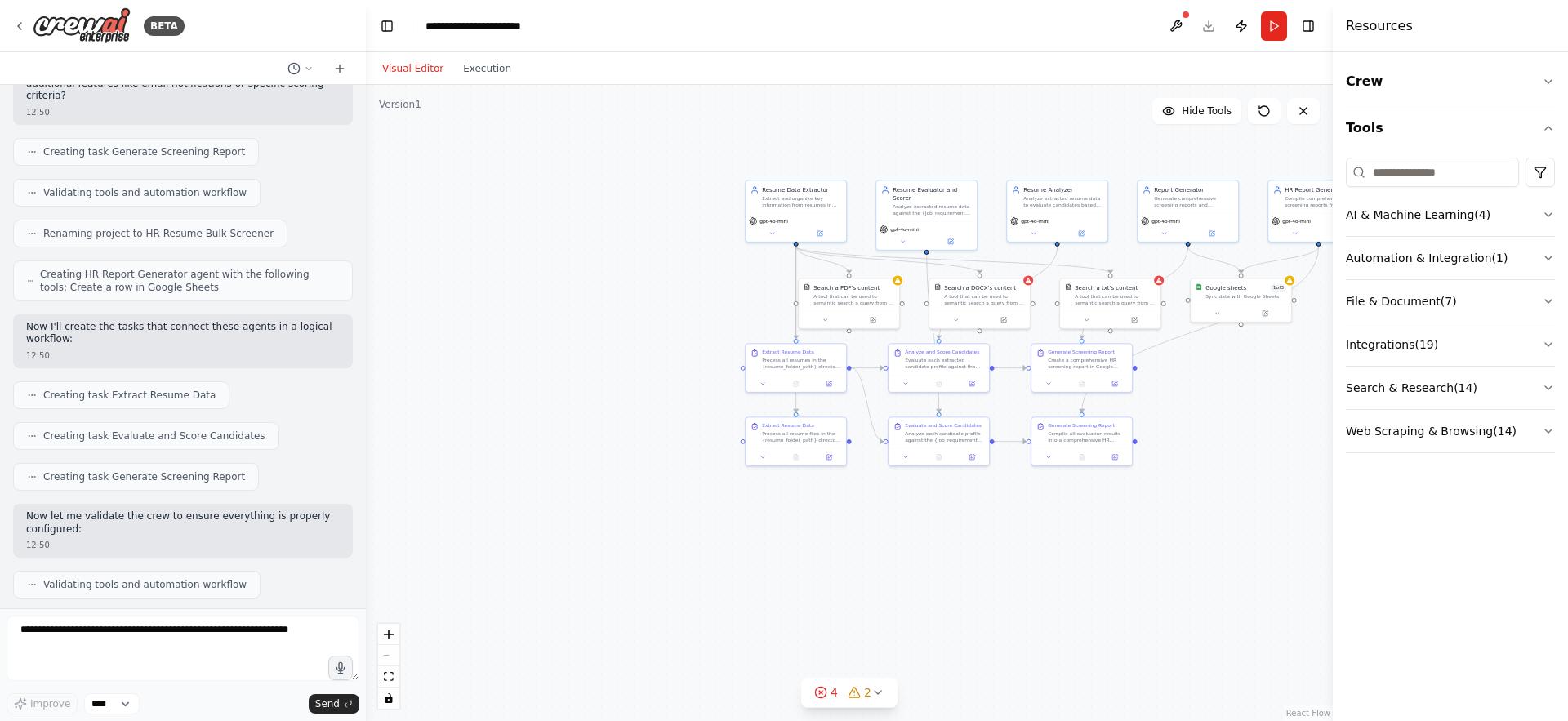
click at [1552, 86] on icon "button" at bounding box center [1548, 81] width 13 height 13
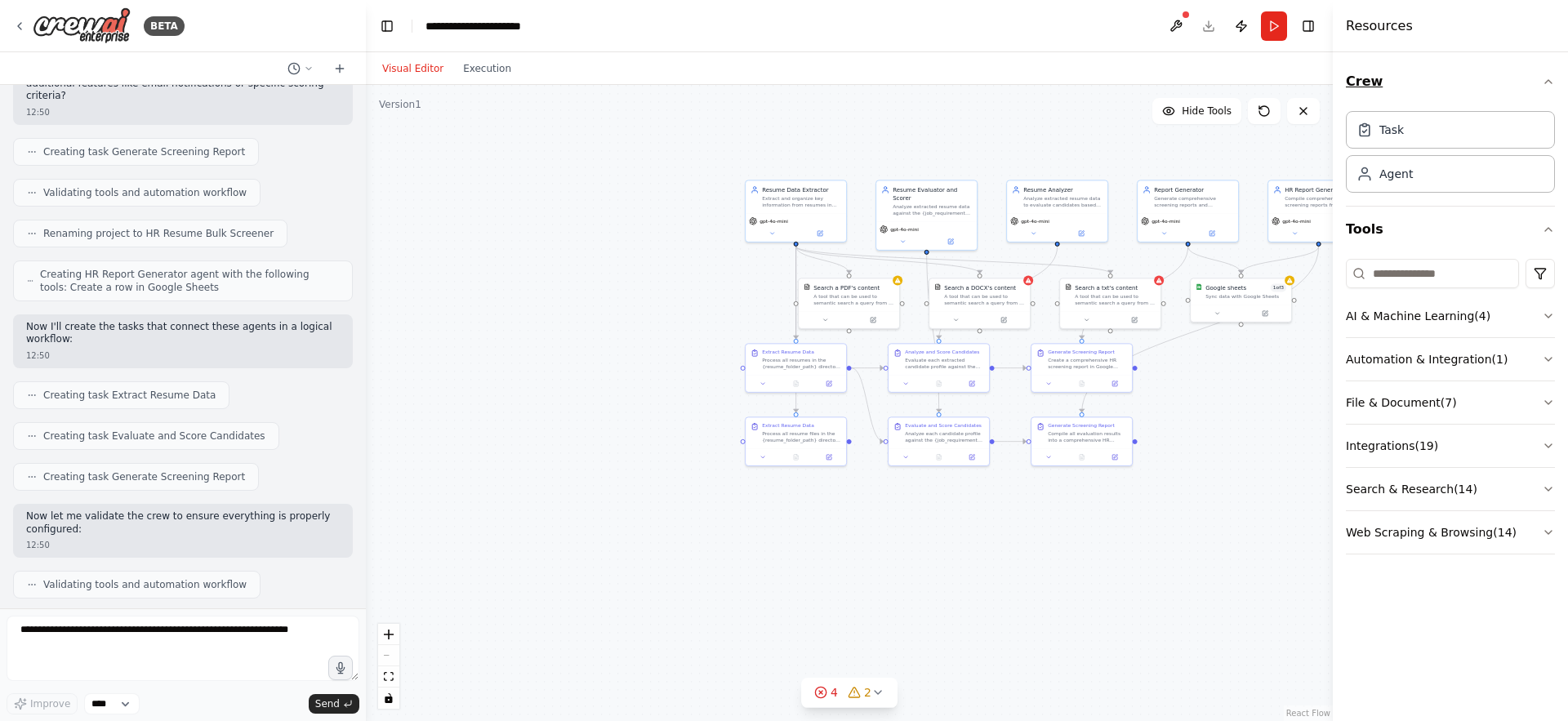
click at [1552, 86] on icon "button" at bounding box center [1548, 81] width 13 height 13
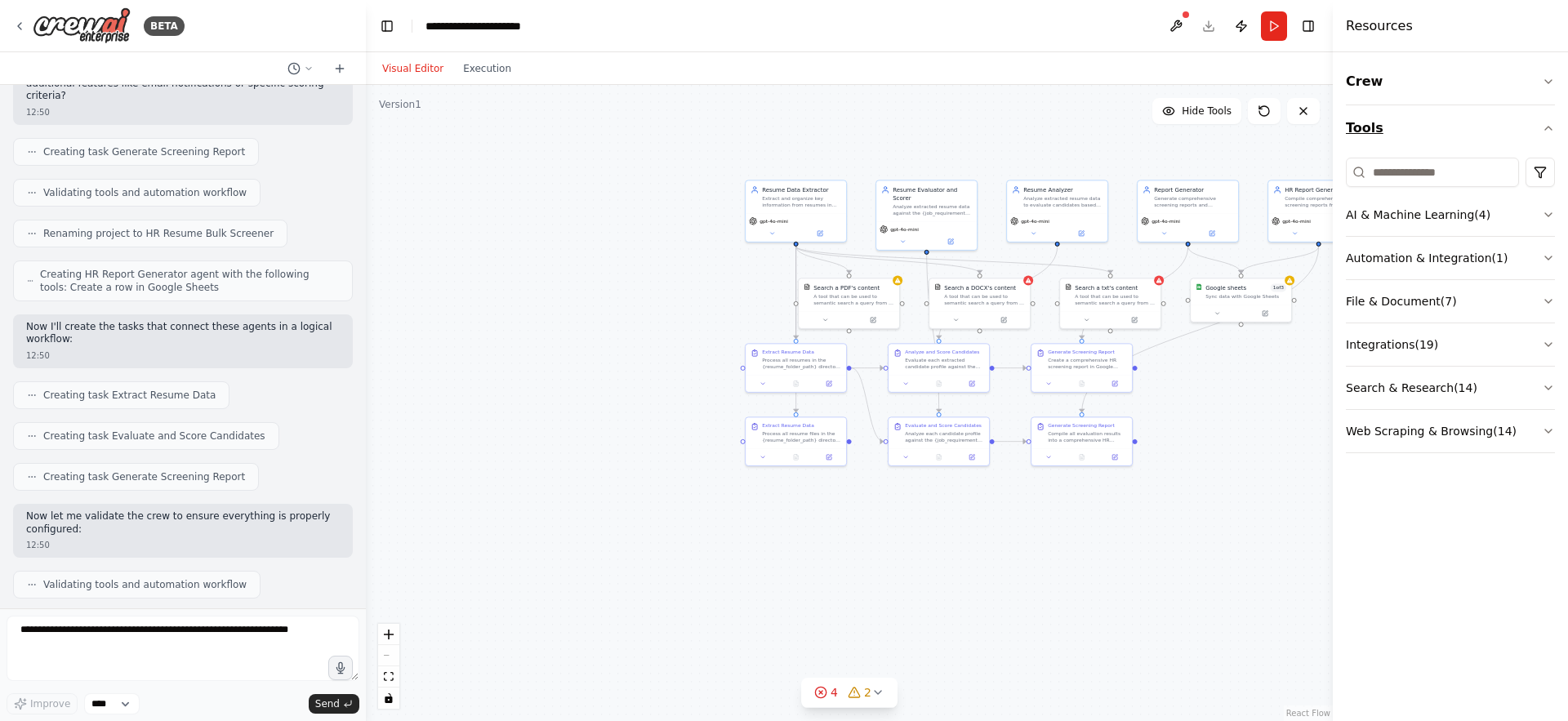
click at [1551, 131] on icon "button" at bounding box center [1548, 128] width 13 height 13
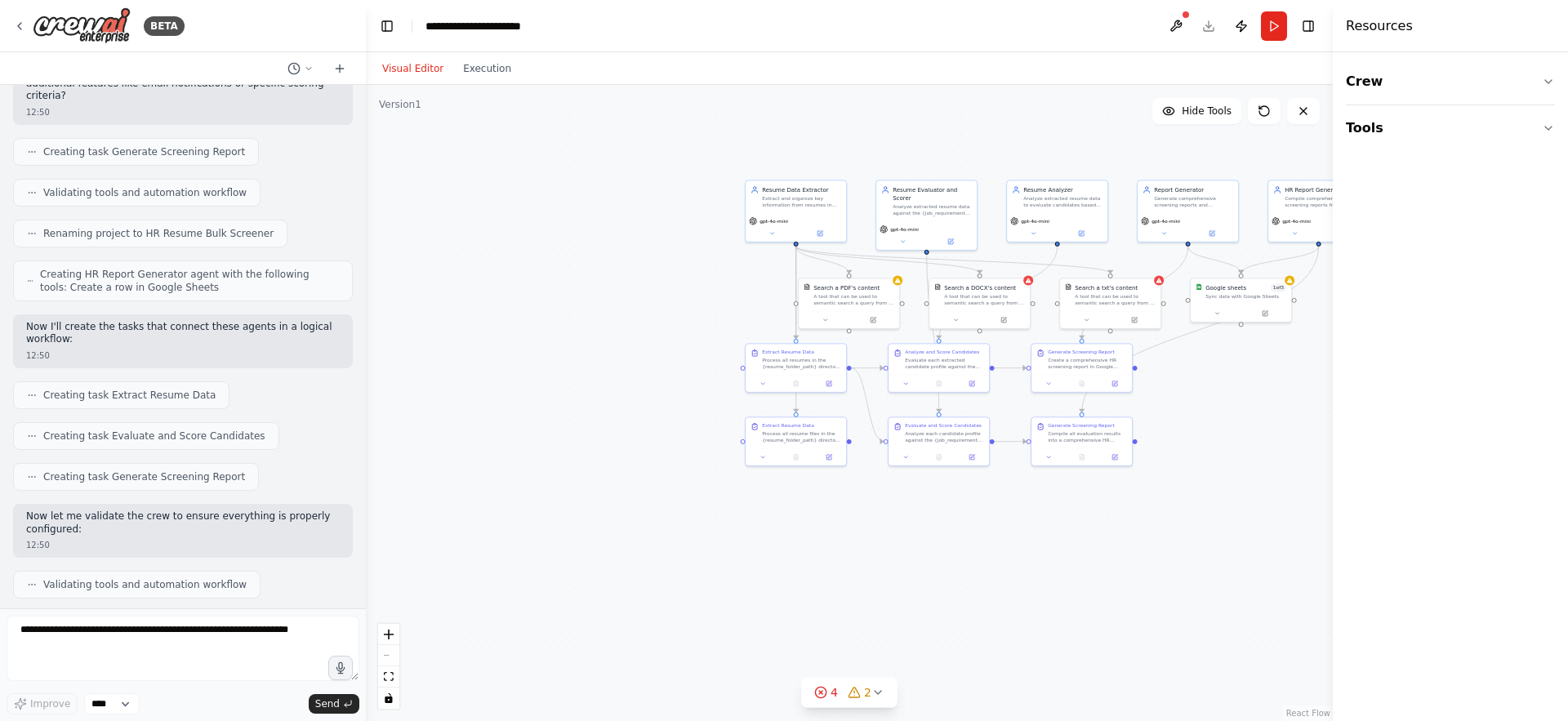
click at [905, 151] on div ".deletable-edge-delete-btn { width: 20px; height: 20px; border: 0px solid #ffff…" at bounding box center [849, 402] width 967 height 636
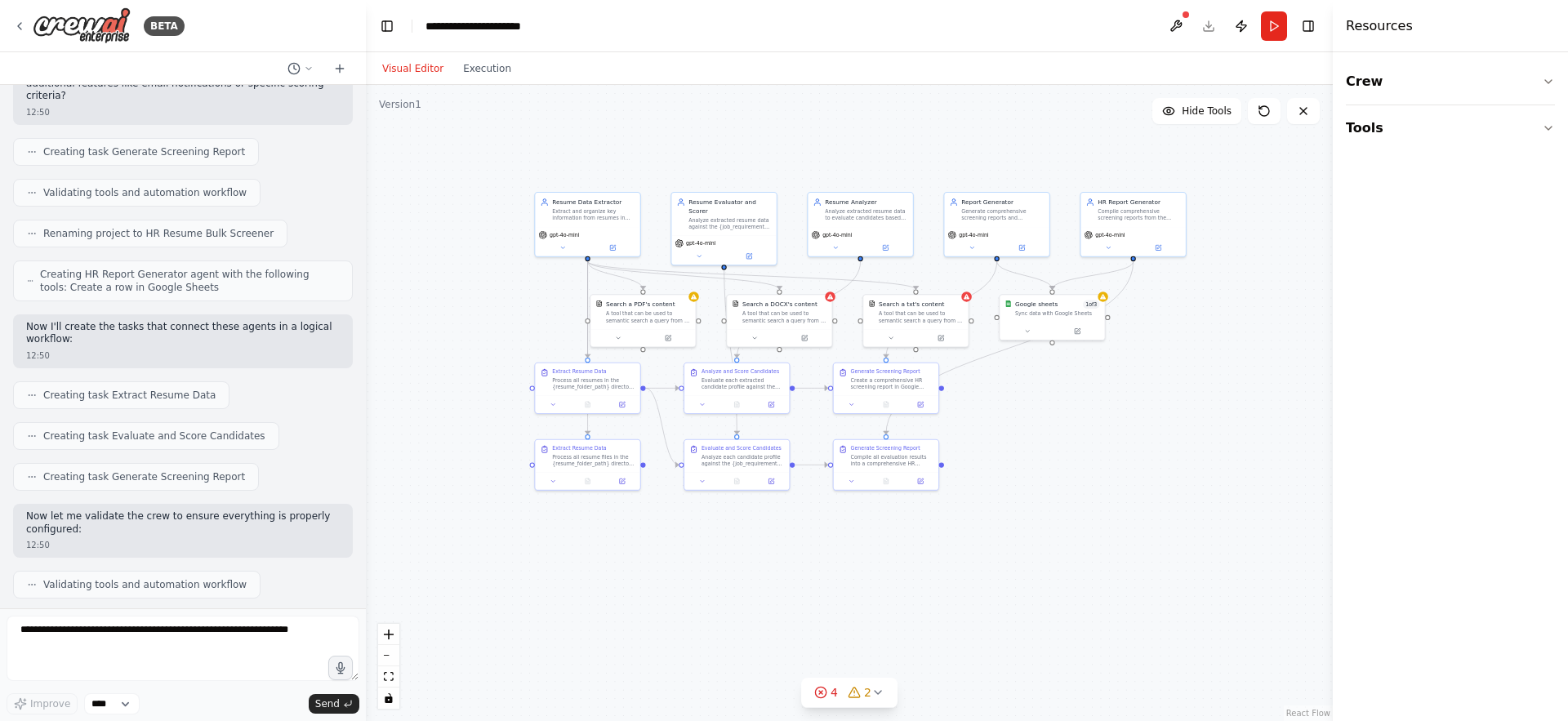
drag, startPoint x: 1013, startPoint y: 559, endPoint x: 807, endPoint y: 575, distance: 206.6
click at [807, 575] on div ".deletable-edge-delete-btn { width: 20px; height: 20px; border: 0px solid #ffff…" at bounding box center [849, 402] width 967 height 636
